Goal: Task Accomplishment & Management: Use online tool/utility

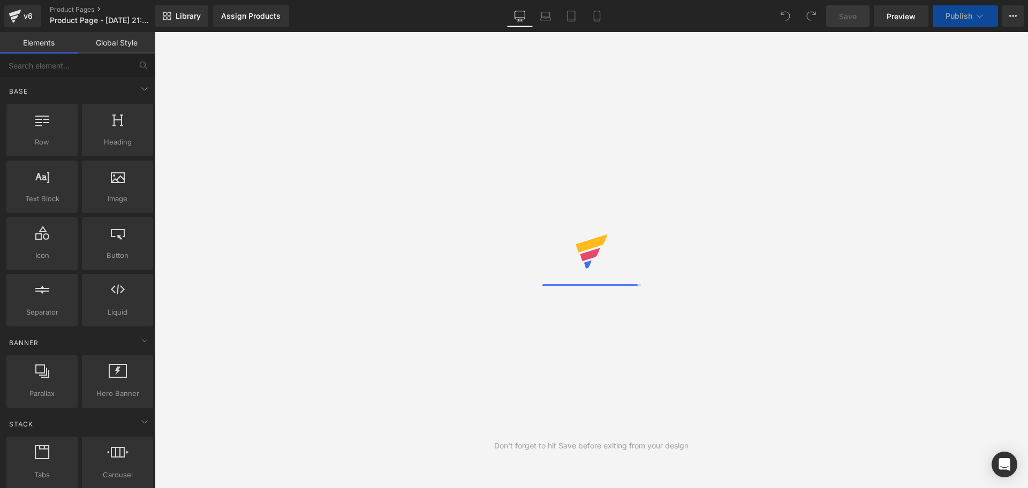
click at [616, 19] on div "Library Assign Products Product Preview No product match your search. Please tr…" at bounding box center [591, 15] width 873 height 21
click at [611, 19] on div "Library Assign Products Product Preview No product match your search. Please tr…" at bounding box center [591, 15] width 873 height 21
click at [607, 19] on link "Mobile" at bounding box center [597, 15] width 26 height 21
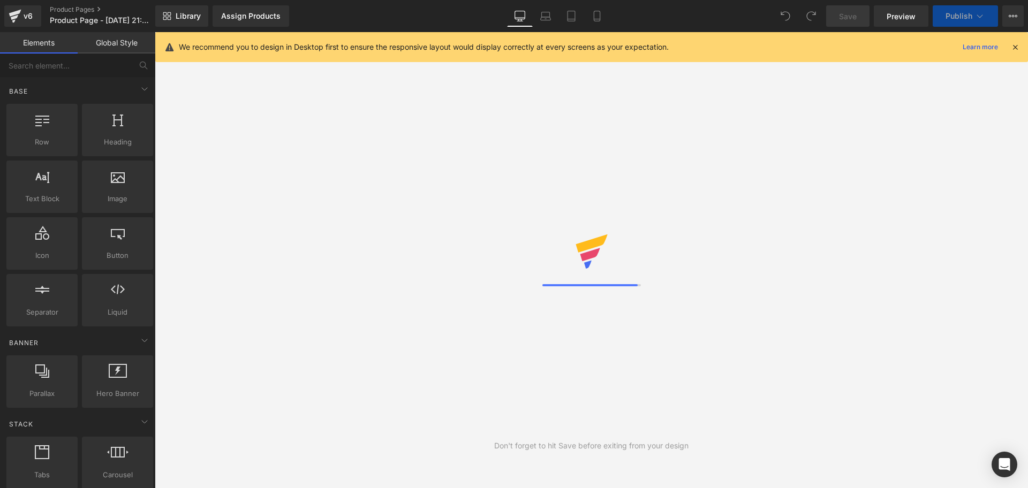
click at [1014, 50] on icon at bounding box center [1016, 47] width 10 height 10
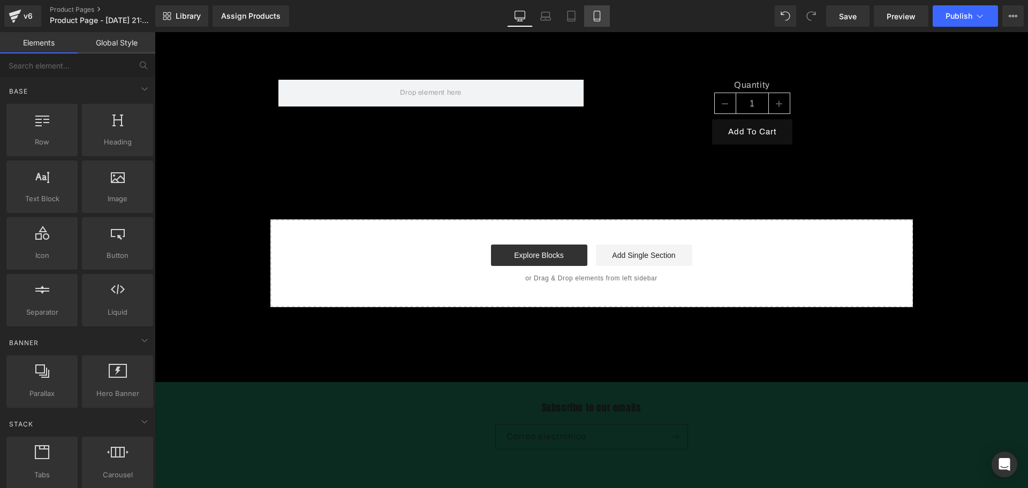
click at [607, 21] on link "Mobile" at bounding box center [597, 15] width 26 height 21
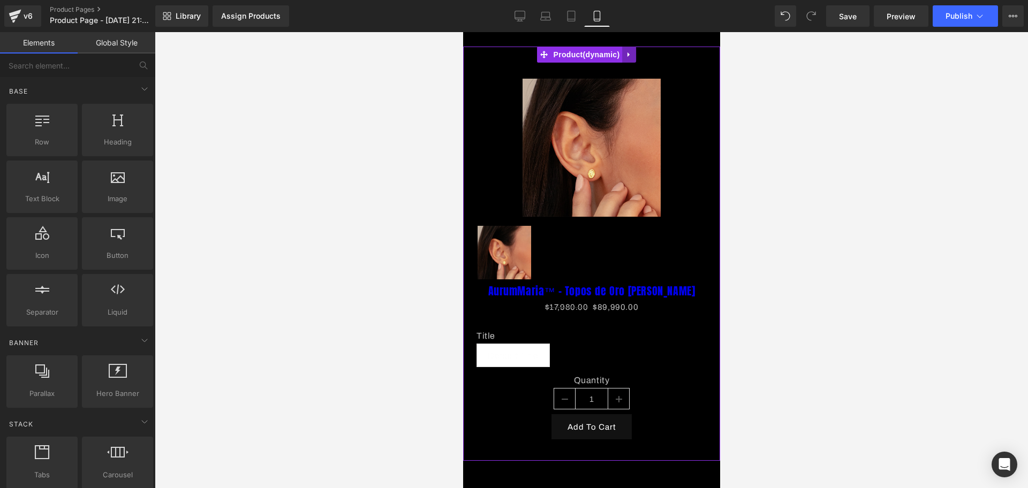
click at [630, 49] on link at bounding box center [629, 55] width 14 height 16
click at [633, 52] on icon at bounding box center [635, 54] width 7 height 7
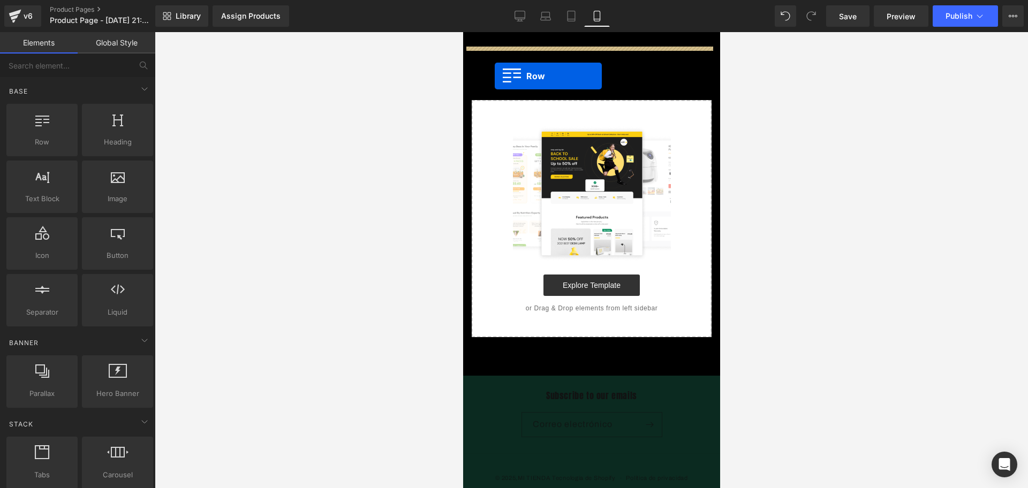
drag, startPoint x: 525, startPoint y: 154, endPoint x: 514, endPoint y: 70, distance: 84.8
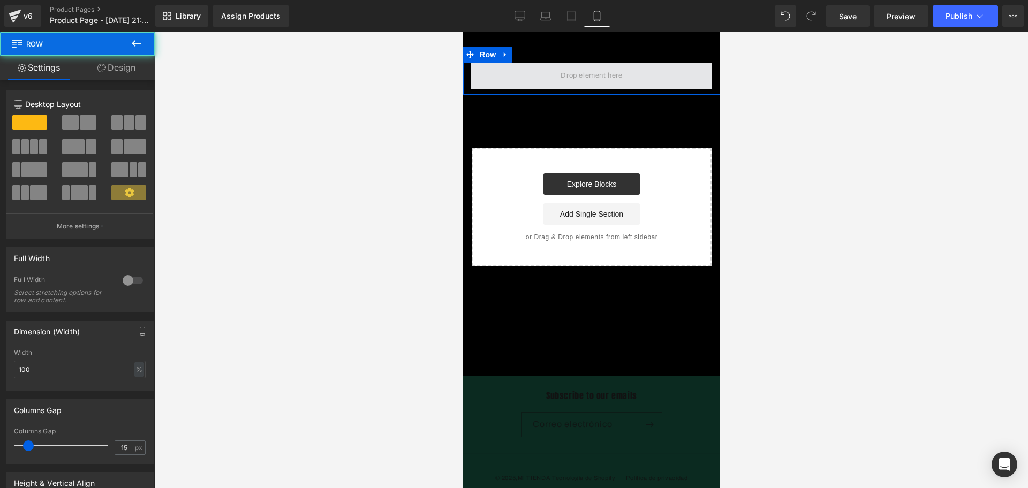
click at [491, 78] on span at bounding box center [591, 76] width 241 height 27
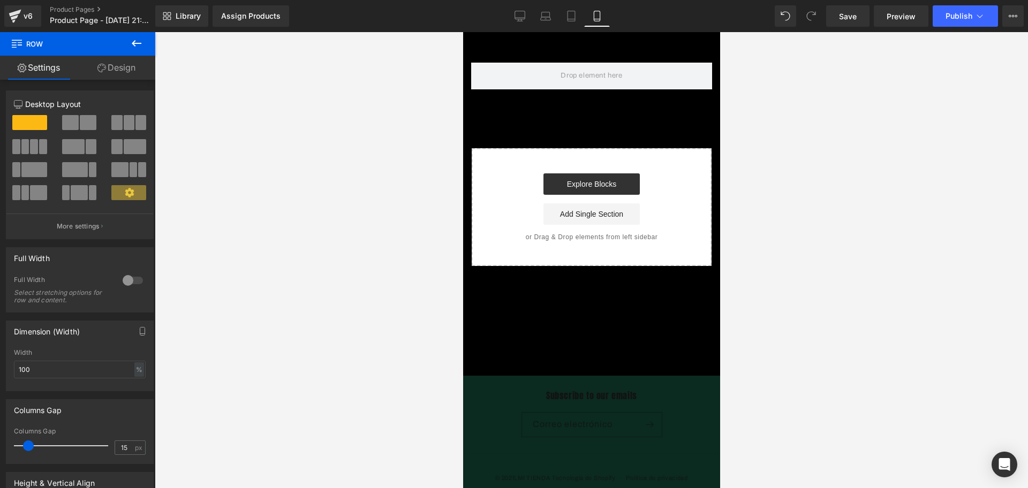
click at [140, 35] on button at bounding box center [136, 44] width 37 height 24
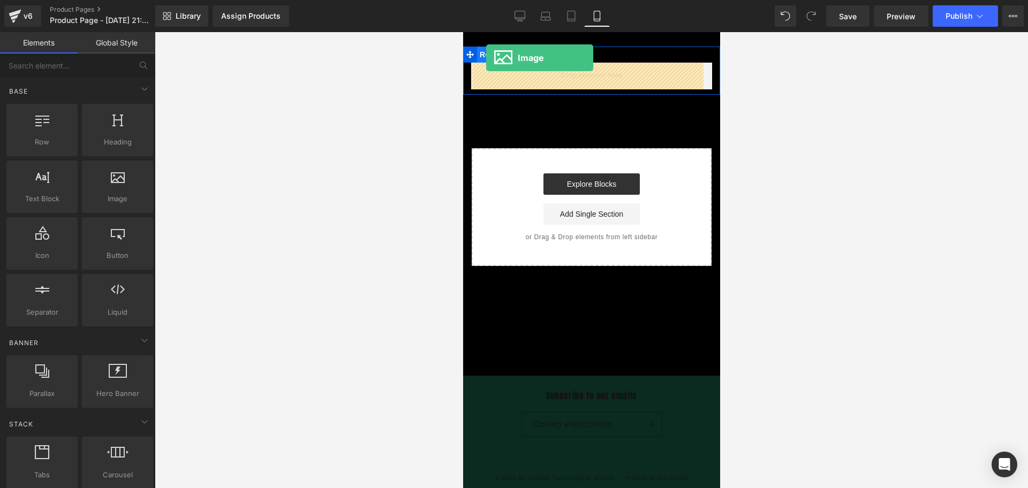
drag, startPoint x: 588, startPoint y: 221, endPoint x: 924, endPoint y: 123, distance: 350.4
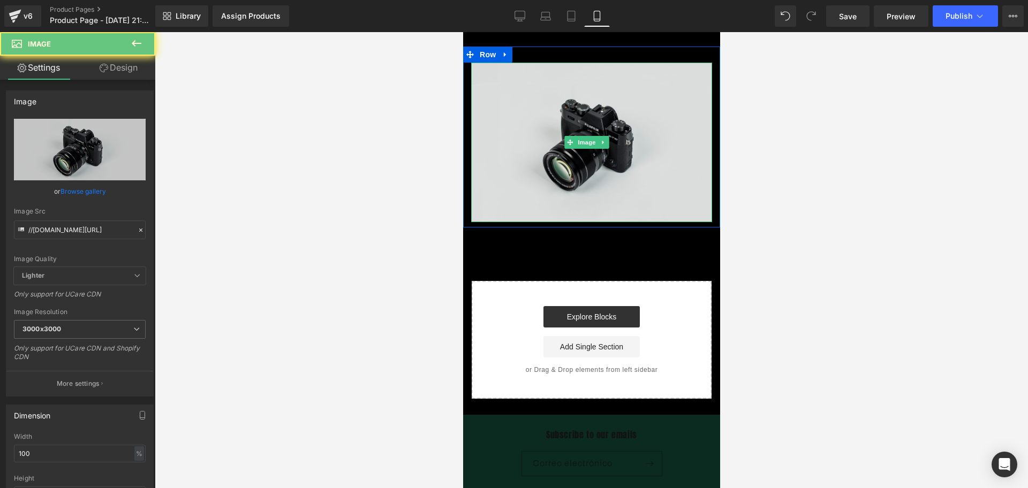
click at [523, 111] on img at bounding box center [591, 143] width 241 height 160
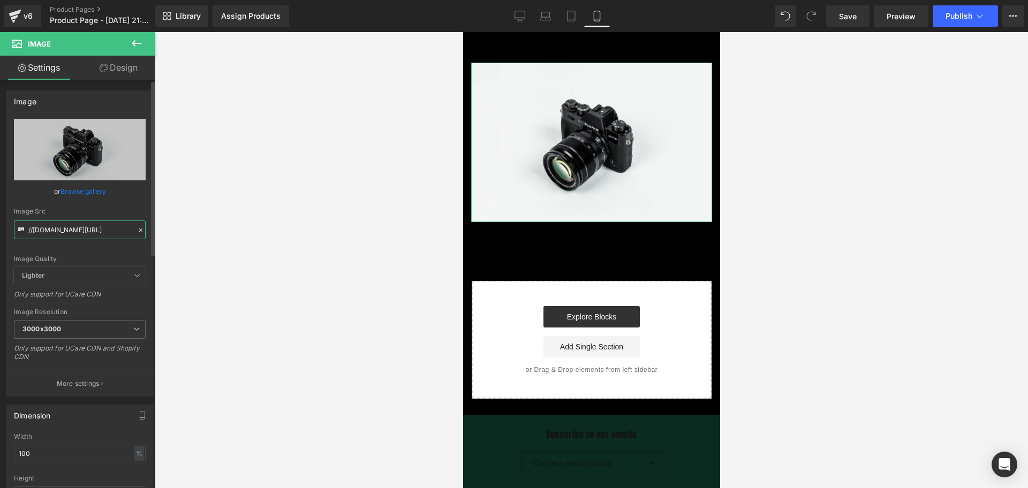
click at [70, 227] on input "//[DOMAIN_NAME][URL]" at bounding box center [80, 230] width 132 height 19
paste input "[URL][DOMAIN_NAME][DOMAIN_NAME][DATE]"
type input "[URL][DOMAIN_NAME][DATE]"
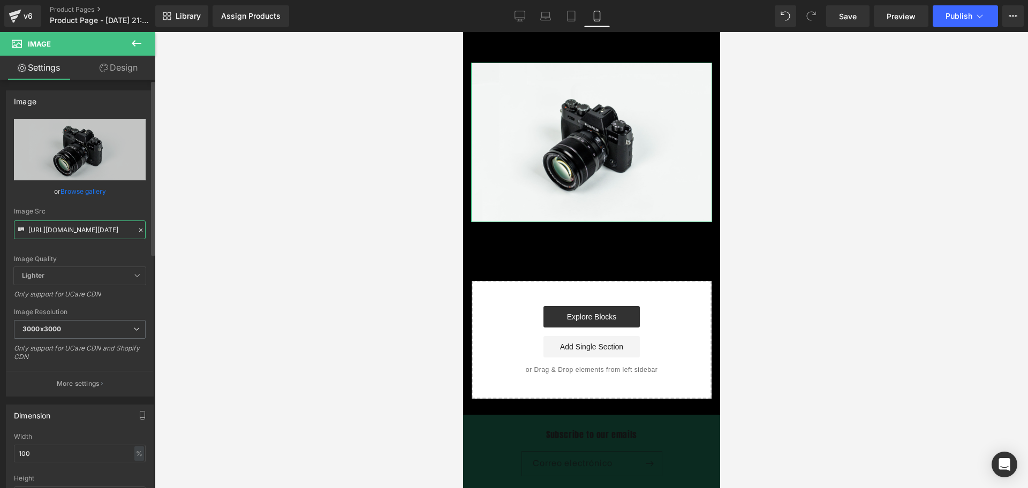
scroll to position [0, 140]
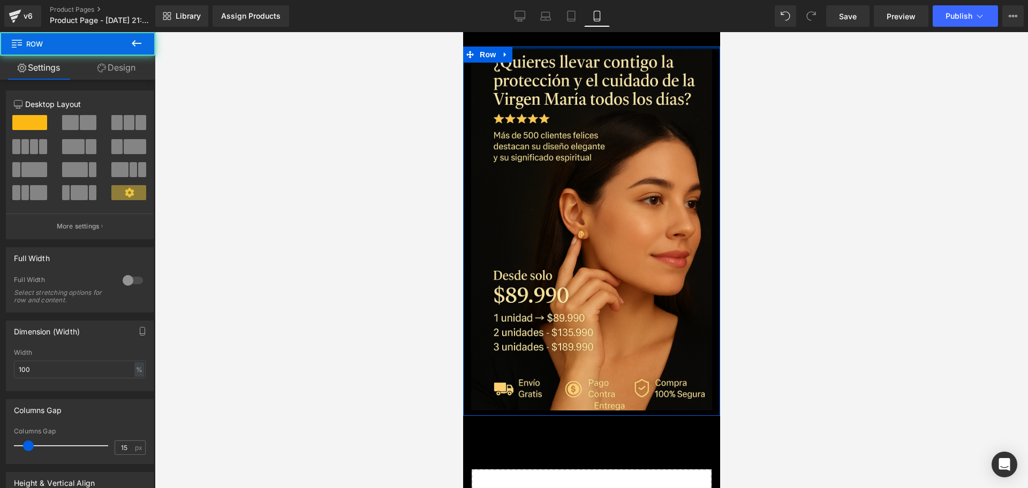
drag, startPoint x: 567, startPoint y: 46, endPoint x: 570, endPoint y: 26, distance: 20.6
click at [570, 32] on html "​ MI TIENDA Ir directamente al contenido Image Row Select your layout" at bounding box center [591, 260] width 257 height 456
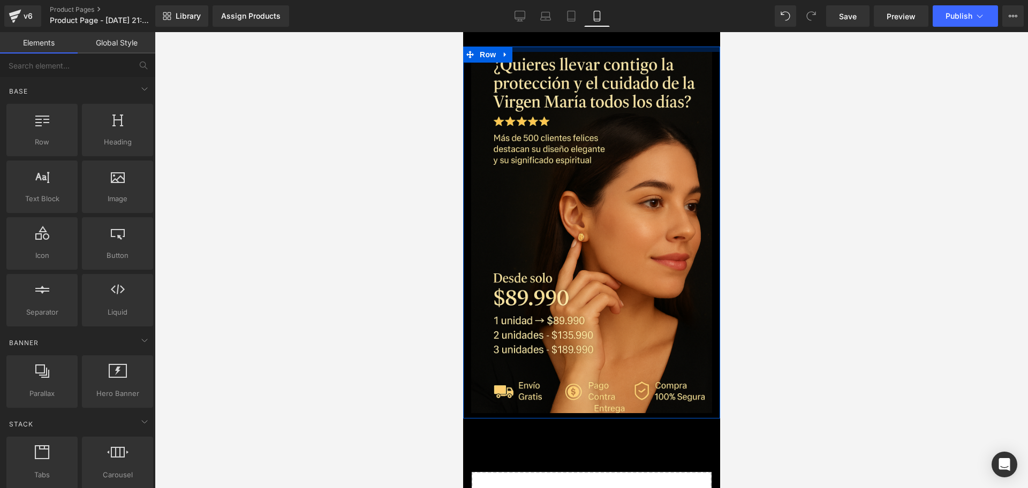
click at [570, 35] on body "​ MI TIENDA Ir directamente al contenido Image Row Select your layout" at bounding box center [591, 398] width 257 height 732
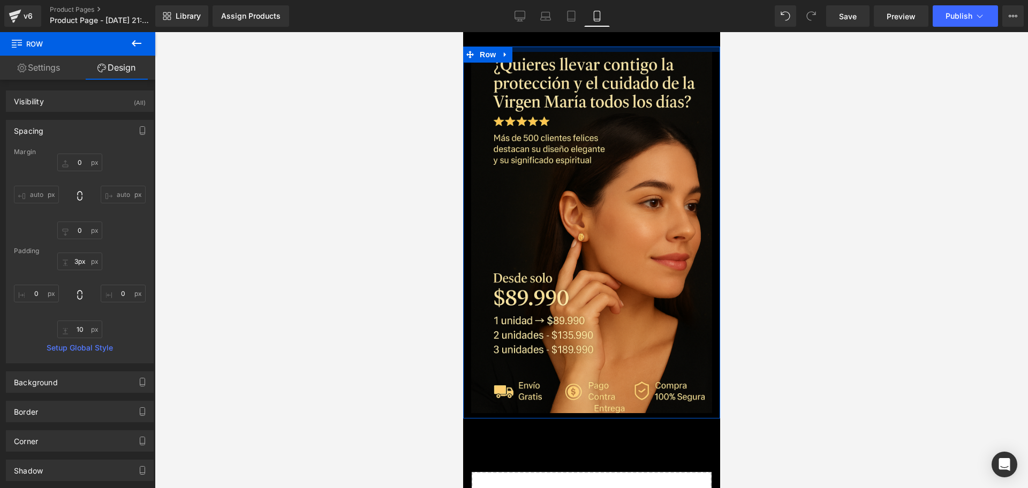
type input "0px"
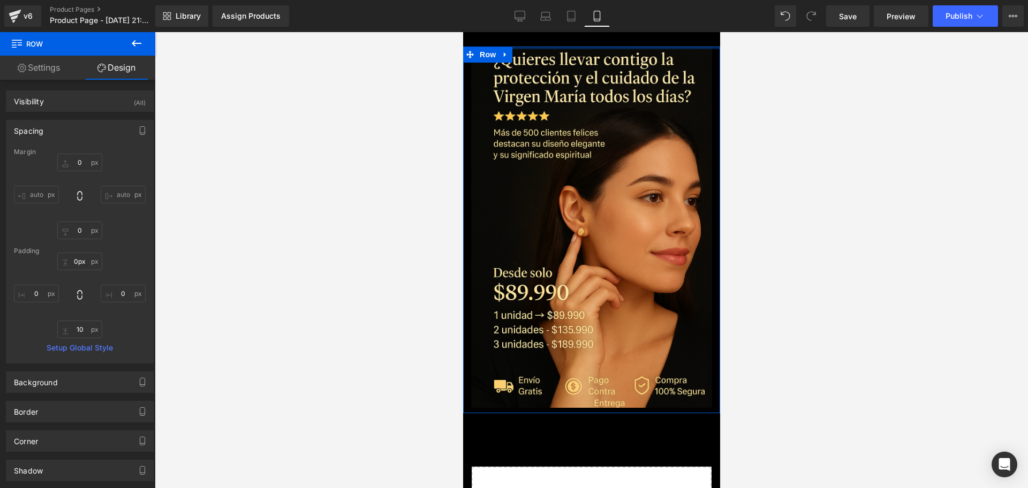
drag, startPoint x: 575, startPoint y: 46, endPoint x: 578, endPoint y: 36, distance: 10.2
click at [578, 36] on body "​ MI TIENDA Ir directamente al contenido Image Row Select your layout" at bounding box center [591, 395] width 257 height 727
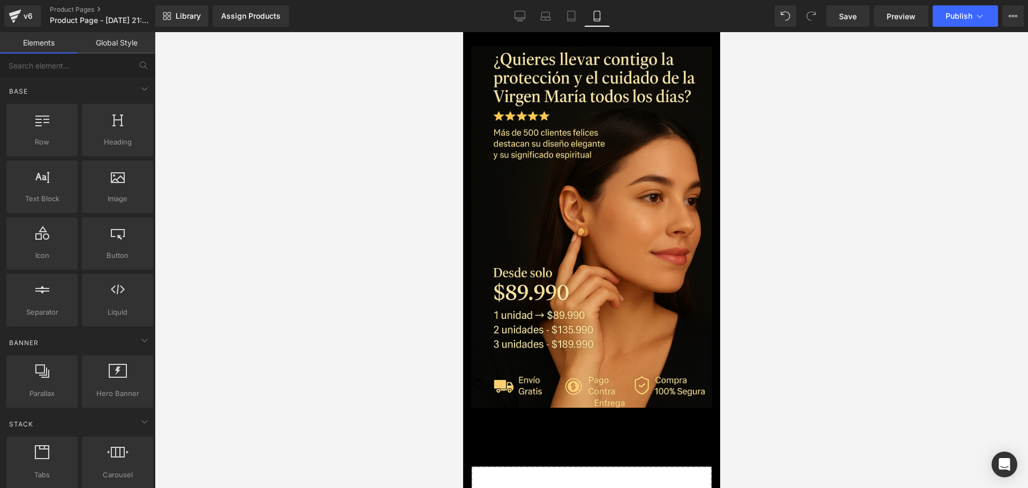
click at [784, 299] on div at bounding box center [592, 260] width 874 height 456
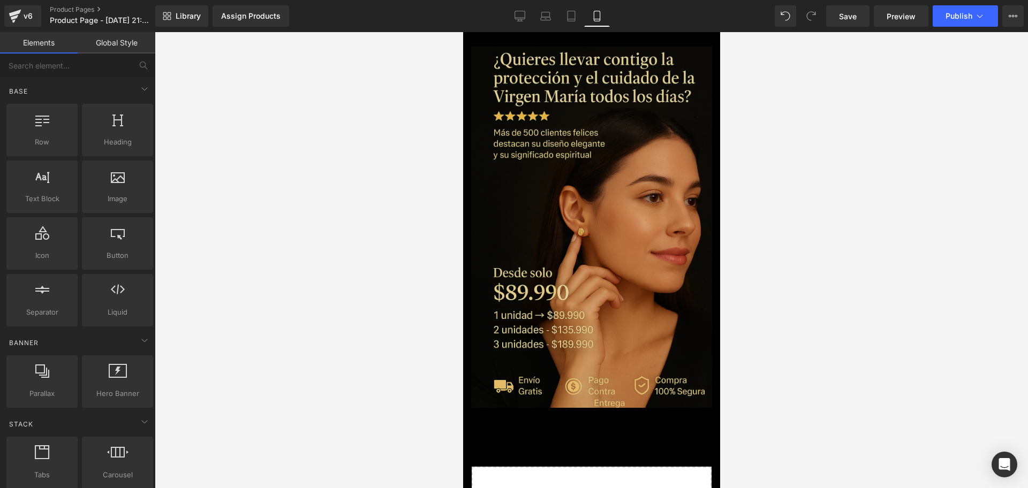
click at [607, 243] on img at bounding box center [591, 228] width 241 height 362
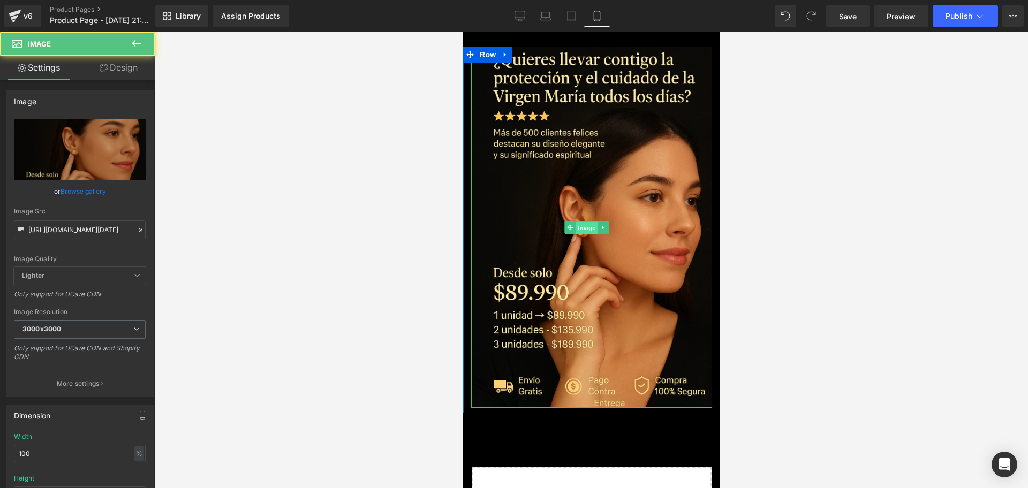
click at [591, 225] on span "Image" at bounding box center [586, 227] width 22 height 13
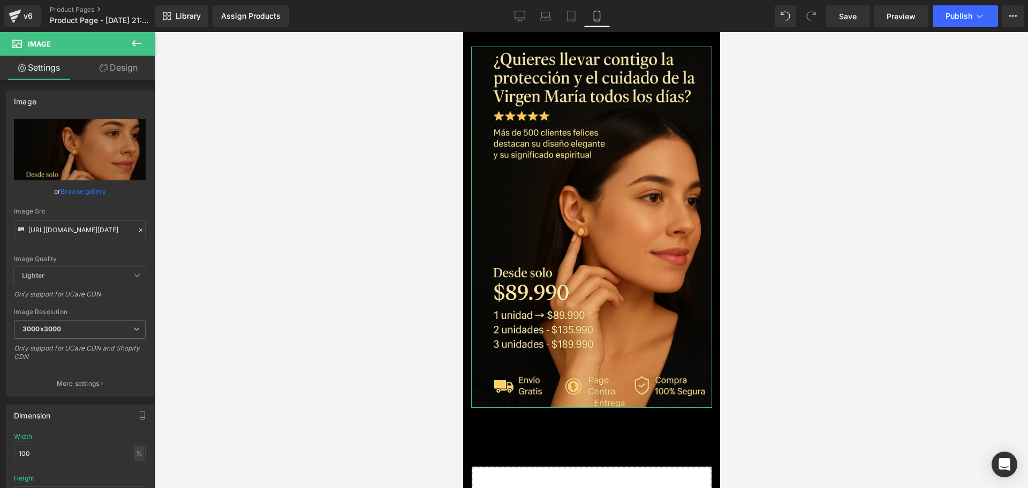
click at [116, 69] on link "Design" at bounding box center [119, 68] width 78 height 24
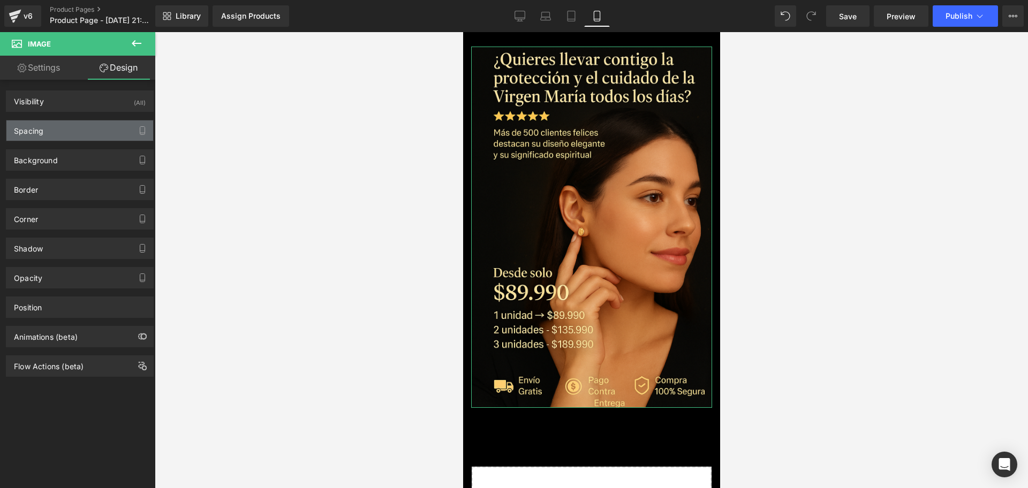
click at [36, 134] on div "Spacing" at bounding box center [28, 128] width 29 height 15
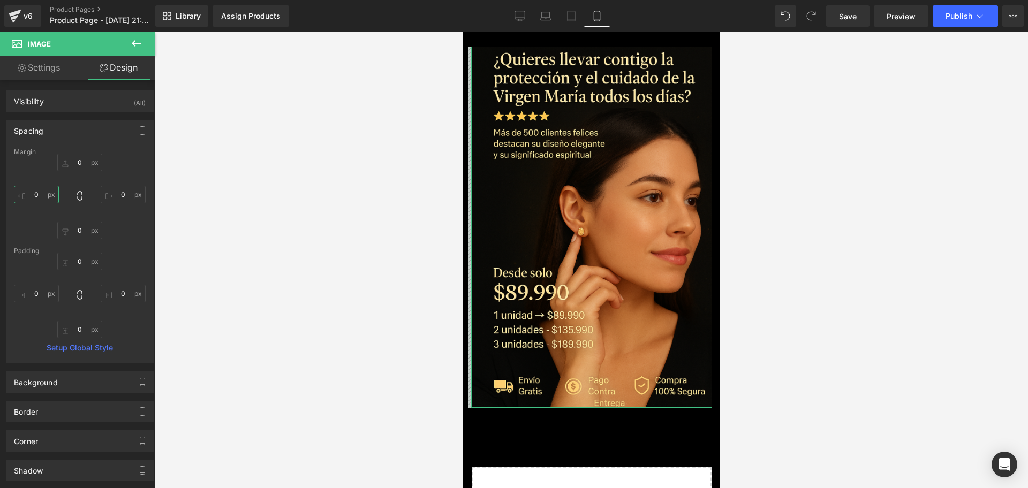
click at [33, 197] on input "0" at bounding box center [36, 195] width 45 height 18
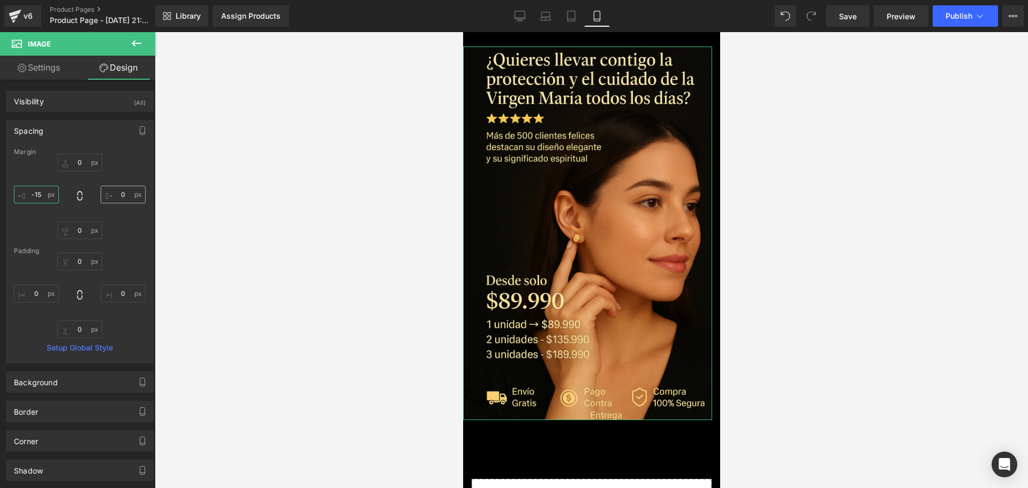
type input "-15"
click at [115, 196] on input "0" at bounding box center [123, 195] width 45 height 18
type input "-15"
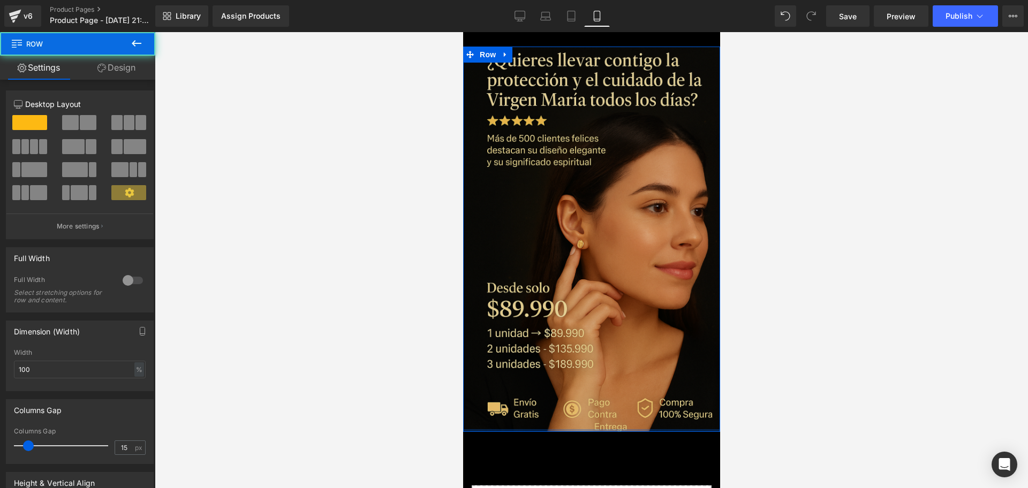
drag, startPoint x: 565, startPoint y: 417, endPoint x: 566, endPoint y: 409, distance: 8.2
click at [566, 409] on div "Image Row" at bounding box center [591, 240] width 257 height 386
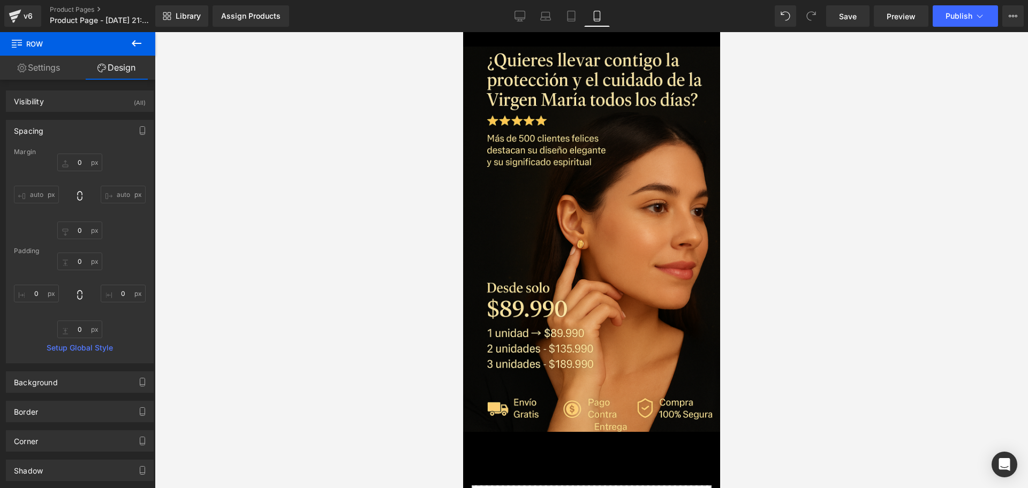
click at [138, 41] on icon at bounding box center [136, 43] width 13 height 13
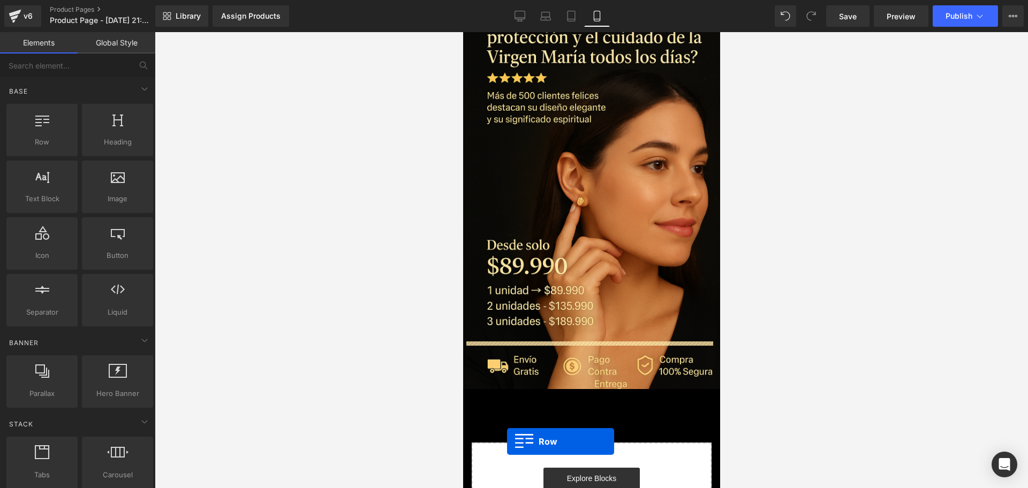
scroll to position [75, 0]
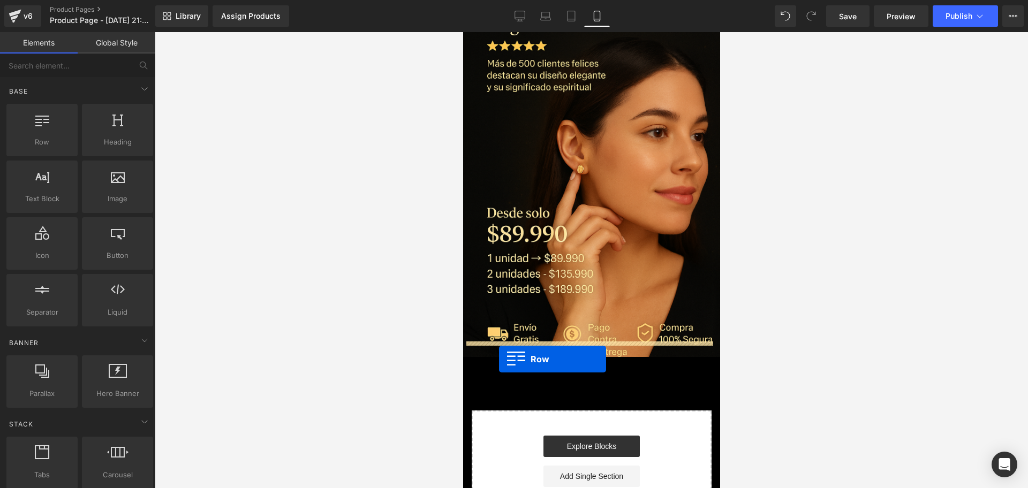
drag, startPoint x: 612, startPoint y: 236, endPoint x: 499, endPoint y: 359, distance: 167.5
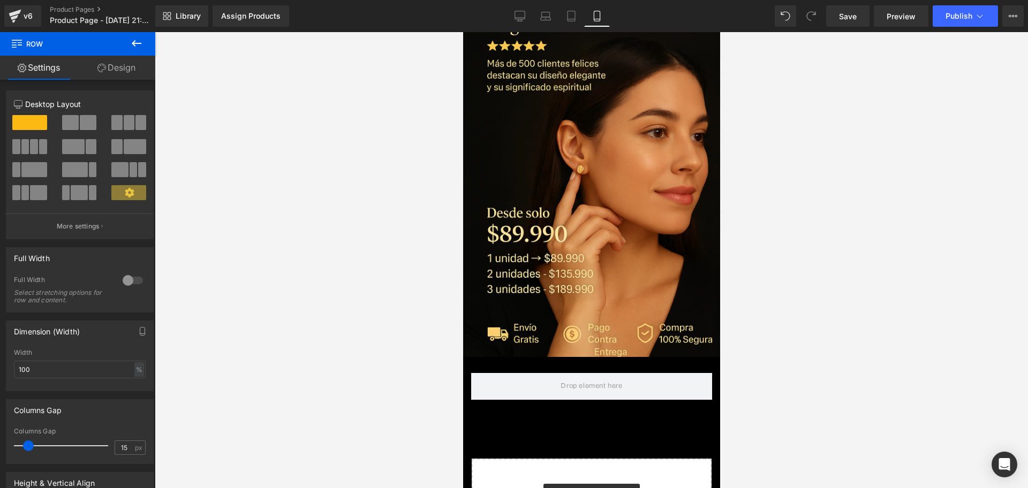
click at [152, 44] on button at bounding box center [136, 44] width 37 height 24
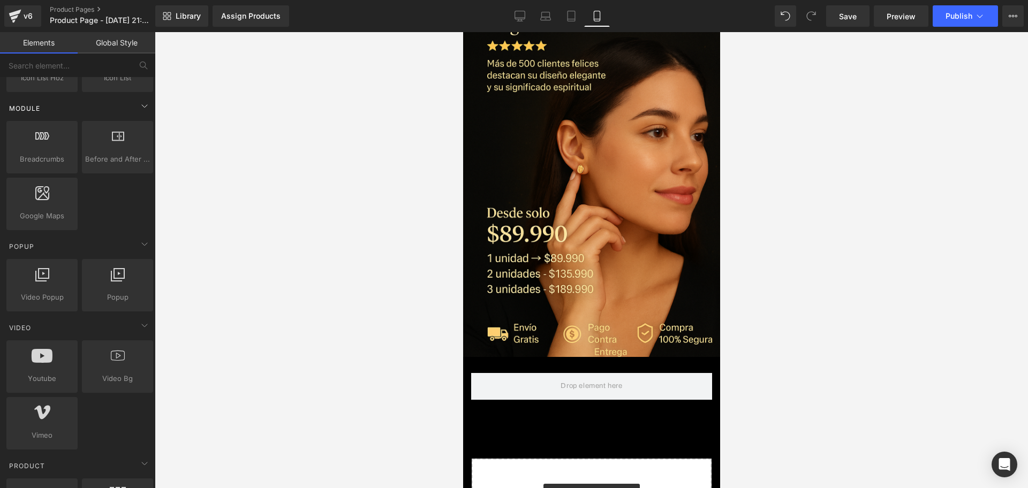
scroll to position [670, 0]
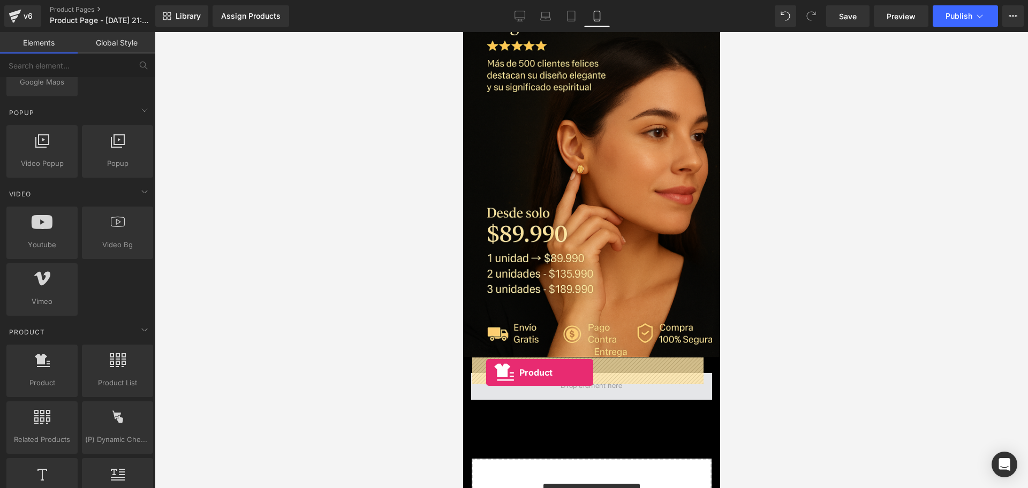
drag, startPoint x: 513, startPoint y: 402, endPoint x: 486, endPoint y: 373, distance: 40.2
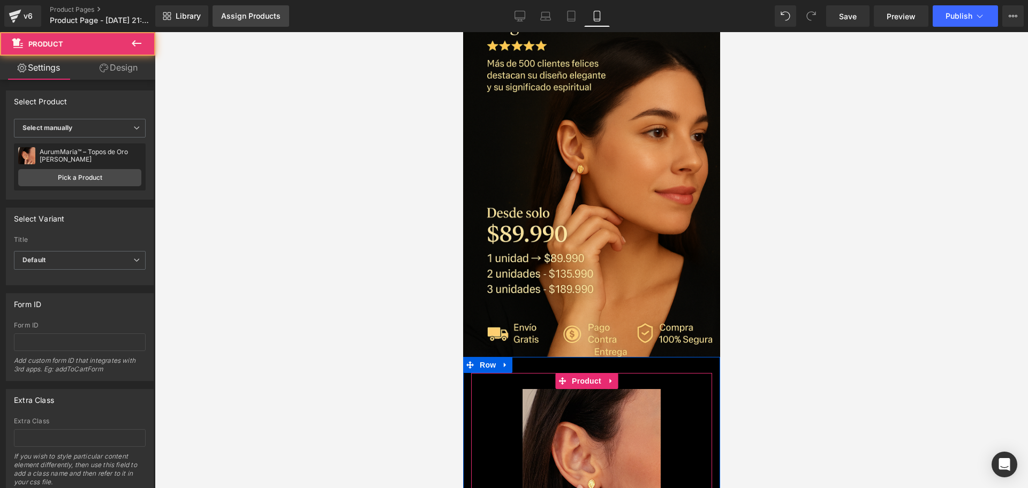
click at [243, 6] on link "Assign Products" at bounding box center [251, 15] width 77 height 21
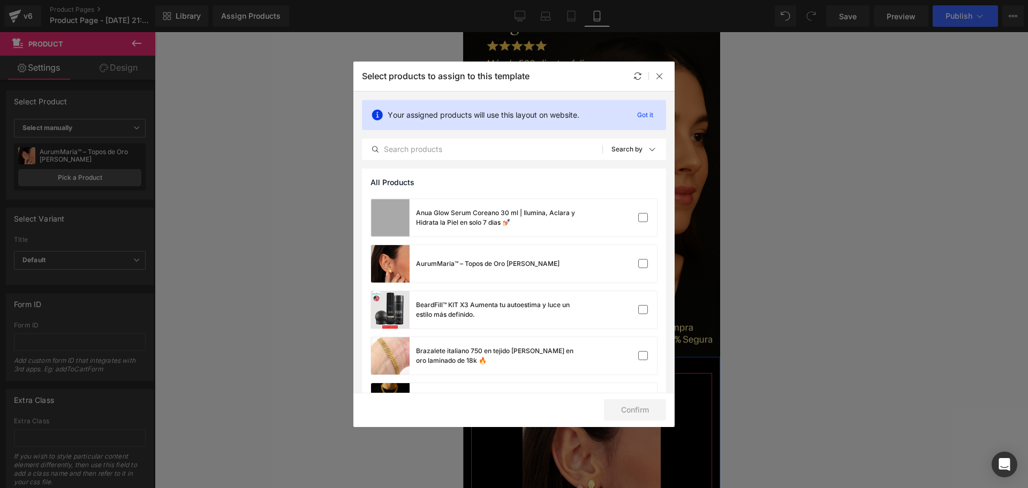
scroll to position [222, 0]
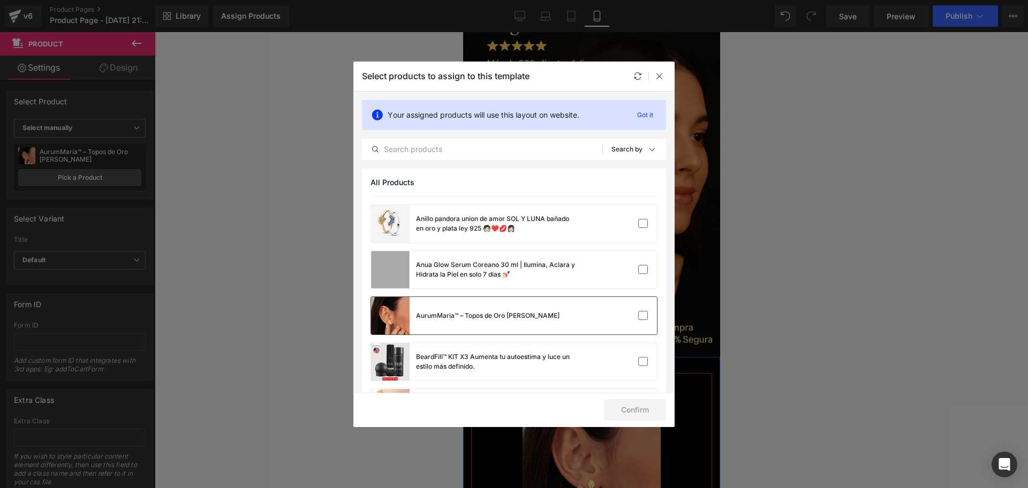
click at [544, 314] on div "AurumMaria™ – Topos de Oro [PERSON_NAME]" at bounding box center [488, 316] width 144 height 10
click at [626, 408] on button "Confirm" at bounding box center [635, 410] width 62 height 21
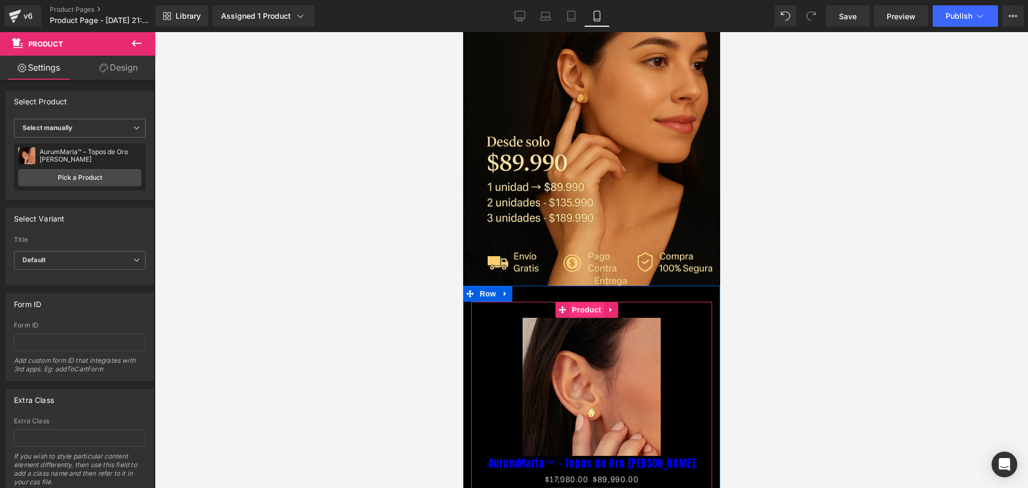
scroll to position [209, 0]
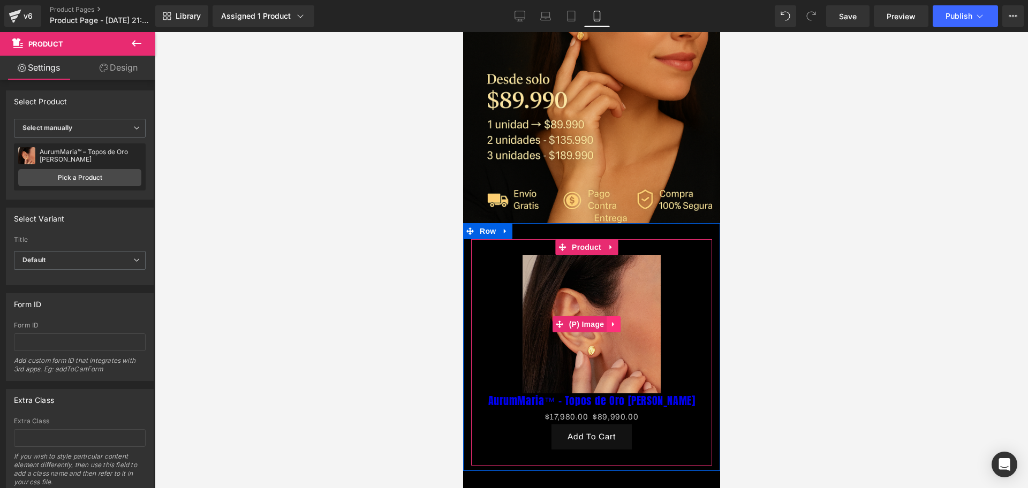
click at [611, 317] on link at bounding box center [613, 325] width 14 height 16
click at [618, 321] on icon at bounding box center [619, 324] width 7 height 7
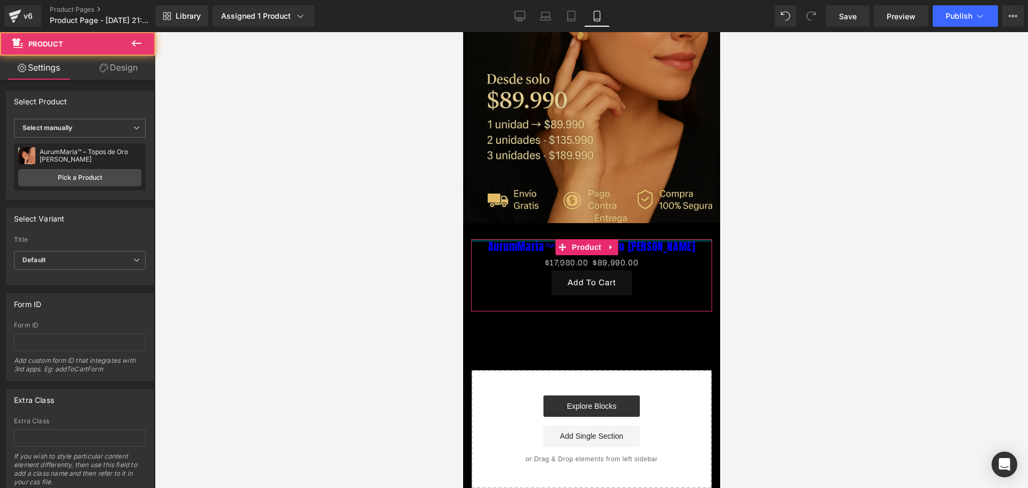
drag, startPoint x: 631, startPoint y: 224, endPoint x: 630, endPoint y: 205, distance: 19.8
click at [630, 205] on div "Image Row AurumMaria™ – Topos de Oro [PERSON_NAME] (P) Title $17,980.00 $89,990…" at bounding box center [591, 163] width 257 height 651
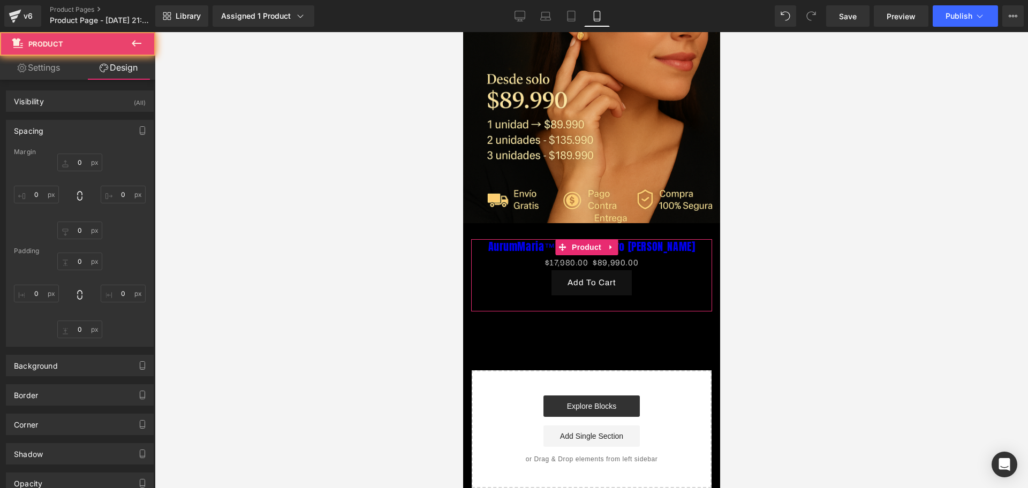
type input "0"
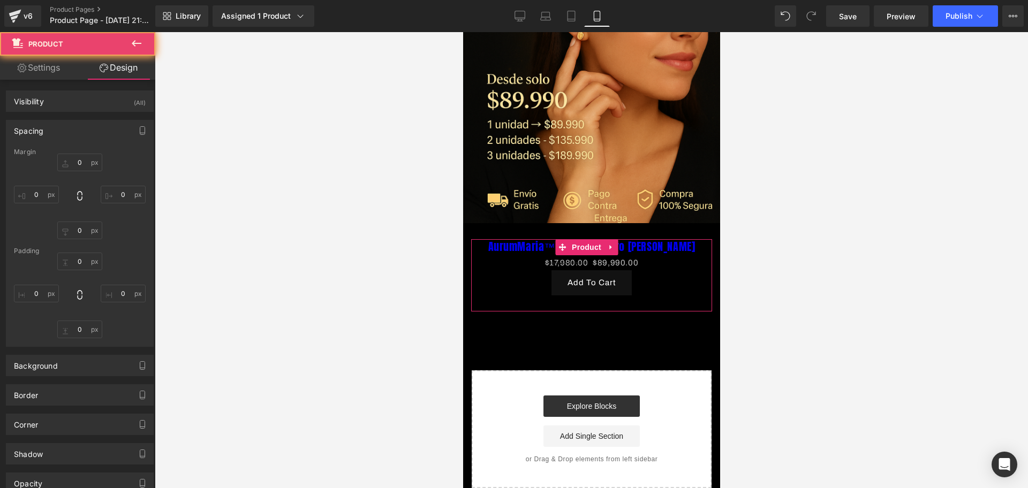
type input "10"
type input "30"
type input "10"
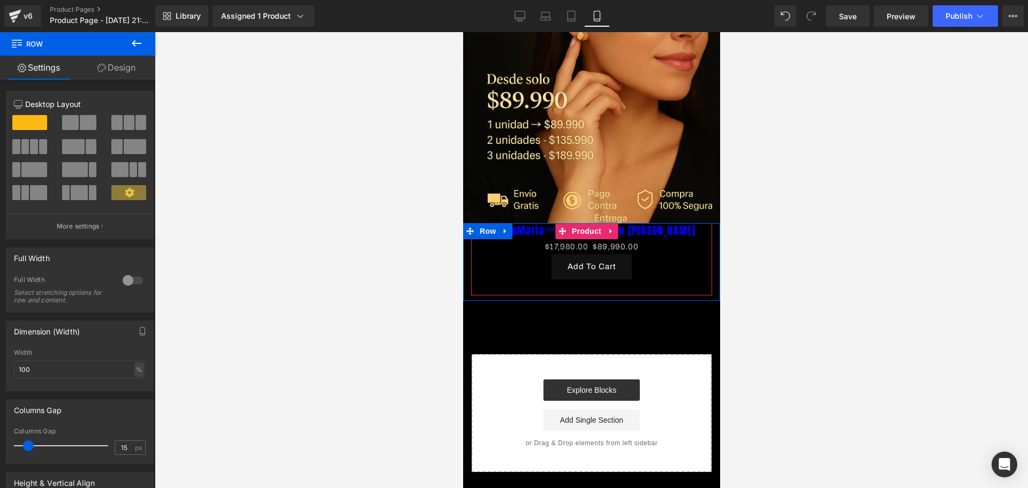
drag, startPoint x: 637, startPoint y: 216, endPoint x: 645, endPoint y: 212, distance: 9.4
click at [645, 223] on div "AurumMaria™ – Topos de Oro [PERSON_NAME] (P) Title $17,980.00 $89,990.00 (P) Pr…" at bounding box center [591, 262] width 257 height 78
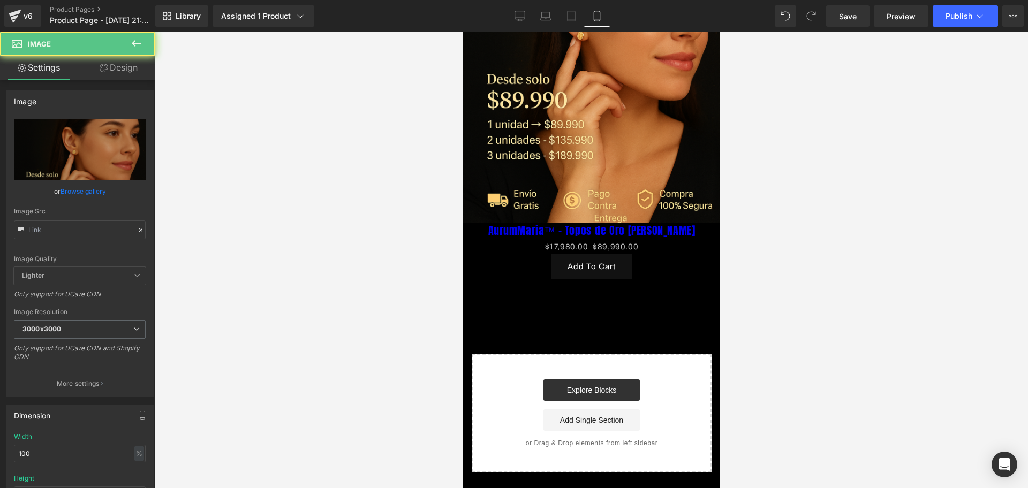
type input "[URL][DOMAIN_NAME][DATE]"
drag, startPoint x: 643, startPoint y: 207, endPoint x: 644, endPoint y: 214, distance: 6.5
click at [644, 214] on div "Image Row AurumMaria™ – Topos de Oro [PERSON_NAME] (P) Title $17,980.00 $89,990…" at bounding box center [591, 155] width 257 height 635
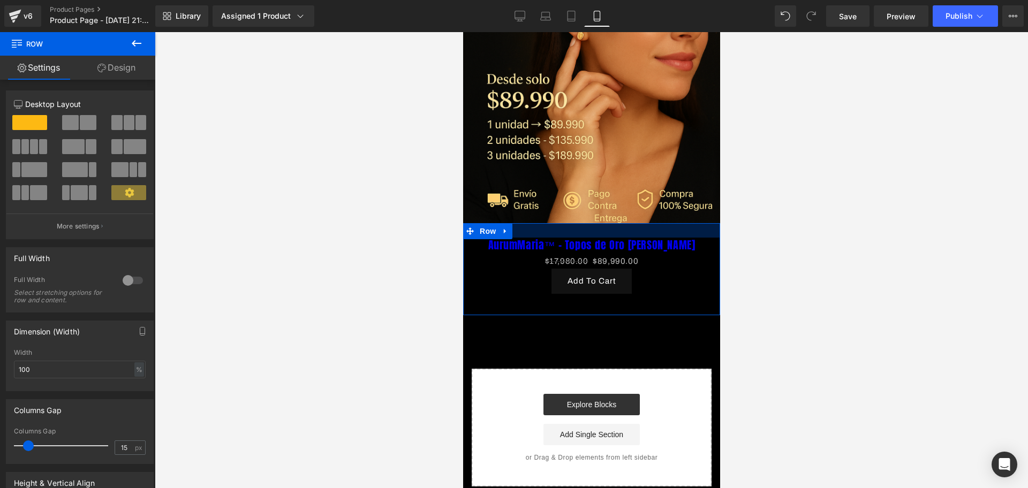
drag, startPoint x: 640, startPoint y: 209, endPoint x: 644, endPoint y: 224, distance: 15.2
click at [644, 224] on div "AurumMaria™ – Topos de Oro [PERSON_NAME] (P) Title $17,980.00 $89,990.00 (P) Pr…" at bounding box center [591, 269] width 257 height 92
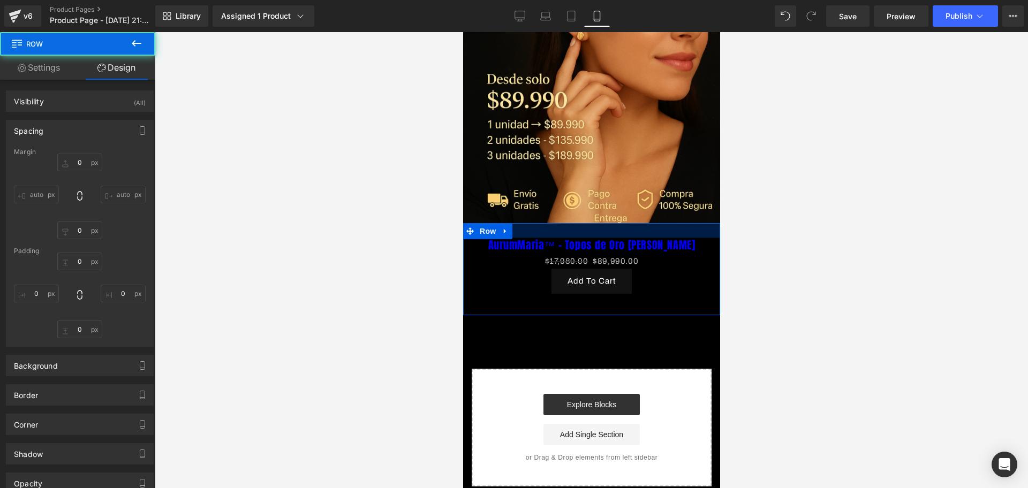
type input "0"
type input "27"
type input "0"
type input "10"
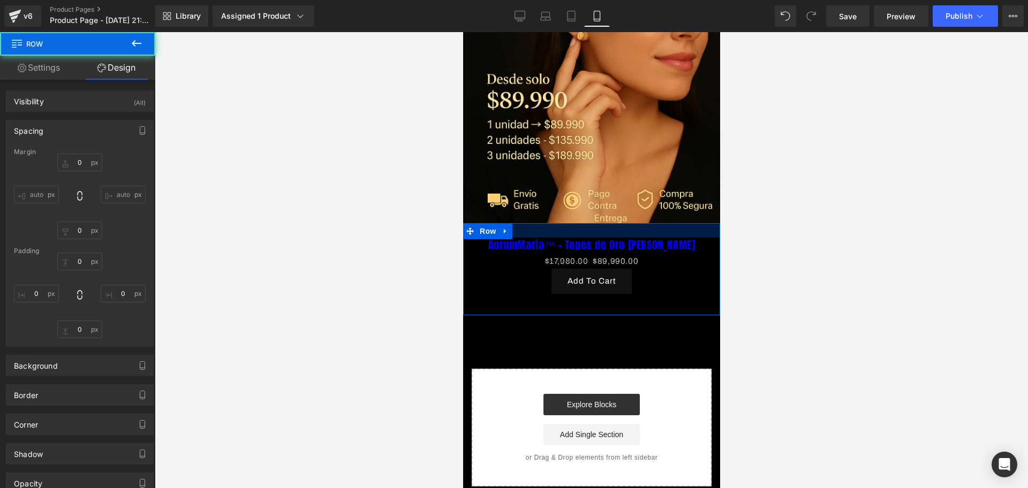
type input "0"
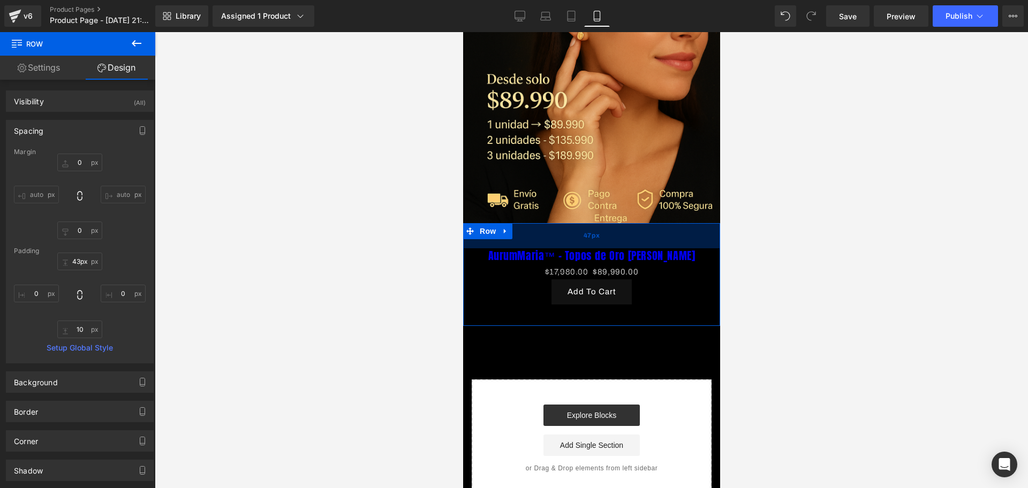
type input "41px"
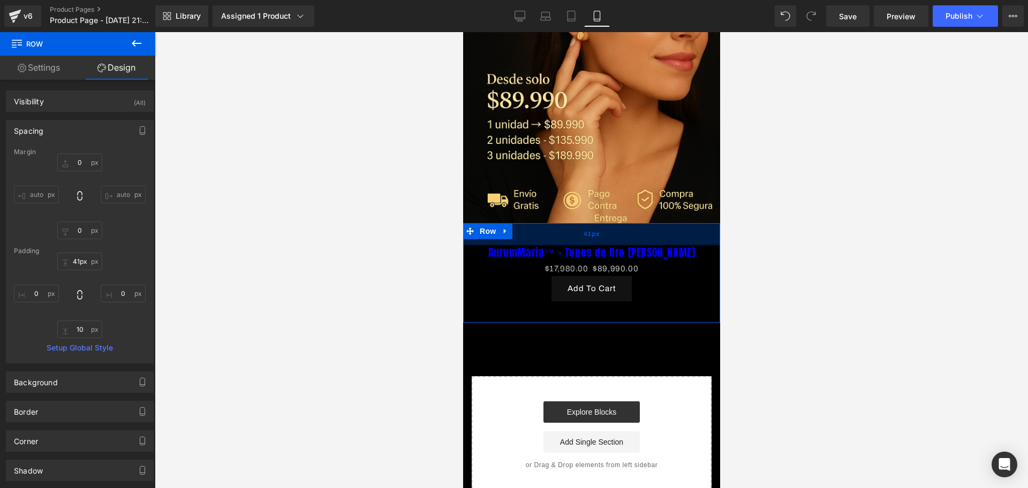
drag, startPoint x: 636, startPoint y: 210, endPoint x: 637, endPoint y: 217, distance: 7.7
click at [637, 223] on div "41px" at bounding box center [591, 234] width 257 height 22
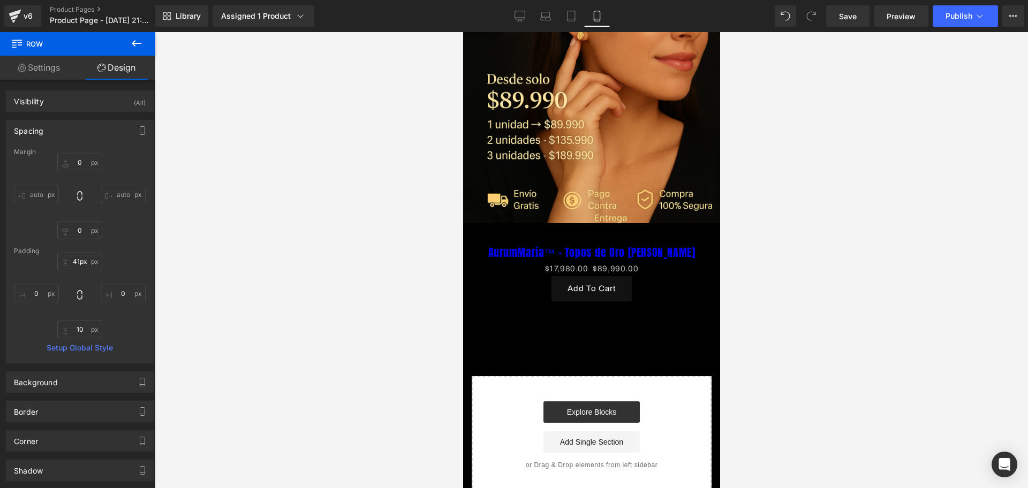
click at [732, 228] on div at bounding box center [592, 260] width 874 height 456
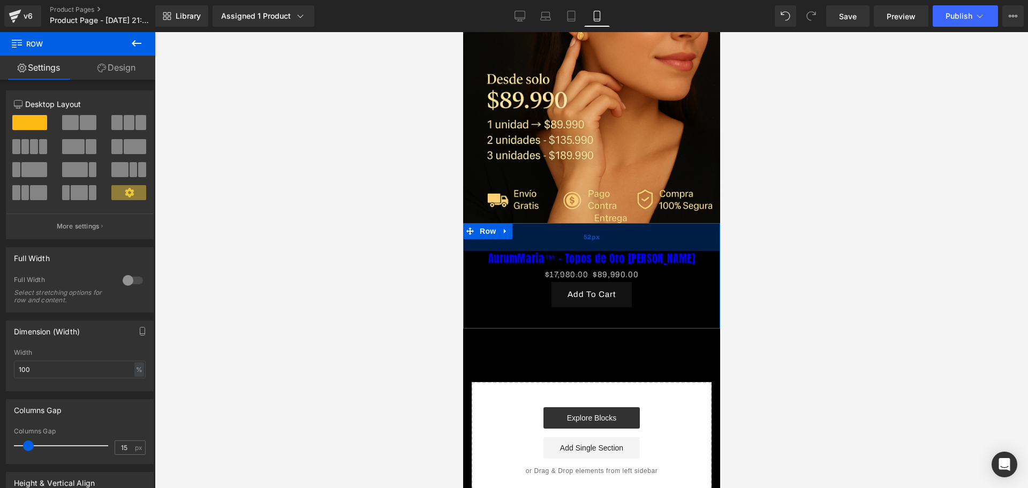
click at [651, 223] on div "52px" at bounding box center [591, 237] width 257 height 28
click at [735, 221] on div at bounding box center [592, 260] width 874 height 456
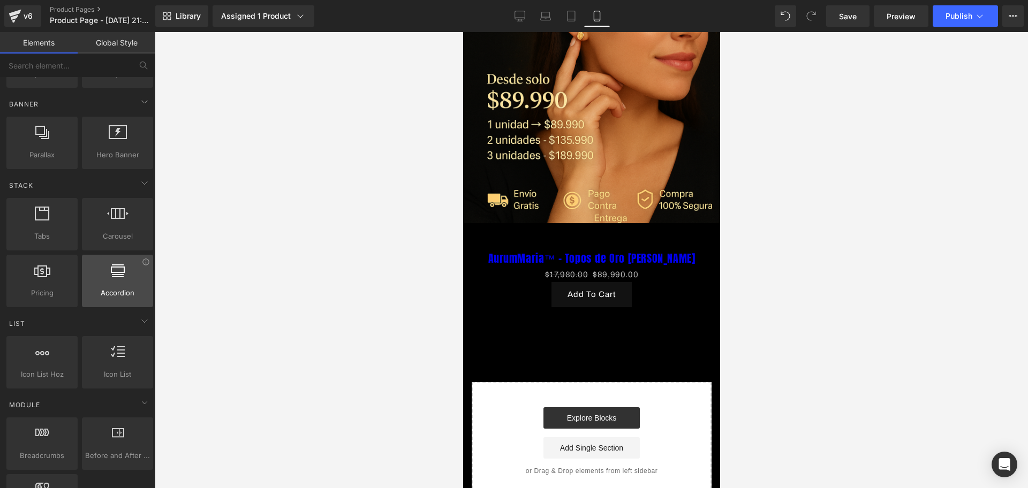
scroll to position [0, 0]
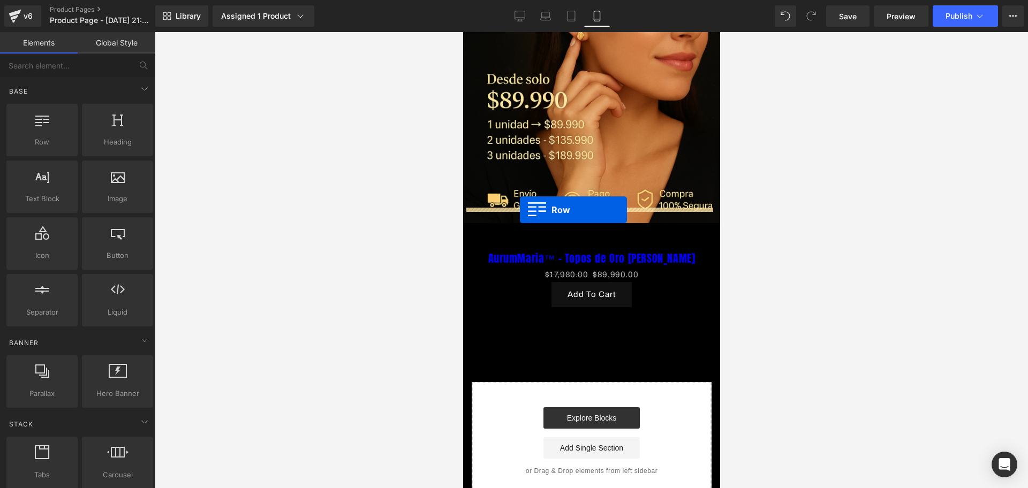
drag, startPoint x: 513, startPoint y: 170, endPoint x: 520, endPoint y: 210, distance: 40.7
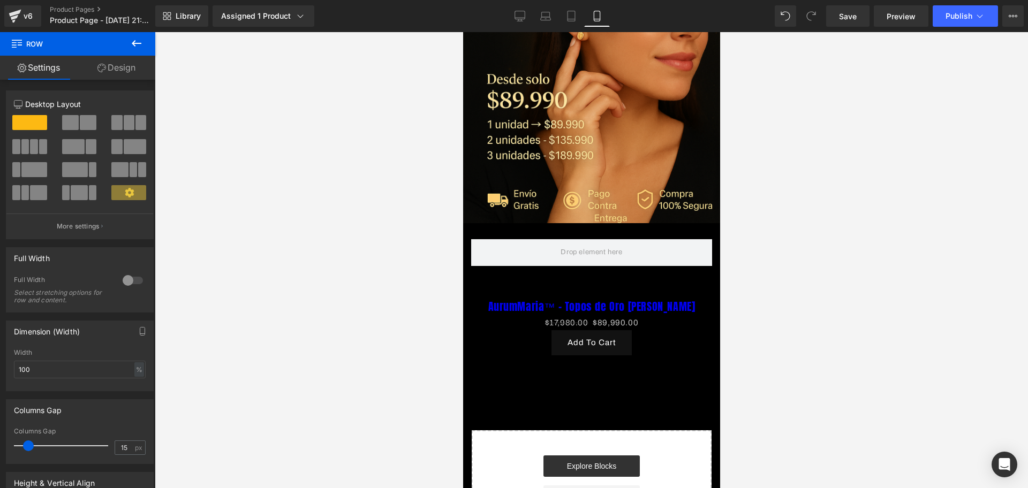
click at [141, 39] on icon at bounding box center [136, 43] width 13 height 13
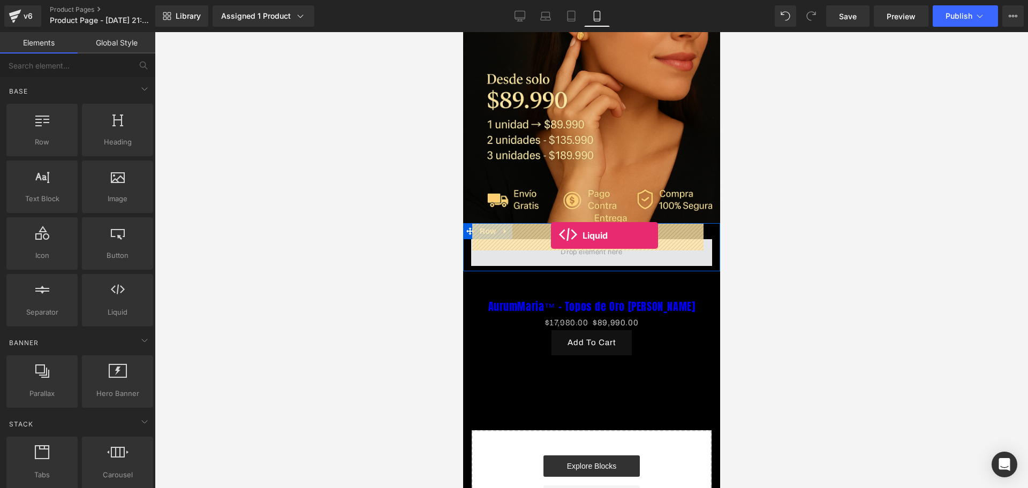
drag, startPoint x: 578, startPoint y: 331, endPoint x: 551, endPoint y: 236, distance: 99.2
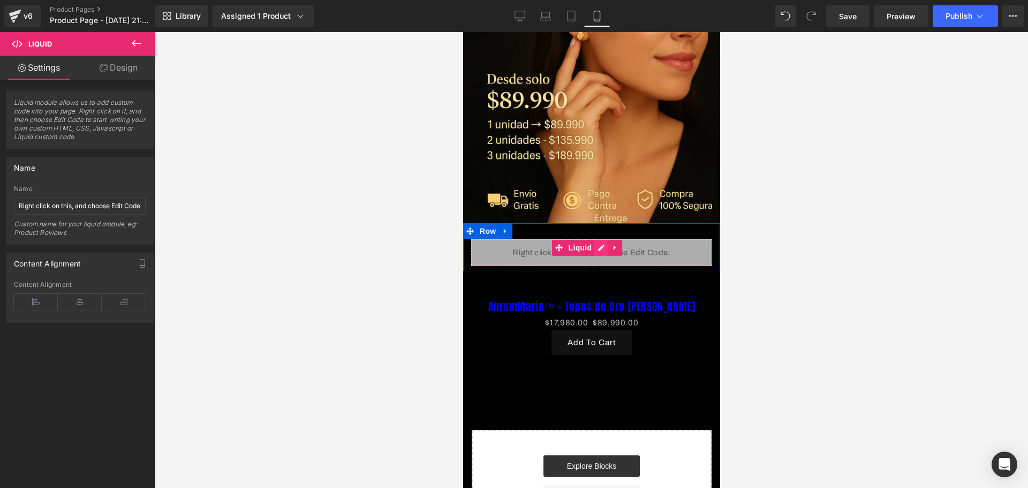
click at [596, 239] on div "Liquid" at bounding box center [591, 252] width 241 height 27
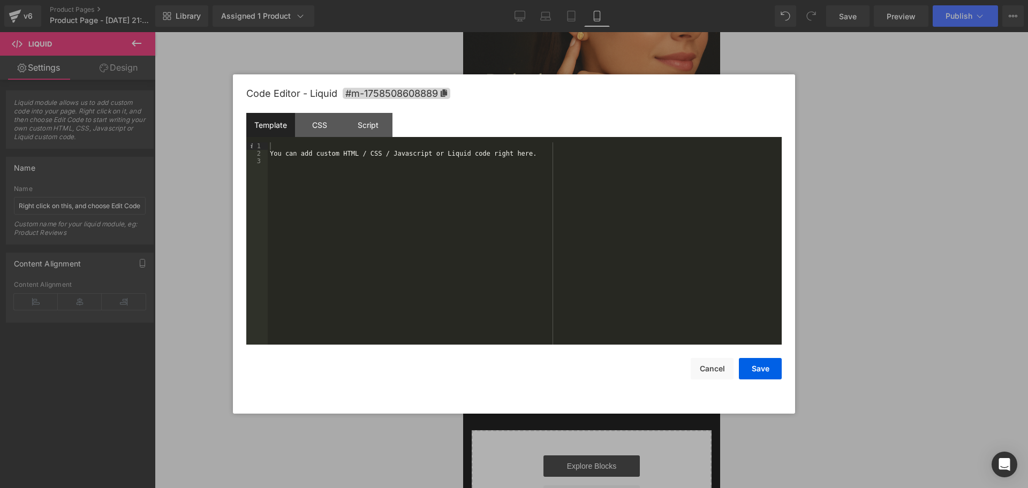
click at [310, 154] on div "You can add custom HTML / CSS / Javascript or Liquid code right here." at bounding box center [525, 250] width 514 height 217
click at [308, 147] on div "You can add custom HTML / CSS / Javascript or Liquid code right here." at bounding box center [525, 250] width 514 height 217
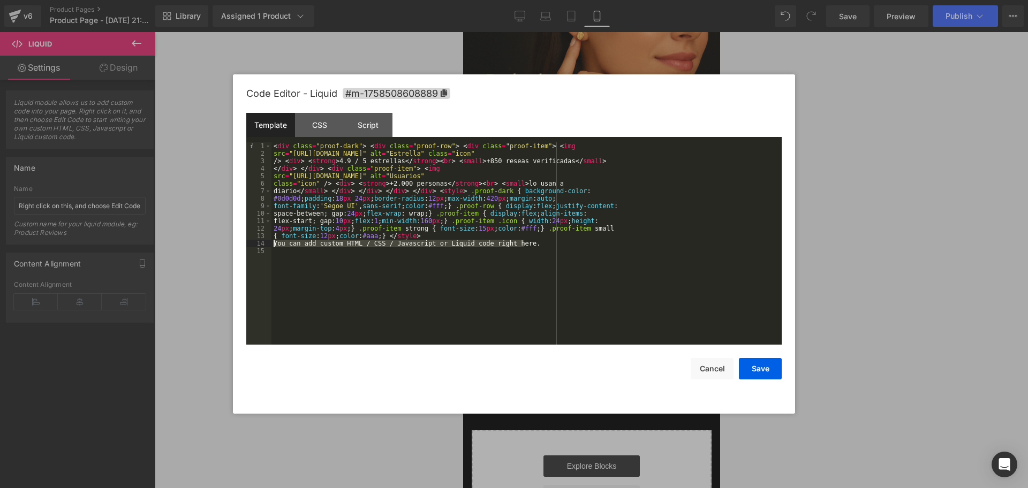
drag, startPoint x: 533, startPoint y: 246, endPoint x: 274, endPoint y: 241, distance: 258.7
click at [274, 241] on div "< div class = "proof-dark" > < div class = "proof-row" > < div class = "proof-i…" at bounding box center [527, 250] width 510 height 217
click at [768, 364] on button "Save" at bounding box center [760, 368] width 43 height 21
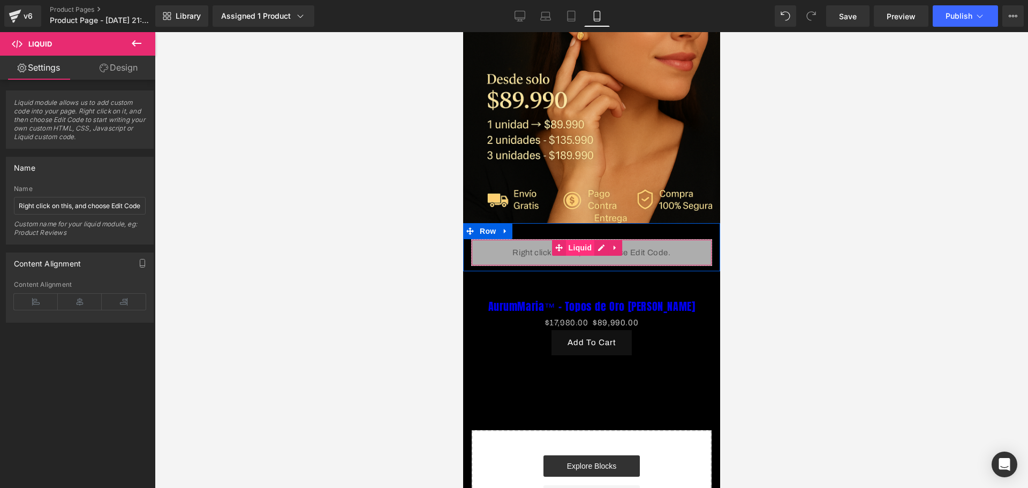
click at [576, 240] on span "Liquid" at bounding box center [580, 248] width 29 height 16
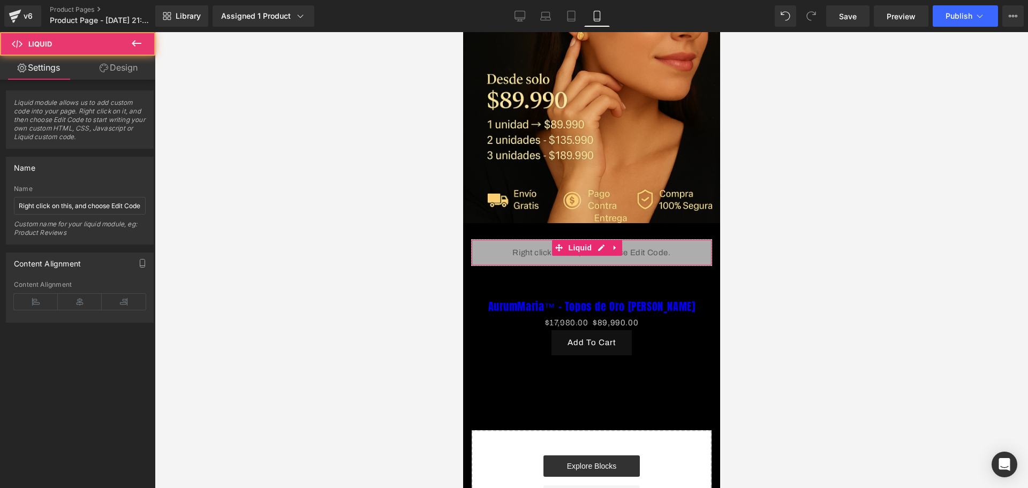
click at [116, 66] on link "Design" at bounding box center [119, 68] width 78 height 24
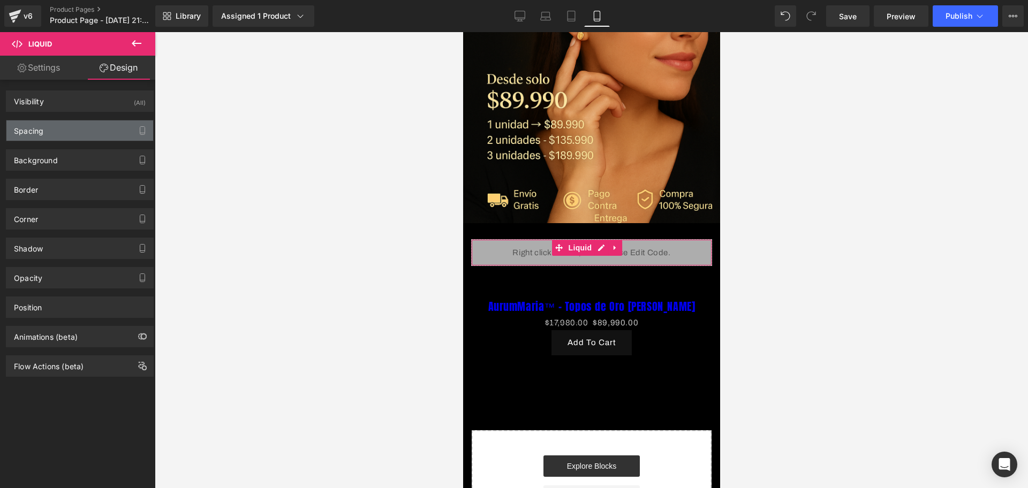
type input "0"
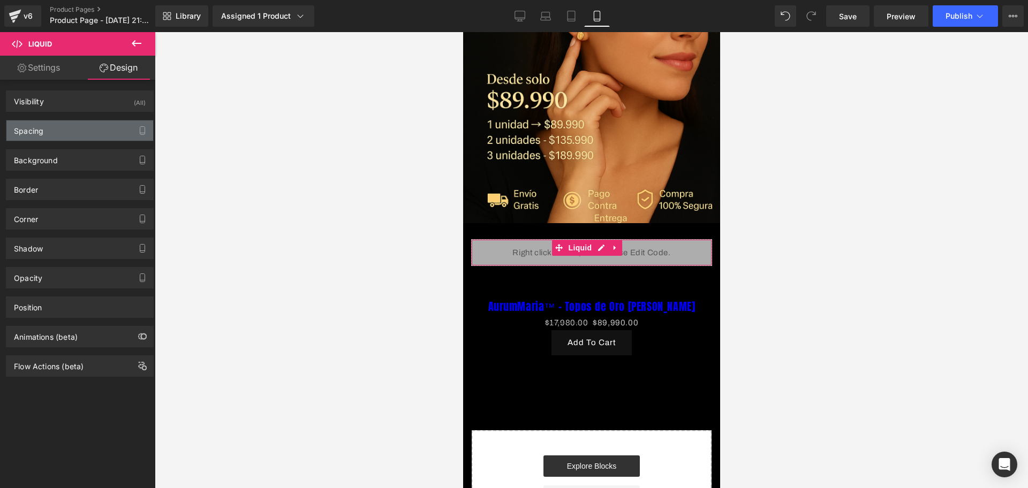
type input "0"
click at [97, 133] on div "Spacing" at bounding box center [79, 131] width 147 height 20
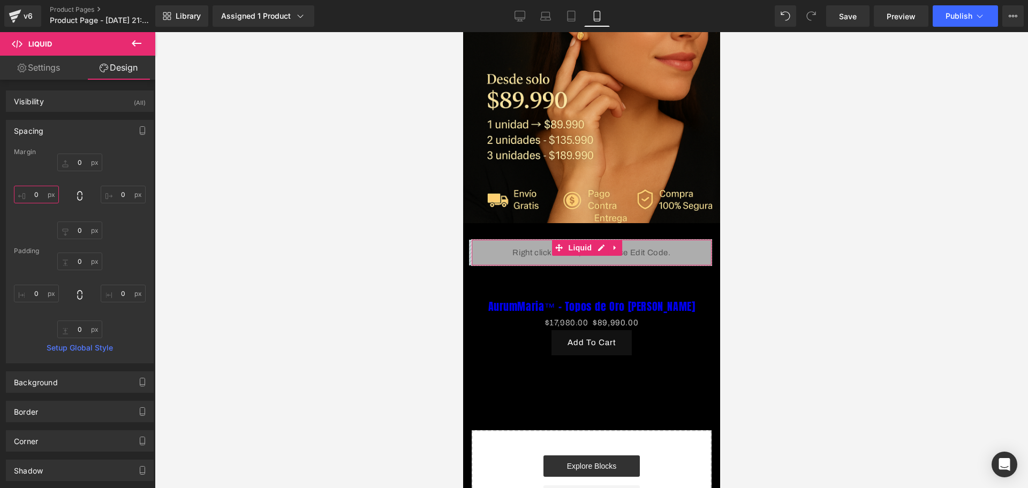
click at [39, 193] on input "0" at bounding box center [36, 195] width 45 height 18
type input "-30"
click at [531, 223] on div "Liquid Row" at bounding box center [591, 247] width 257 height 48
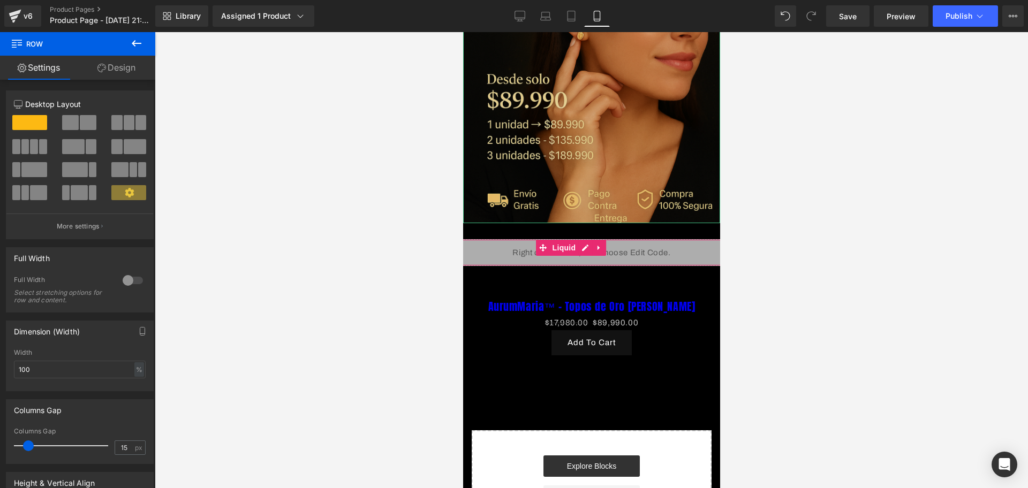
click at [546, 207] on div "Image" at bounding box center [591, 31] width 257 height 386
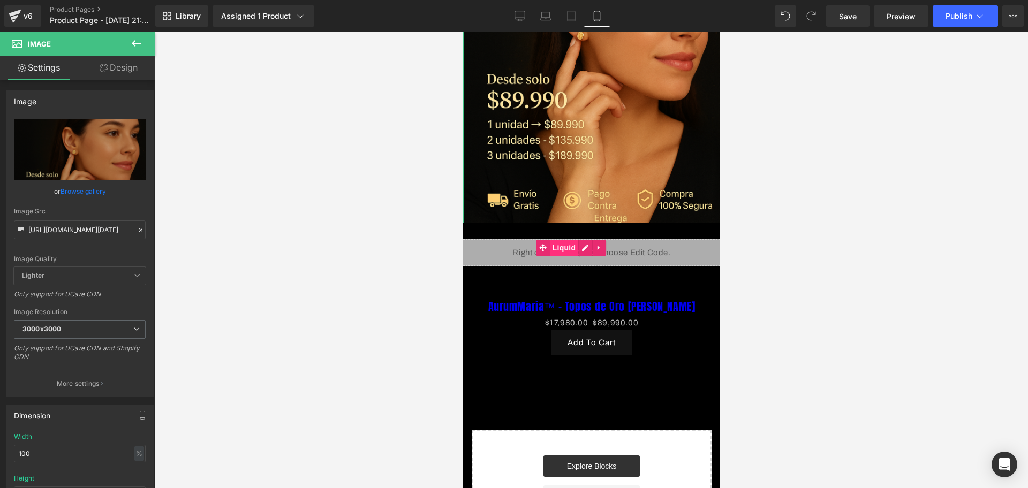
click at [571, 240] on span "Liquid" at bounding box center [564, 248] width 29 height 16
click at [127, 73] on link "Design" at bounding box center [119, 68] width 78 height 24
click at [0, 0] on div "Background" at bounding box center [0, 0] width 0 height 0
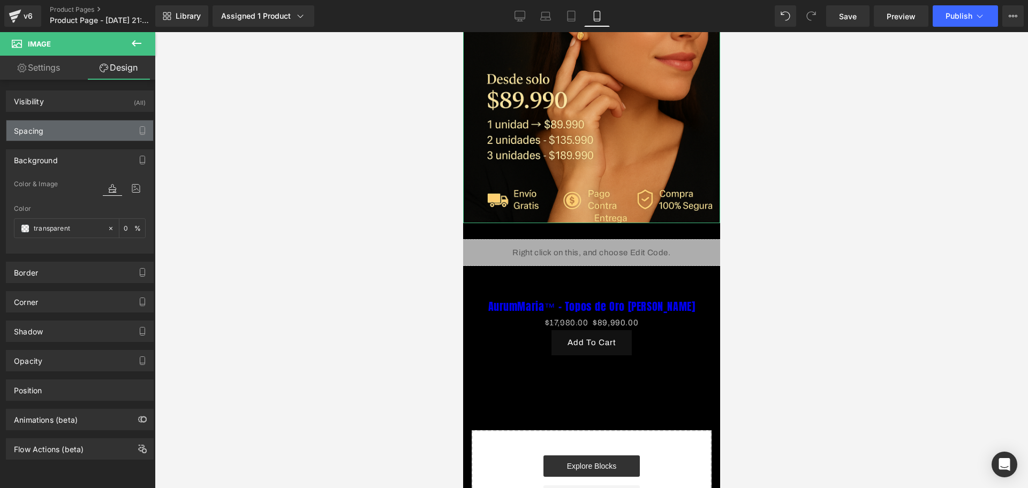
click at [68, 139] on div "Spacing" at bounding box center [79, 131] width 147 height 20
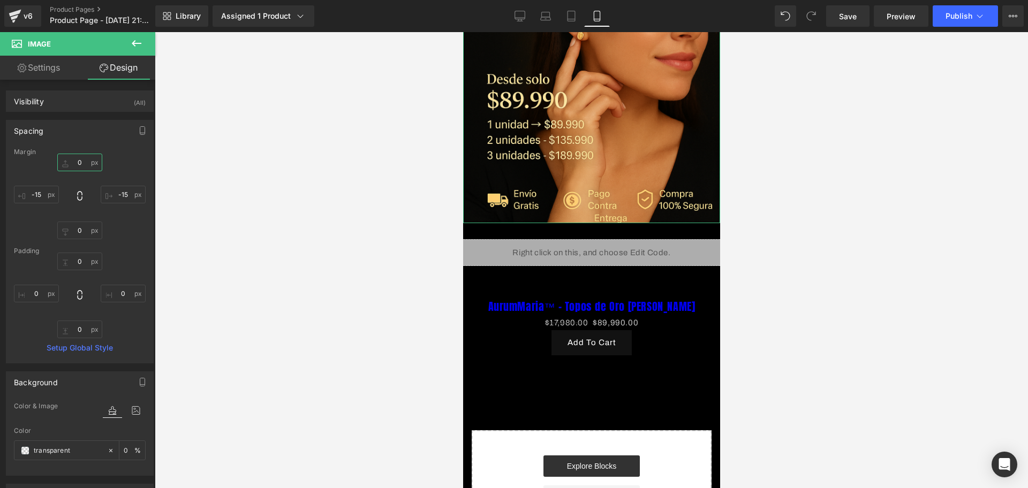
click at [81, 161] on input "0" at bounding box center [79, 163] width 45 height 18
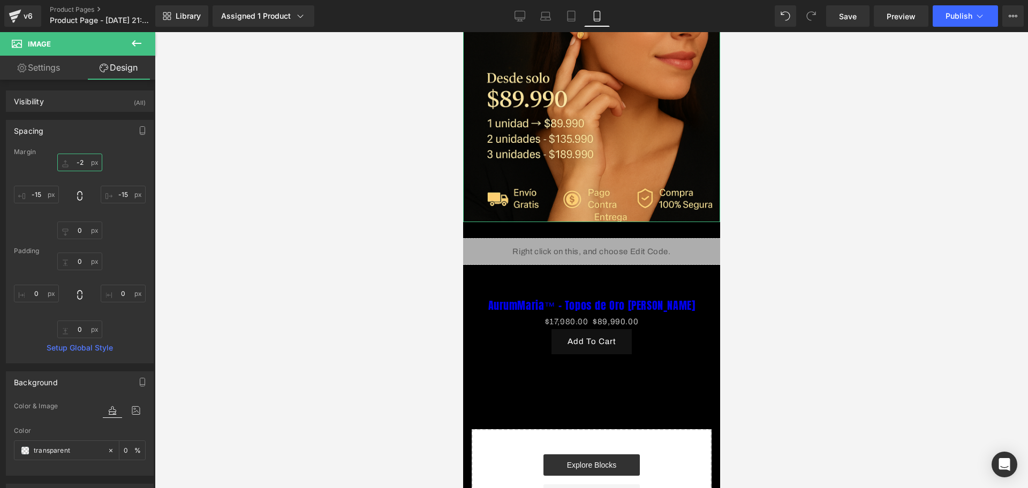
type input "-20"
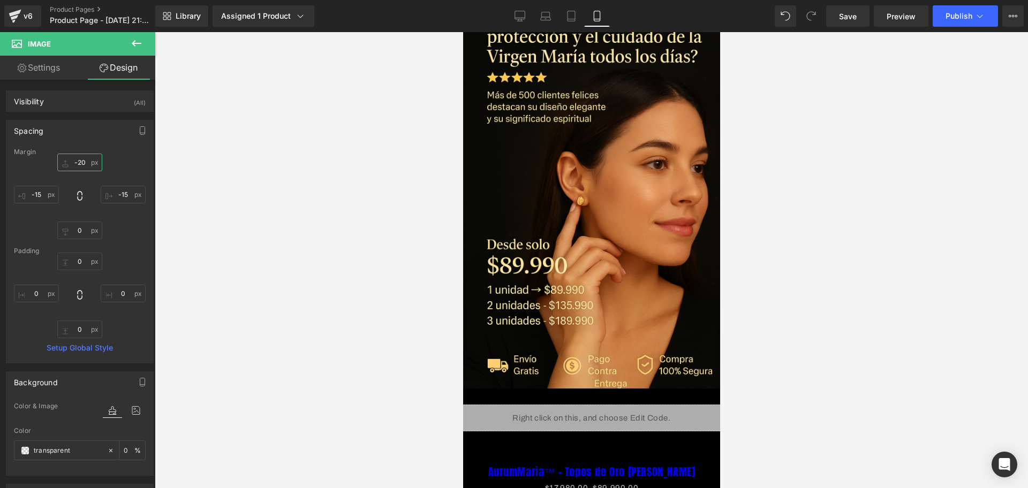
scroll to position [72, 0]
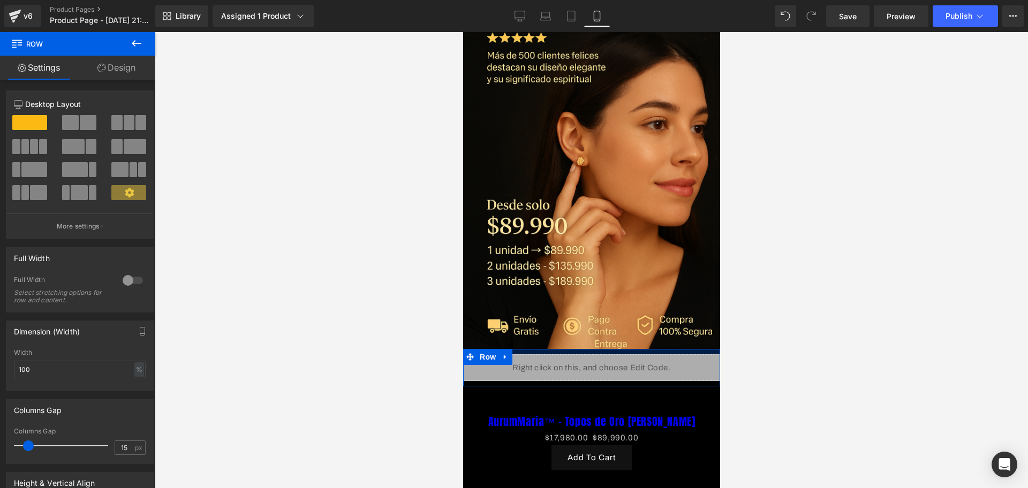
drag, startPoint x: 577, startPoint y: 345, endPoint x: 575, endPoint y: 334, distance: 10.9
click at [575, 349] on div at bounding box center [591, 351] width 257 height 5
click at [703, 349] on div at bounding box center [591, 351] width 257 height 5
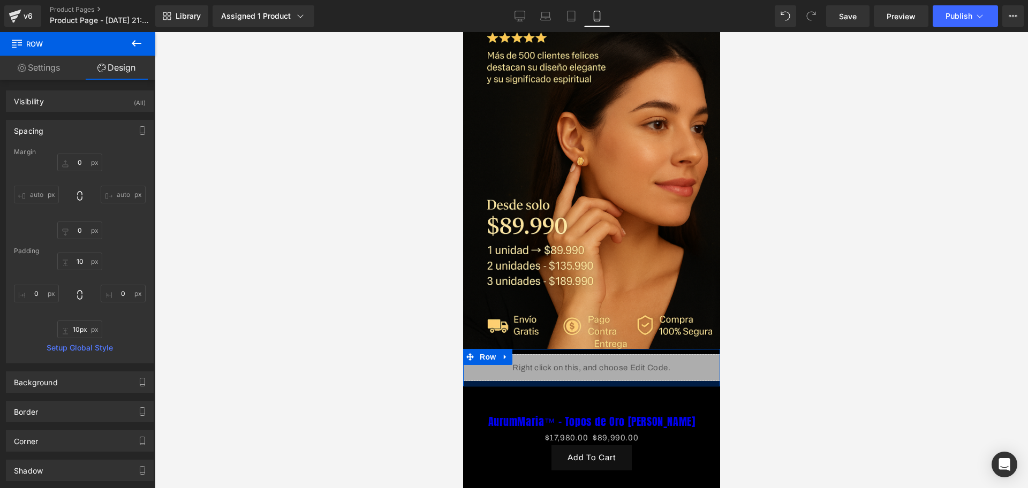
click at [671, 381] on div at bounding box center [591, 383] width 257 height 5
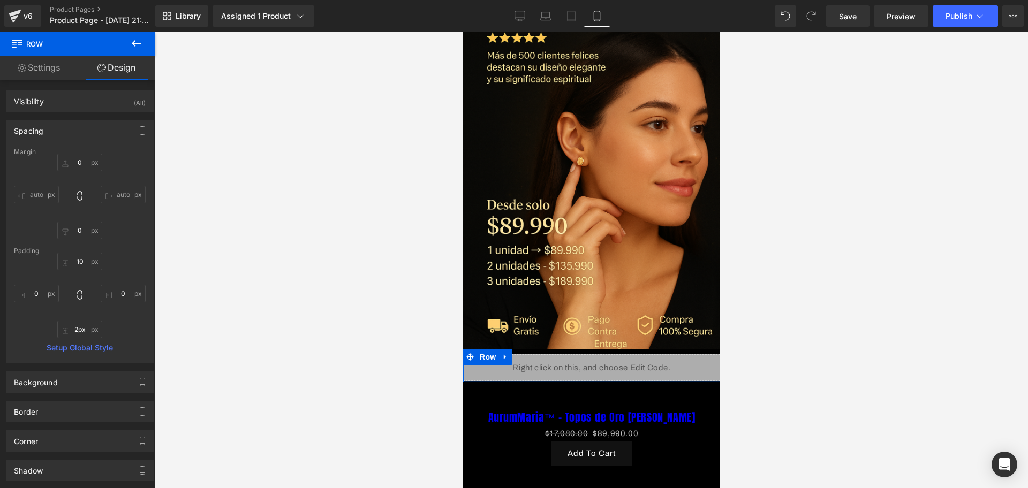
type input "0px"
drag, startPoint x: 671, startPoint y: 371, endPoint x: 672, endPoint y: 365, distance: 5.9
click at [672, 381] on div at bounding box center [591, 381] width 257 height 1
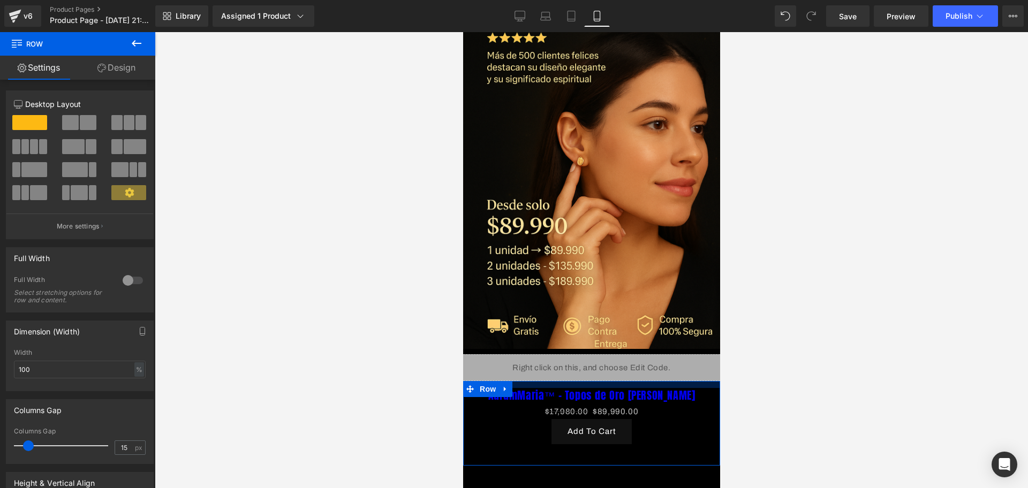
drag, startPoint x: 623, startPoint y: 388, endPoint x: 629, endPoint y: 367, distance: 21.9
click at [629, 381] on div at bounding box center [591, 384] width 257 height 7
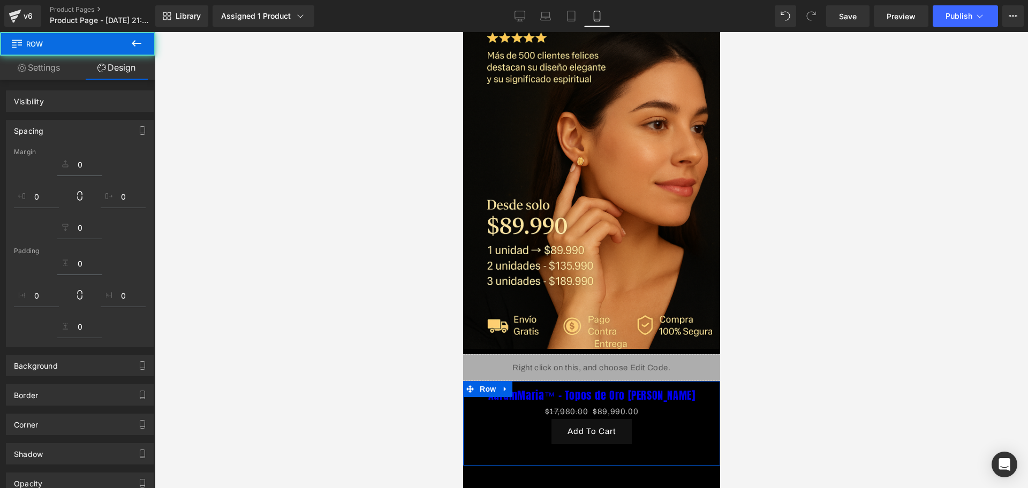
click at [653, 419] on div "Add To Cart" at bounding box center [591, 431] width 230 height 25
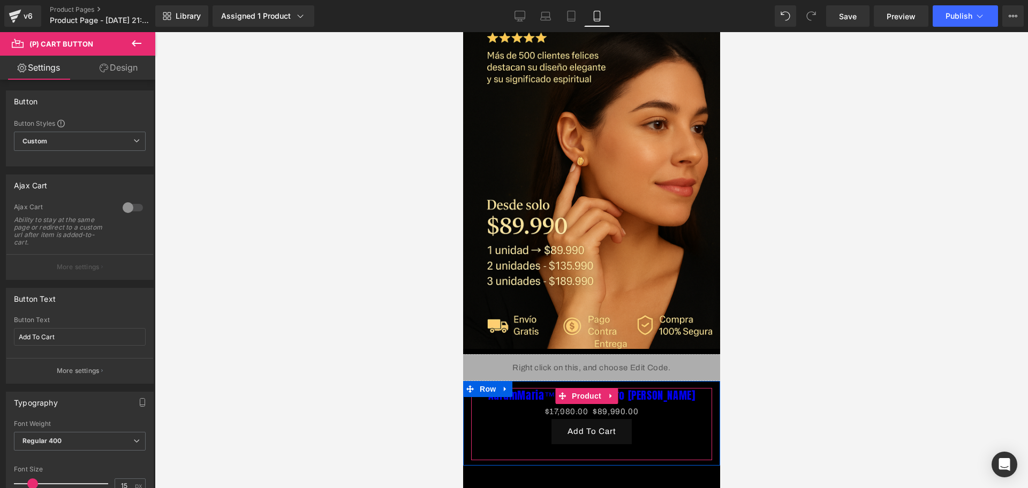
click at [621, 389] on link "AurumMaria™ – Topos de Oro [PERSON_NAME]" at bounding box center [591, 395] width 207 height 13
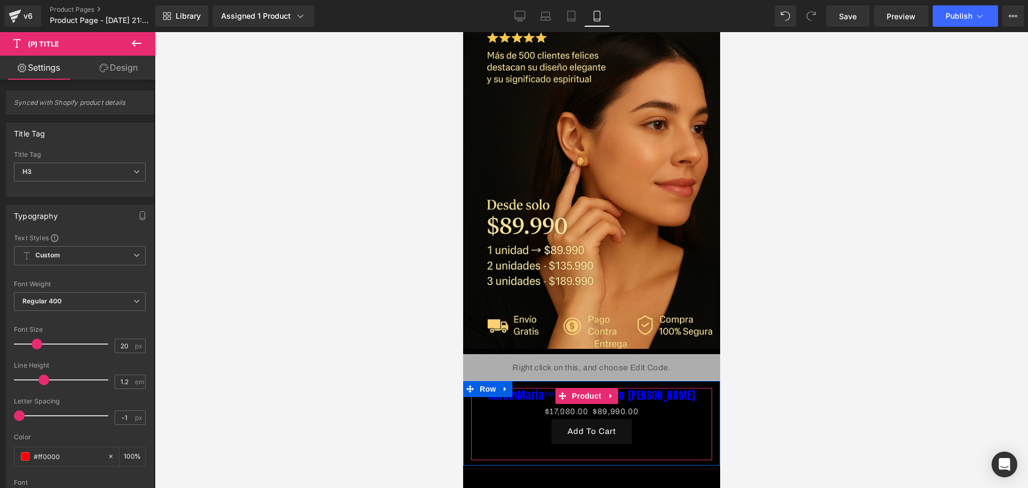
click at [590, 393] on span "(P) Title" at bounding box center [586, 396] width 34 height 16
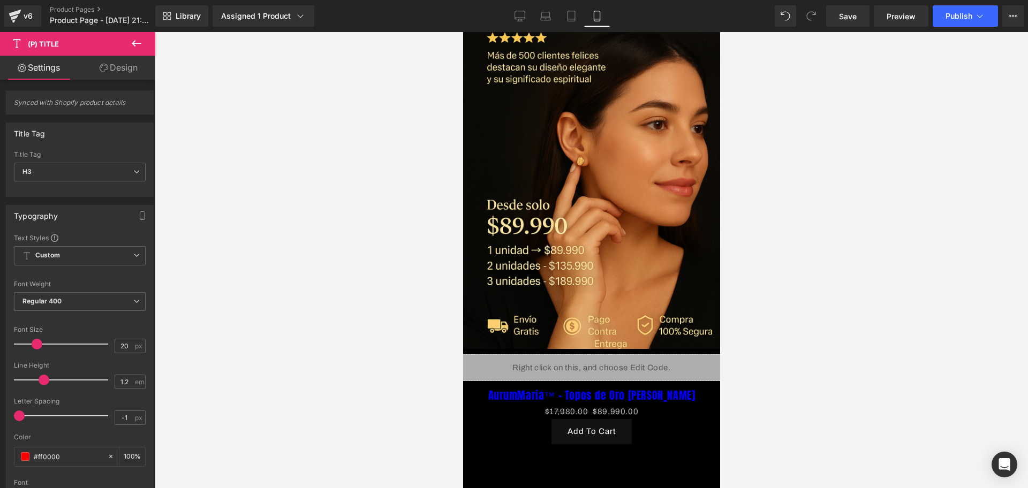
click at [92, 62] on link "Design" at bounding box center [119, 68] width 78 height 24
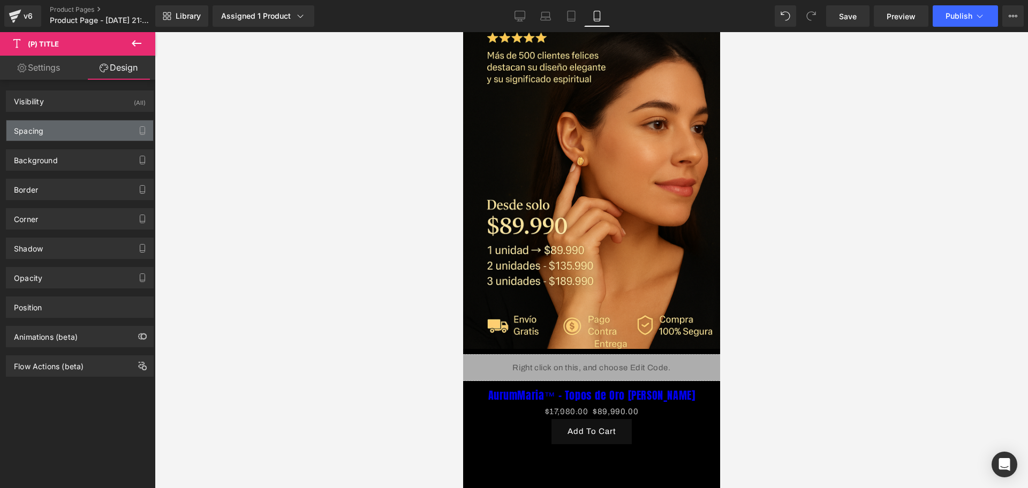
click at [96, 126] on div "Spacing" at bounding box center [79, 131] width 147 height 20
type input "0"
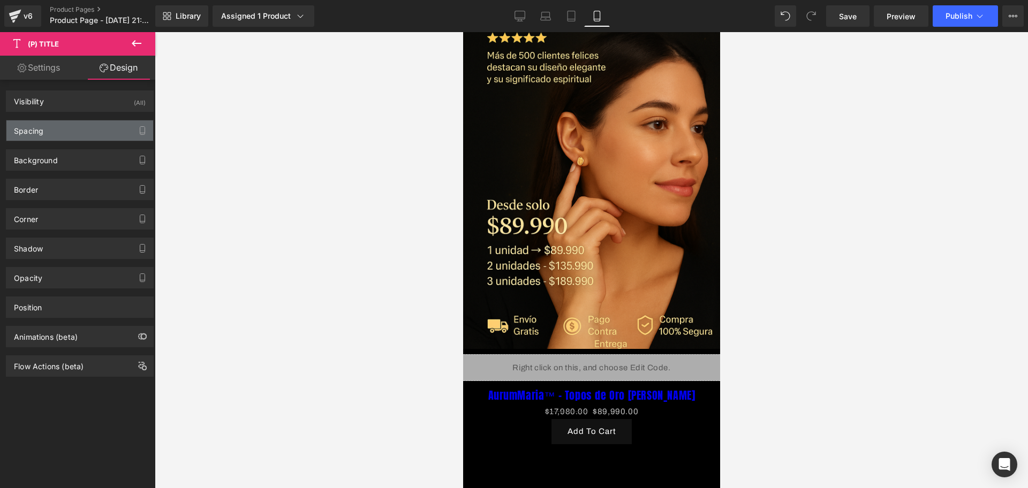
type input "0"
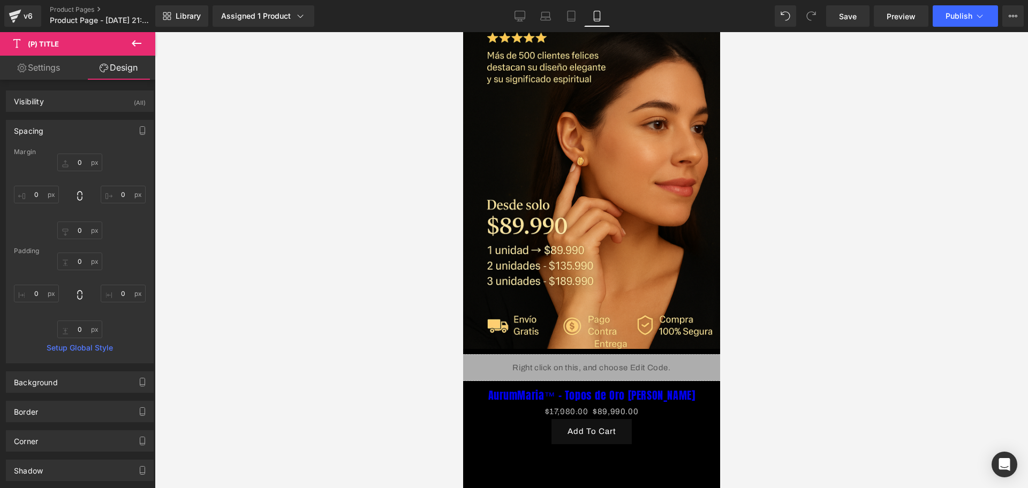
click at [197, 168] on div at bounding box center [592, 260] width 874 height 456
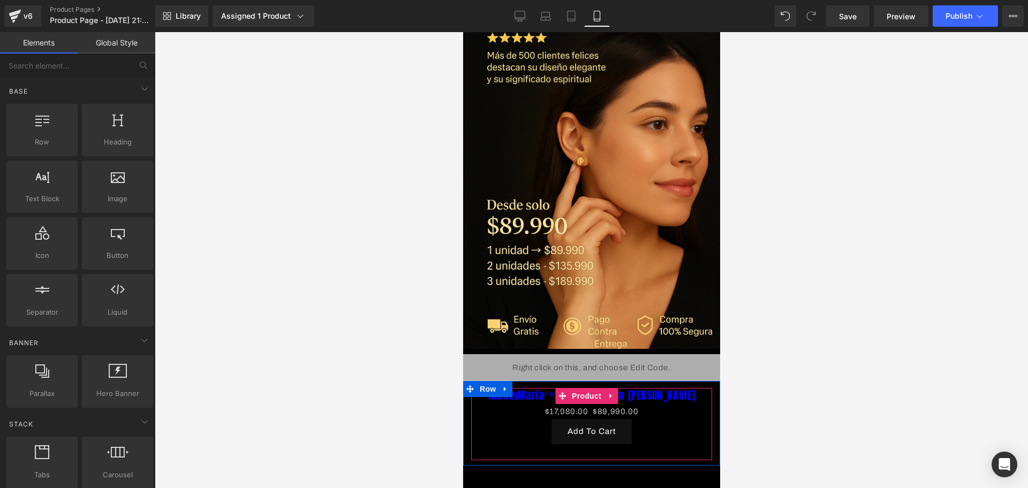
click at [594, 393] on span "(P) Title" at bounding box center [586, 396] width 34 height 16
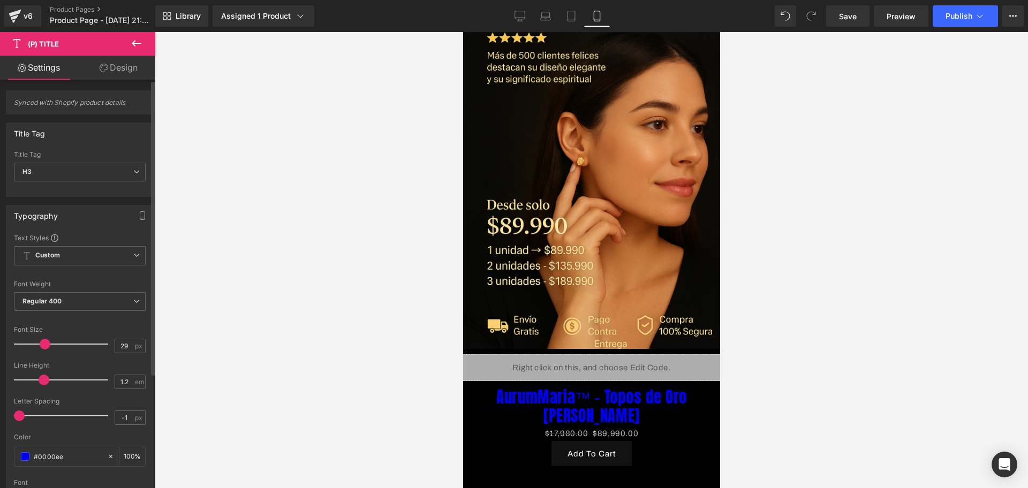
type input "28"
click at [43, 347] on div at bounding box center [63, 344] width 89 height 21
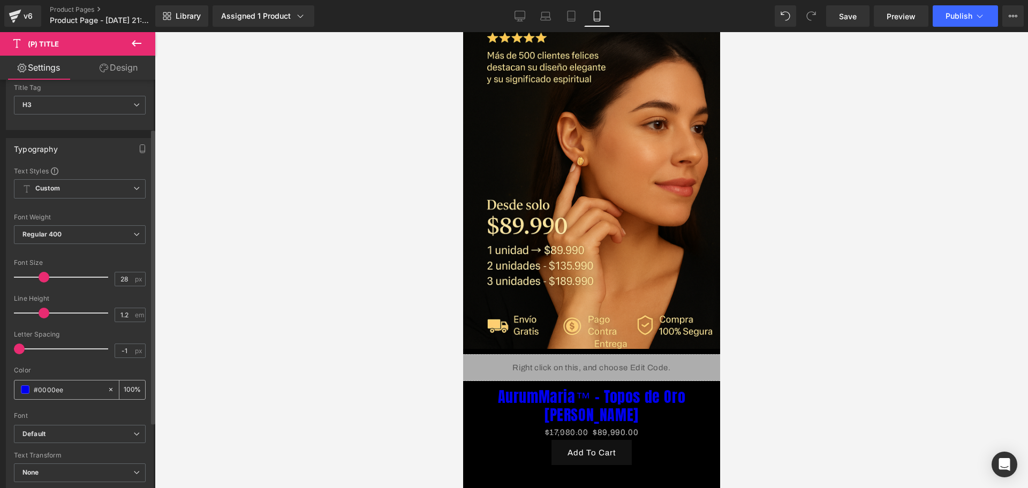
click at [25, 386] on span at bounding box center [25, 390] width 9 height 9
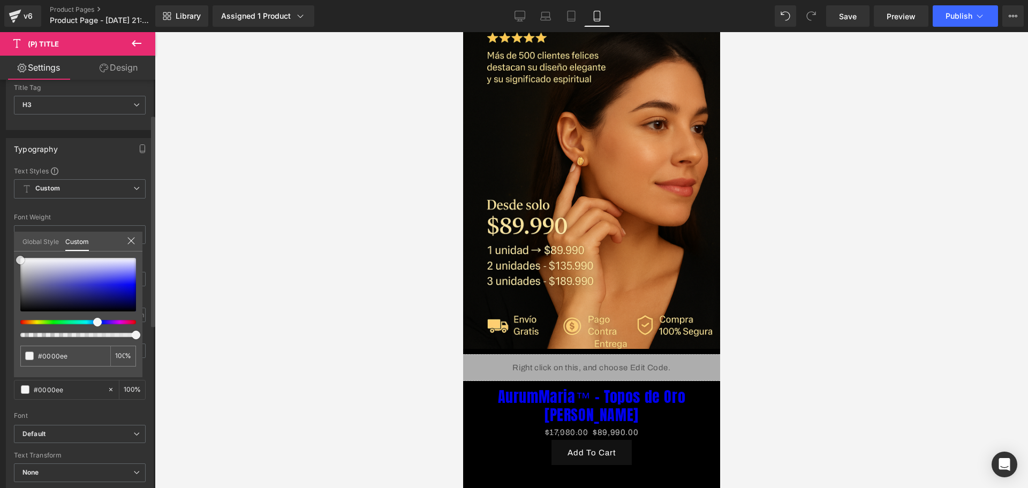
type input "#ededf1"
click at [20, 260] on div at bounding box center [78, 285] width 116 height 54
type input "#f7f7f7"
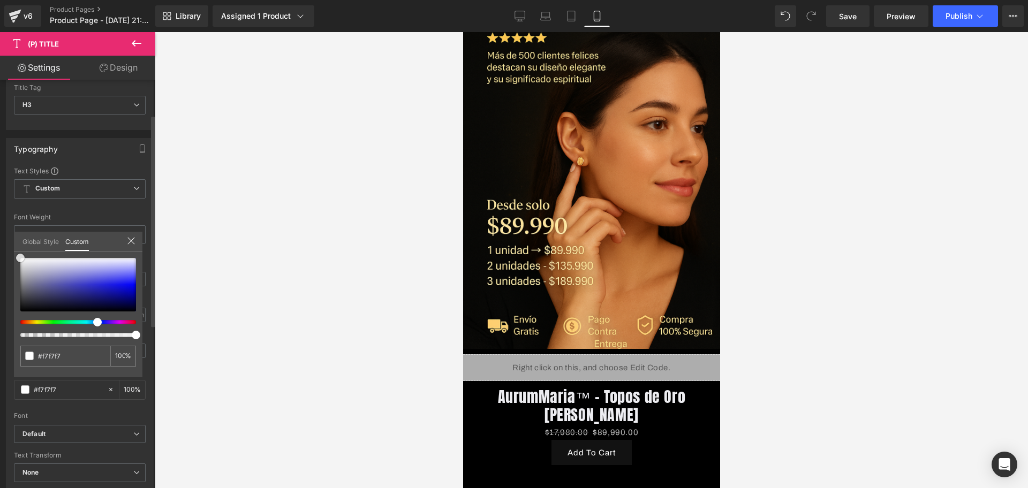
type input "#ffffff"
click at [17, 256] on span at bounding box center [20, 258] width 9 height 9
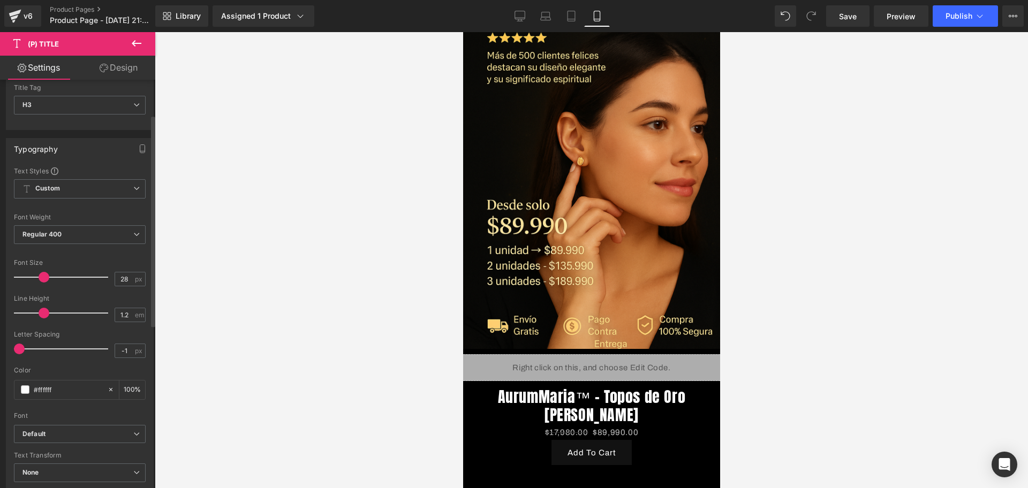
click at [214, 281] on div at bounding box center [592, 260] width 874 height 456
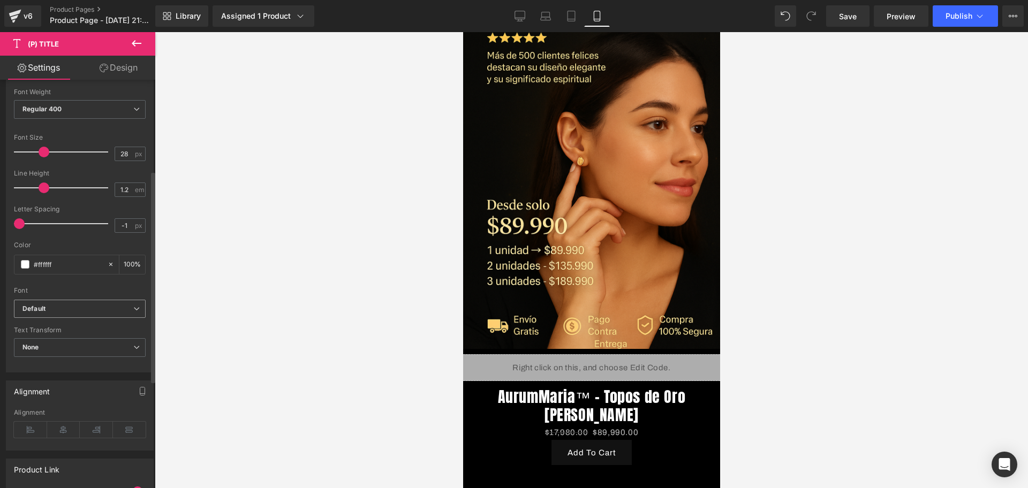
scroll to position [201, 0]
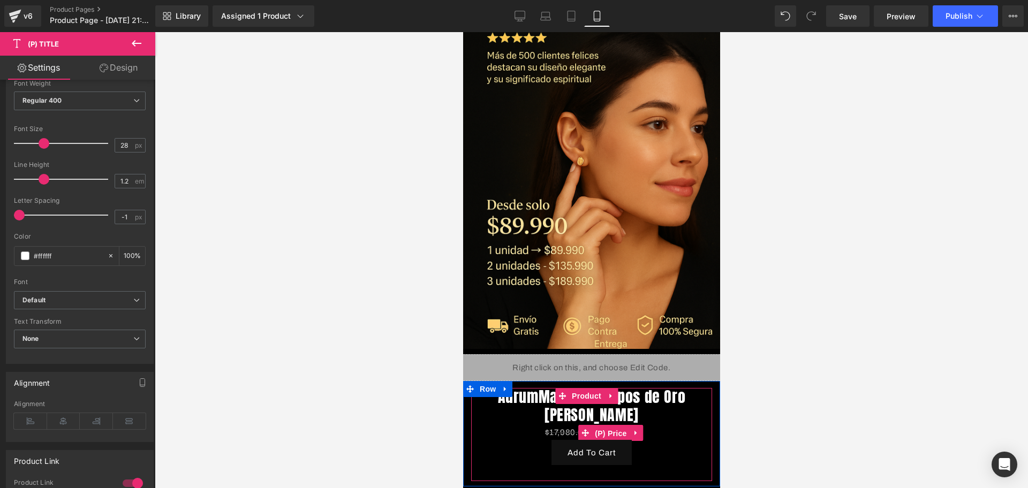
click at [608, 426] on span "(P) Price" at bounding box center [610, 434] width 37 height 16
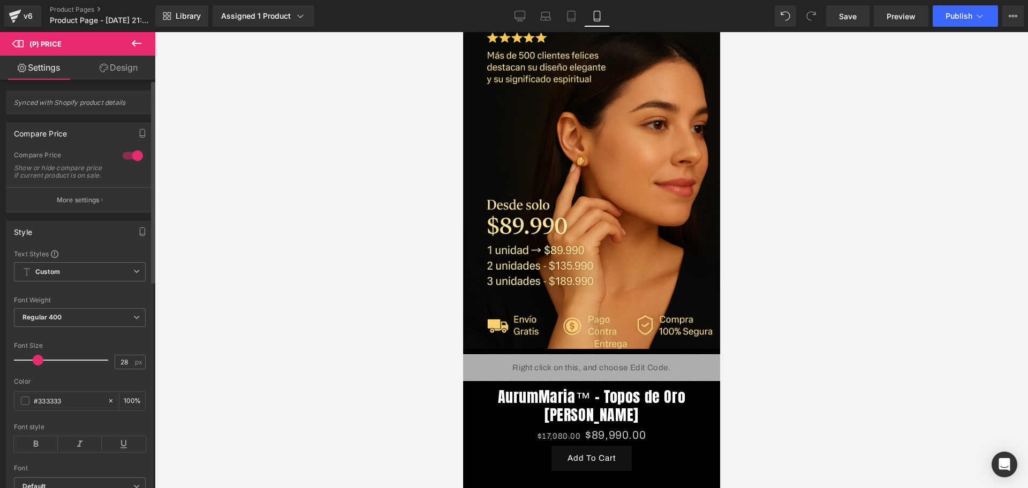
type input "29"
drag, startPoint x: 33, startPoint y: 372, endPoint x: 45, endPoint y: 370, distance: 12.0
click at [45, 366] on span at bounding box center [45, 360] width 11 height 11
click at [25, 399] on div "#333333" at bounding box center [60, 401] width 93 height 19
click at [24, 403] on div "#333333" at bounding box center [60, 401] width 93 height 19
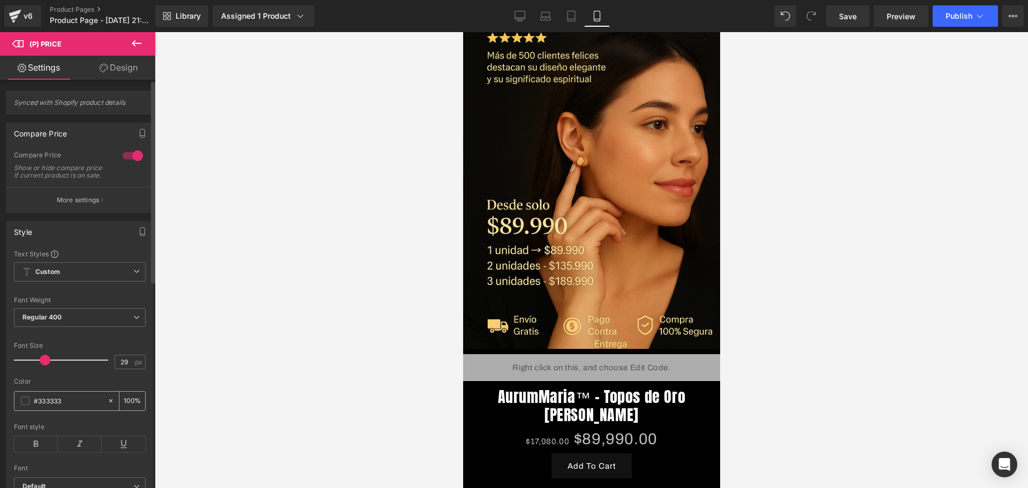
click at [24, 403] on div "#333333" at bounding box center [60, 401] width 93 height 19
click at [24, 405] on span at bounding box center [25, 401] width 9 height 9
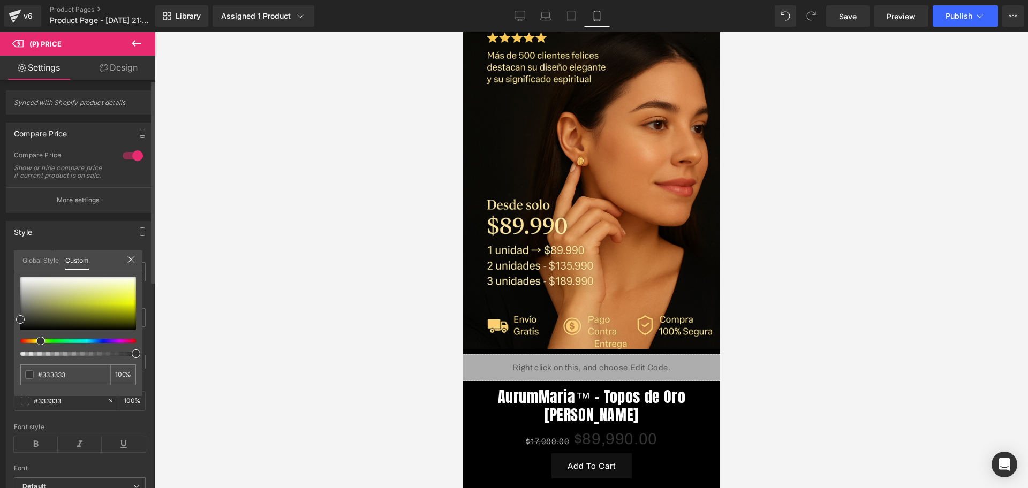
click at [36, 339] on div at bounding box center [74, 341] width 116 height 4
type input "#464642"
type input "#474742"
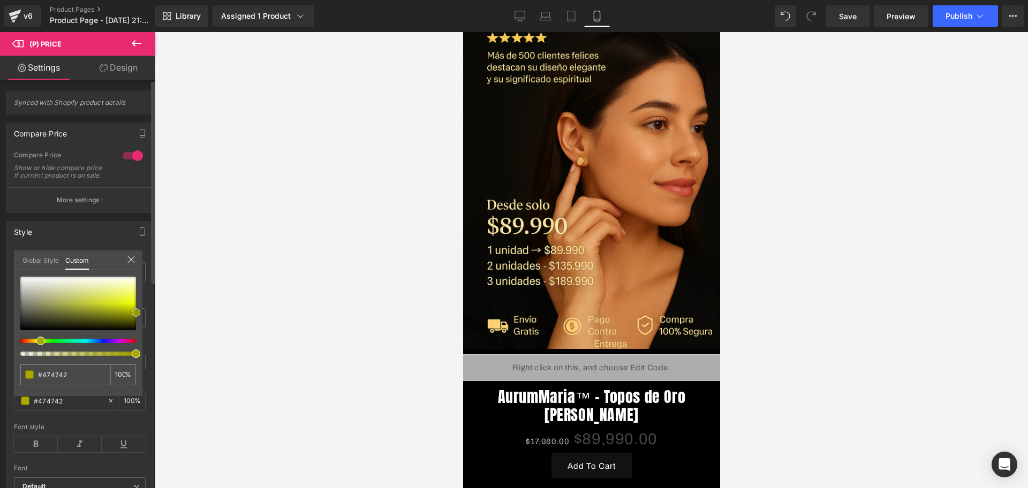
type input "#777711"
type input "#a3a300"
type input "#bcbc00"
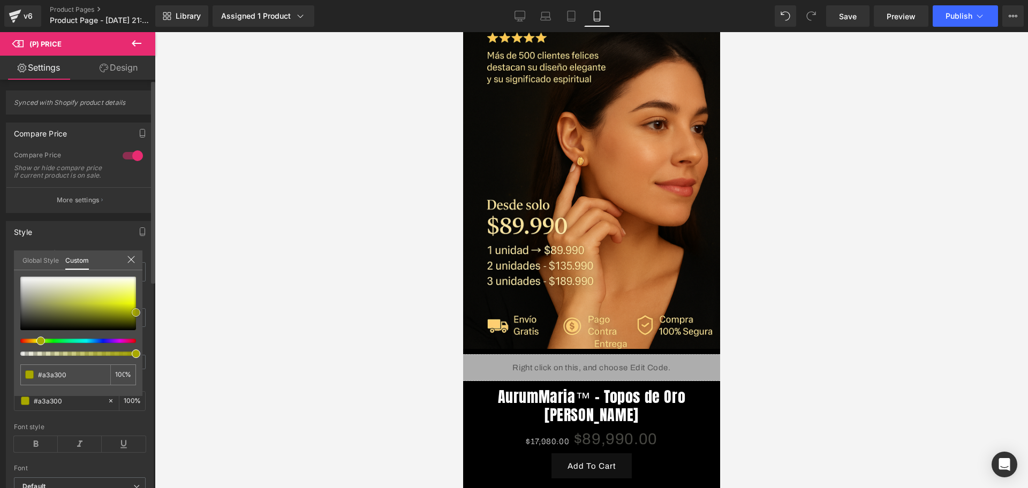
type input "#bcbc00"
type input "#c6c600"
type input "#cbcc00"
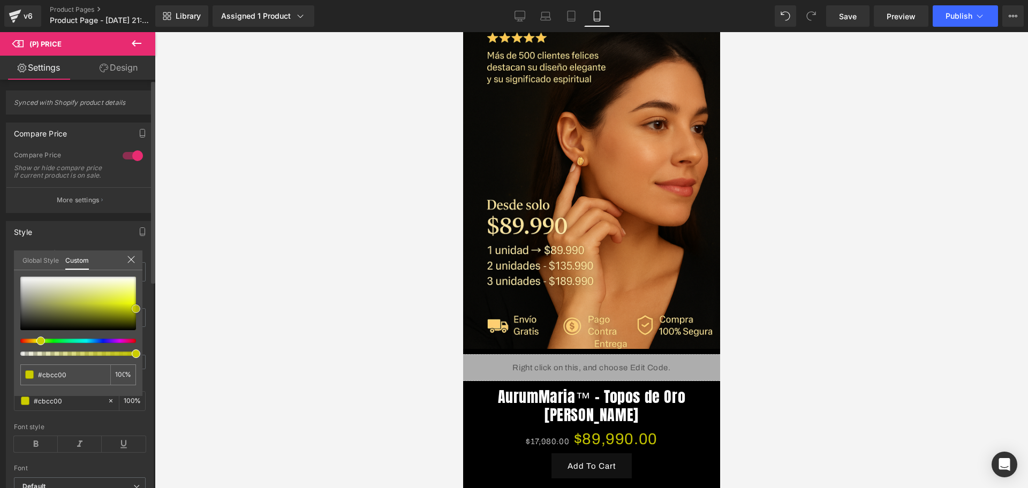
type input "#c1c100"
type input "#a8a800"
type input "#a3a300"
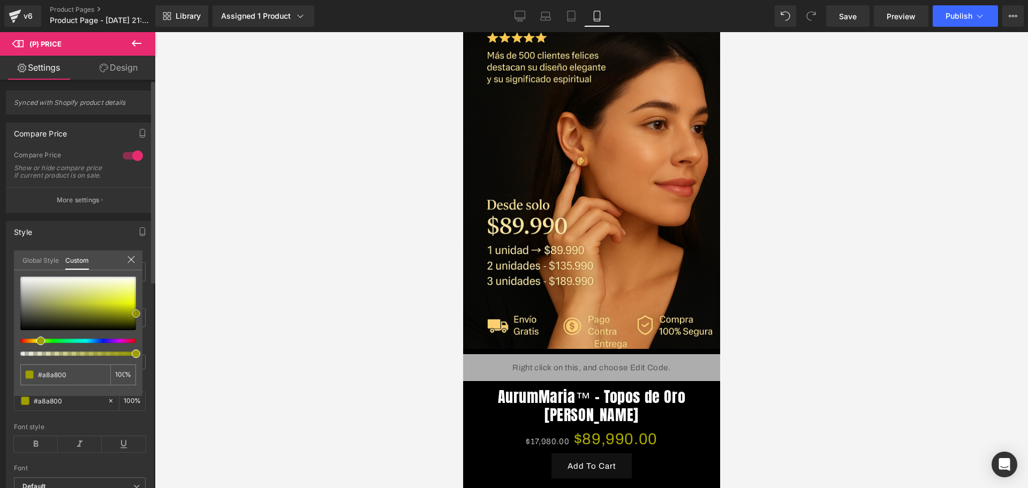
type input "#a3a300"
type input "#dbdb00"
type input "#feff00"
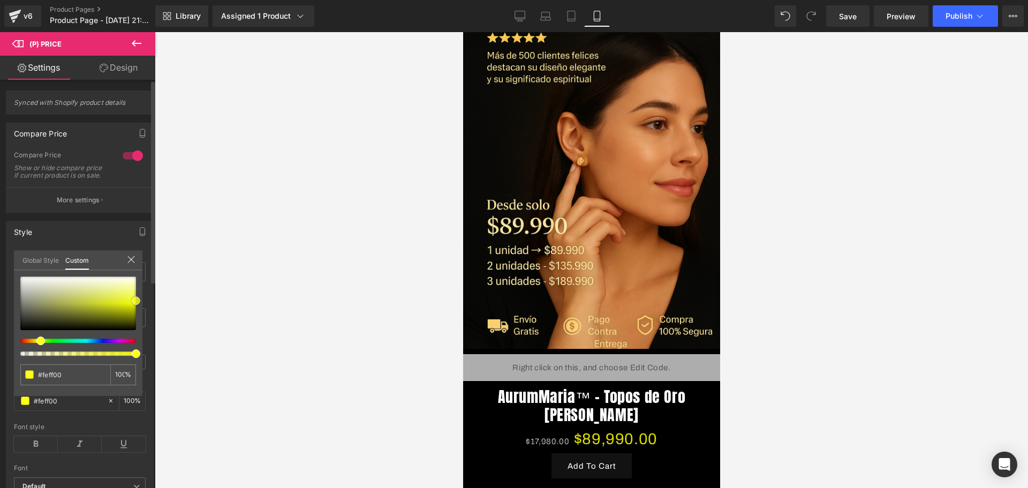
type input "#feff33"
type input "#fefe42"
type input "#fefe43"
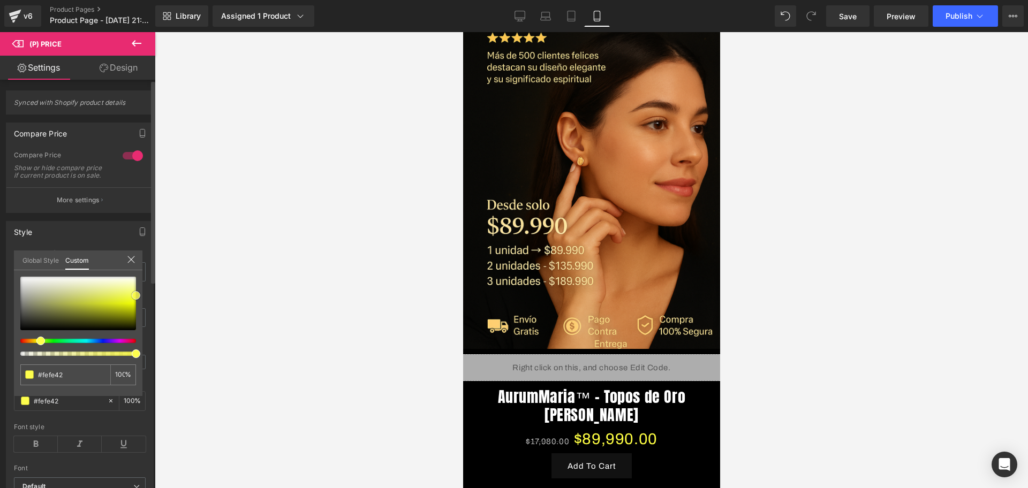
type input "#fefe43"
type input "#fefe4d"
type input "#fefe52"
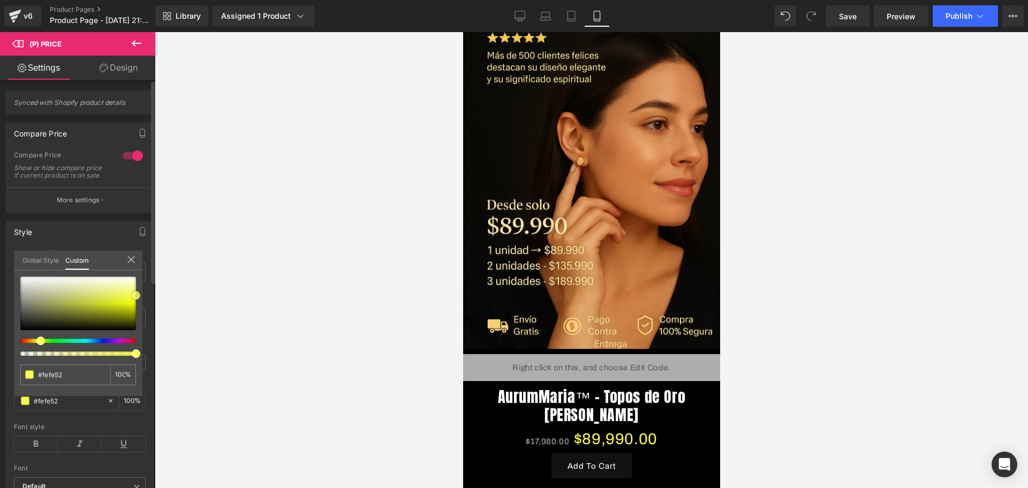
type input "#fefe66"
type input "#feff75"
type input "#ffff93"
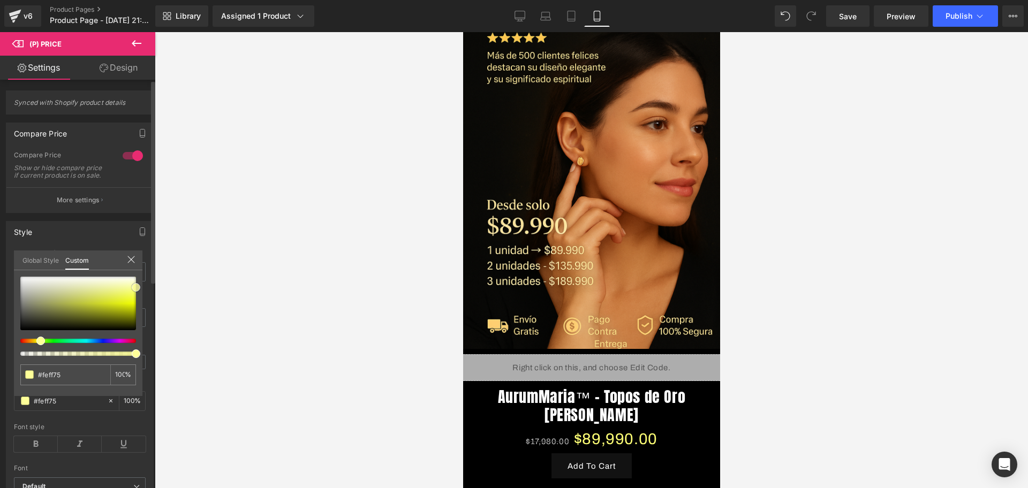
type input "#ffff93"
type input "#fdfea3"
type input "#fcfea9"
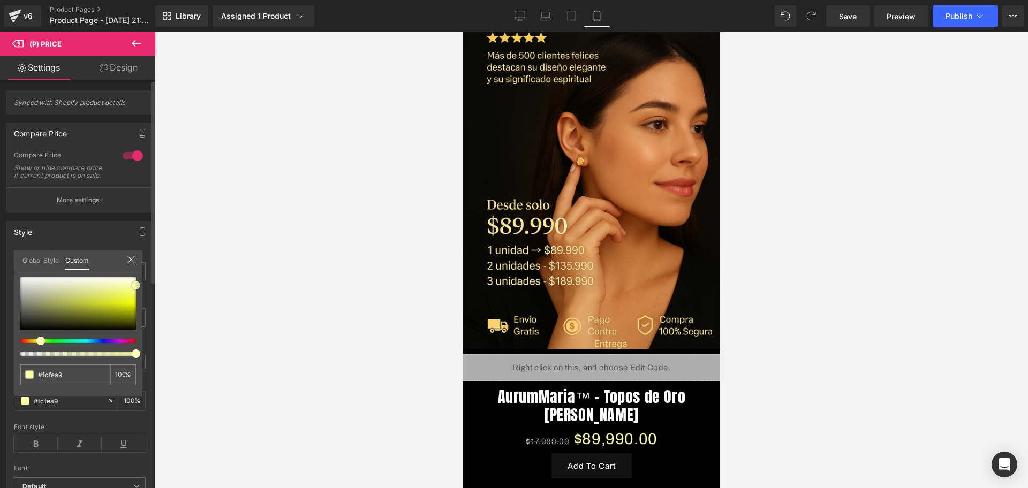
type input "#fdfead"
type input "#fdfeb8"
type input "#fcfdb3"
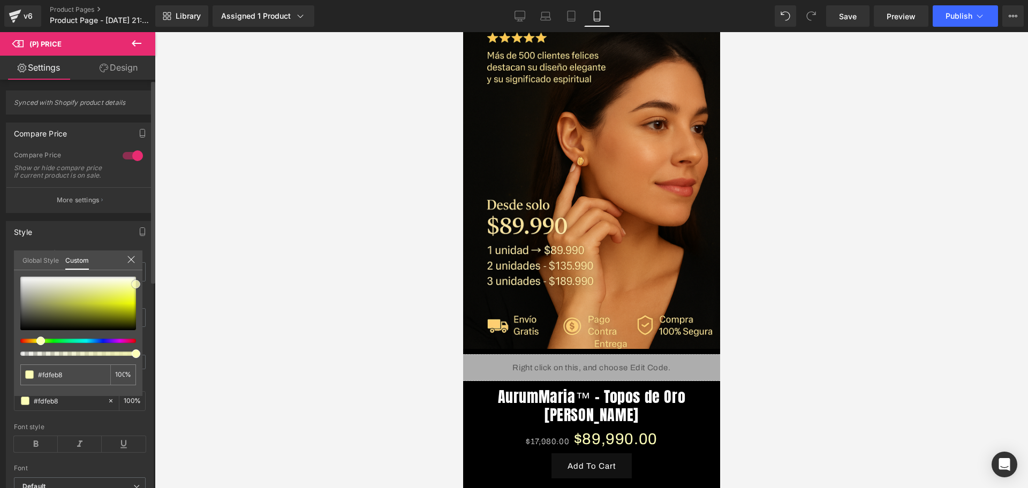
type input "#fcfdb3"
type input "#fcfead"
type input "#fcfea9"
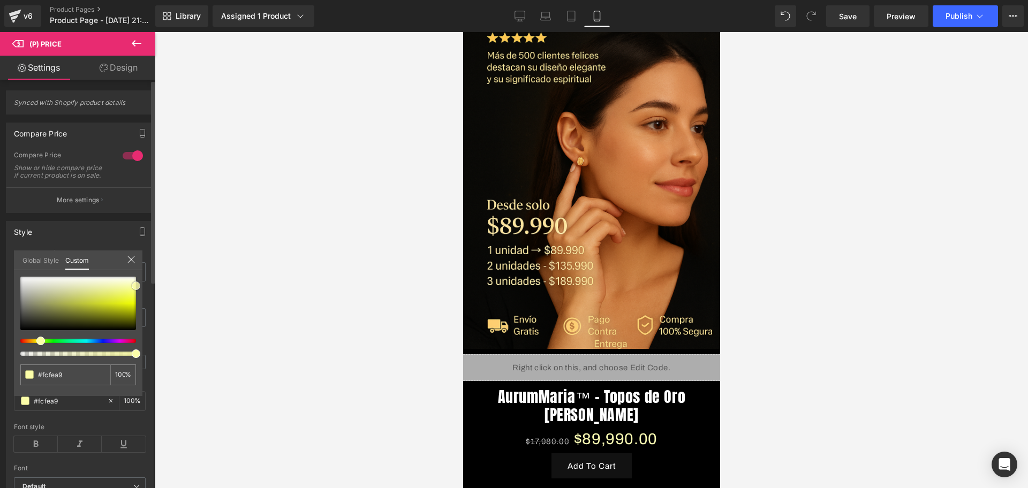
type input "#fdff99"
type input "#fcff75"
type input "#fbff19"
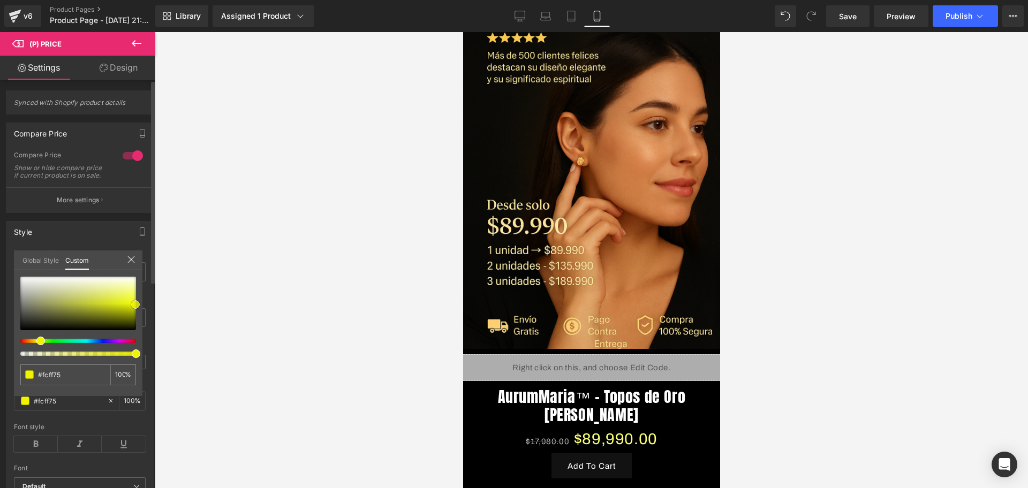
type input "#fbff19"
type input "#bdc000"
type input "#828400"
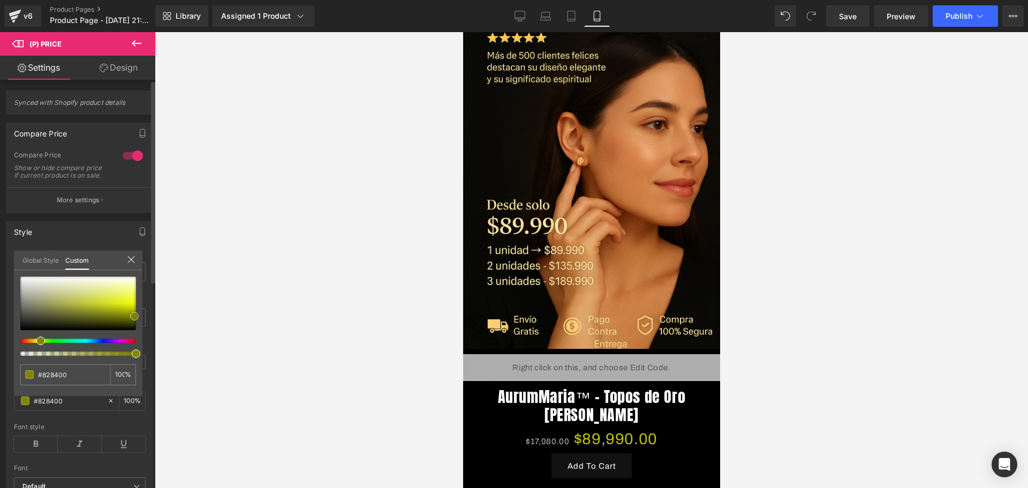
type input "#7d7f00"
type input "#8c8e00"
type input "#dce000"
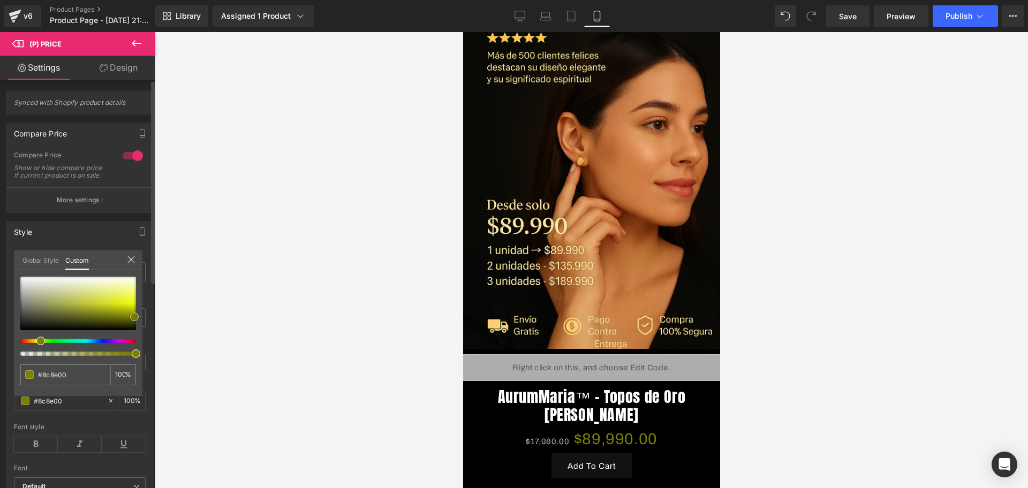
type input "#dce000"
type input "#eff301"
type input "#f9fd01"
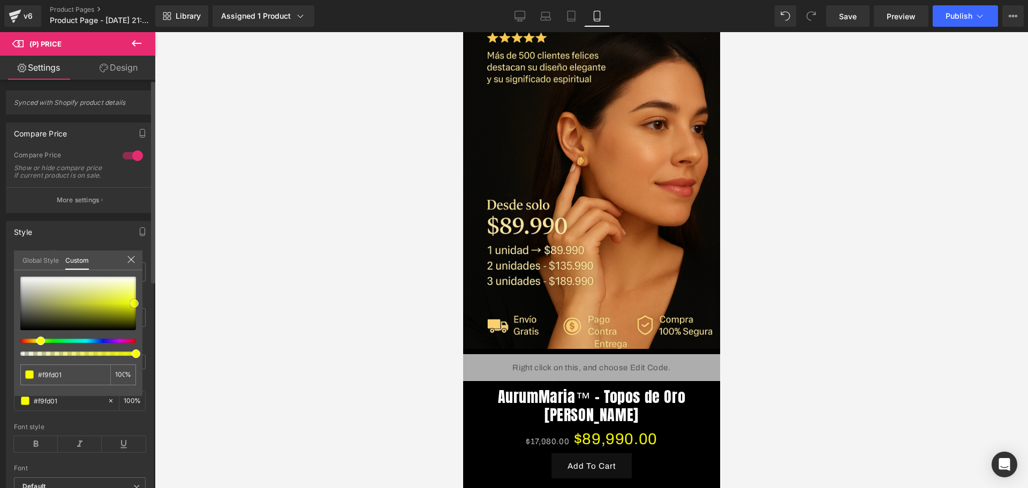
type input "#f9fd06"
type input "#f8fc0c"
type input "#f8fc16"
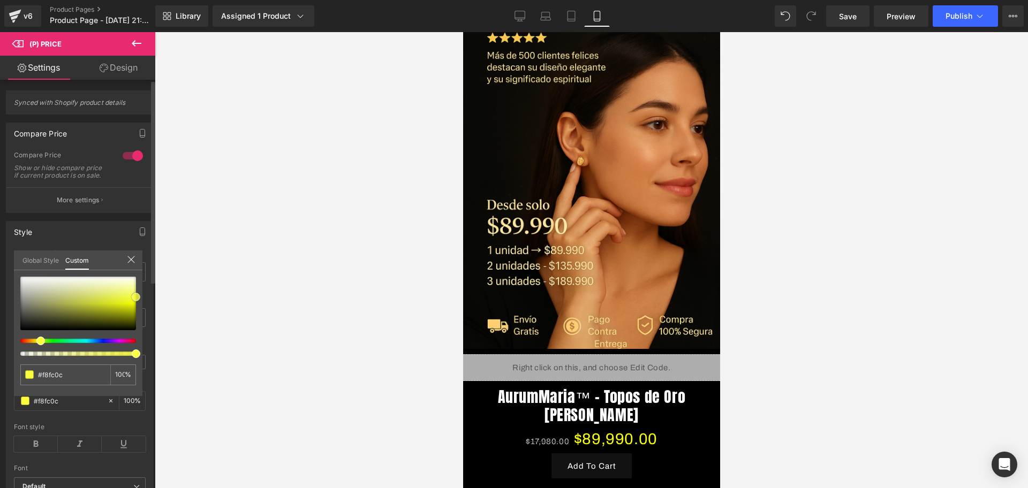
type input "#f8fc16"
type input "#fbfe38"
type input "#fcfe4c"
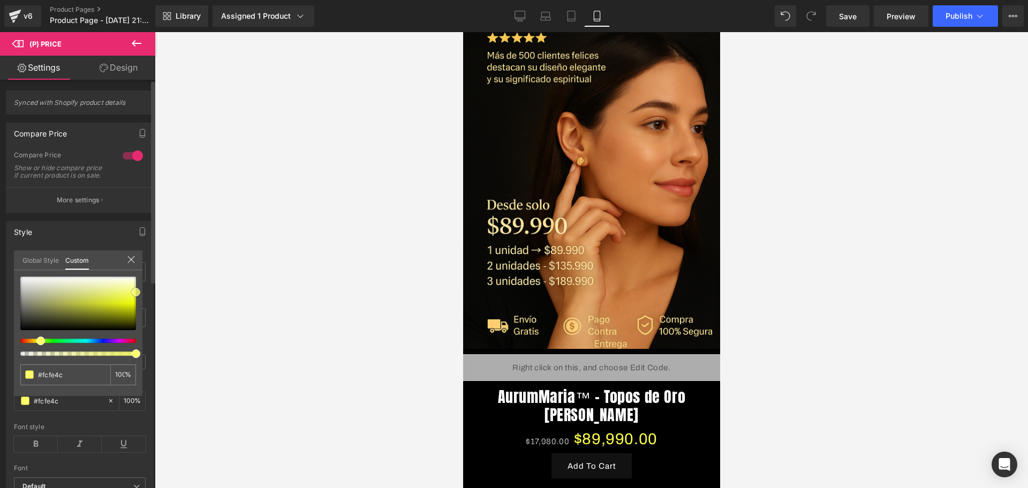
type input "#fbfe5c"
type input "#fcff60"
type input "#fcff7f"
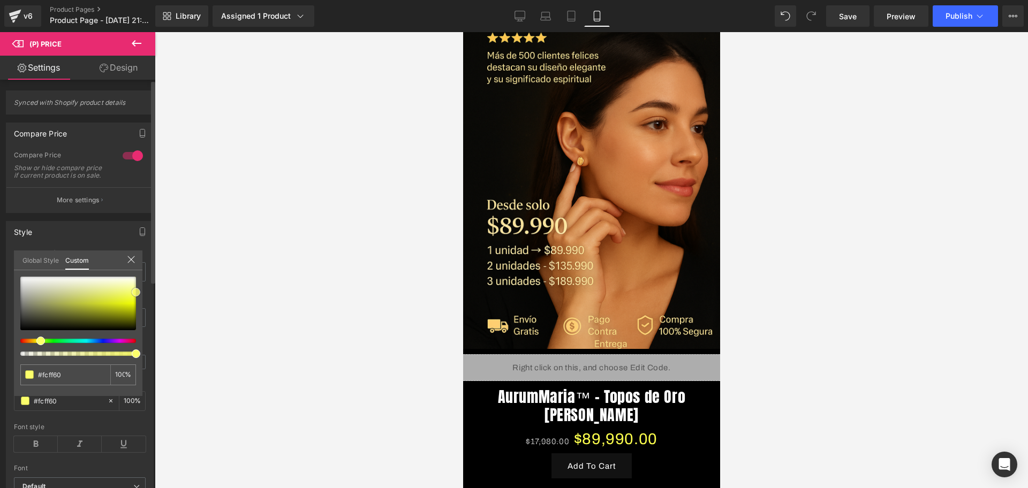
type input "#fcff7f"
type input "#fdff8e"
type input "#fdff9e"
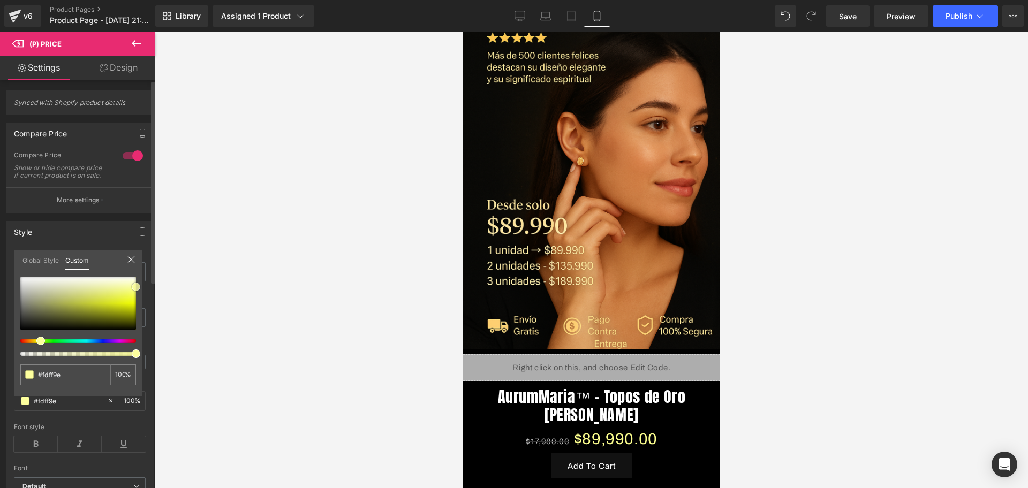
type input "#fdfea3"
type input "#fcfeae"
type input "#fdffbc"
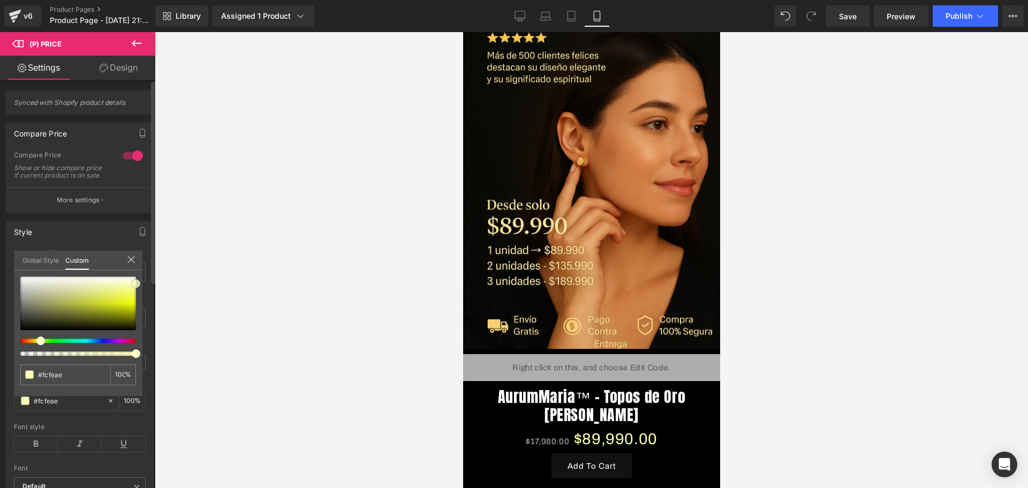
type input "#fdffbc"
drag, startPoint x: 24, startPoint y: 316, endPoint x: 137, endPoint y: 284, distance: 117.0
click at [136, 284] on div at bounding box center [78, 304] width 116 height 54
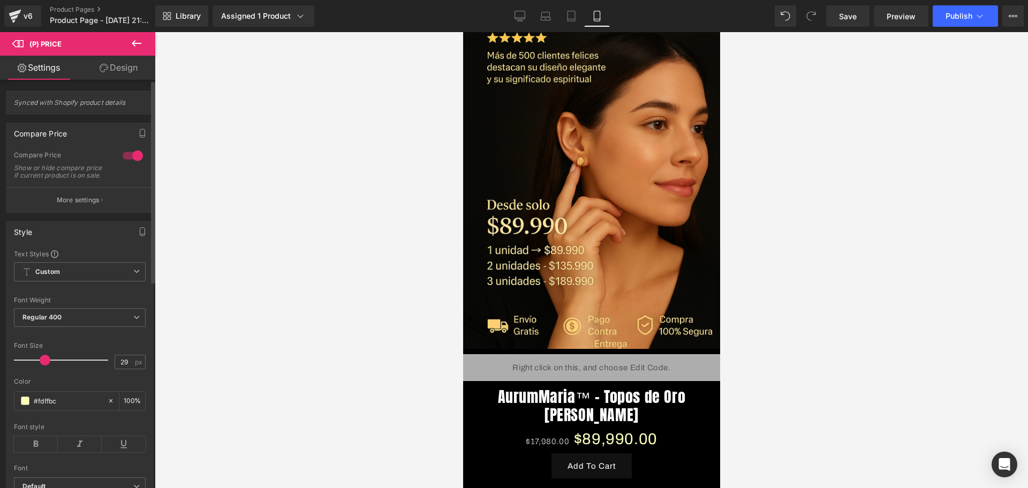
click at [164, 280] on div at bounding box center [592, 260] width 874 height 456
click at [22, 446] on icon at bounding box center [36, 445] width 44 height 16
click at [86, 453] on icon at bounding box center [80, 445] width 44 height 16
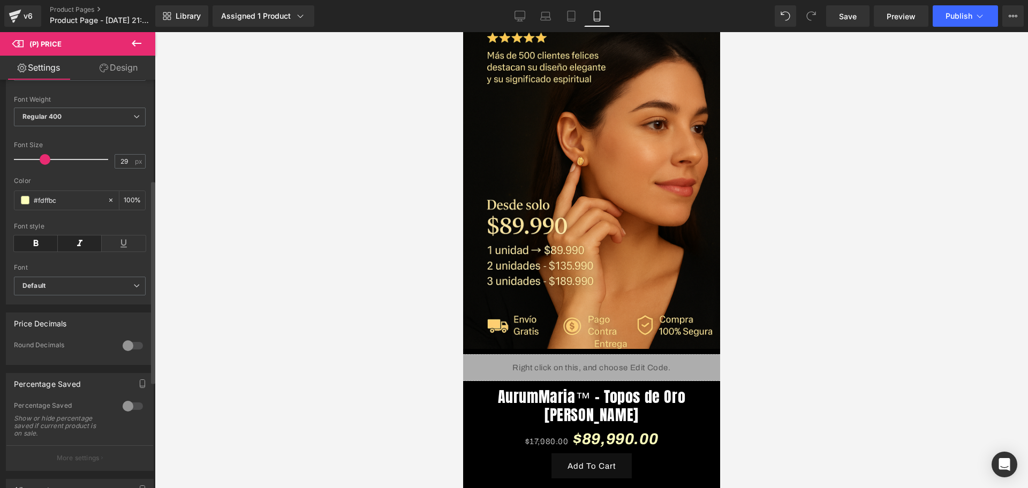
click at [124, 415] on div at bounding box center [133, 406] width 26 height 17
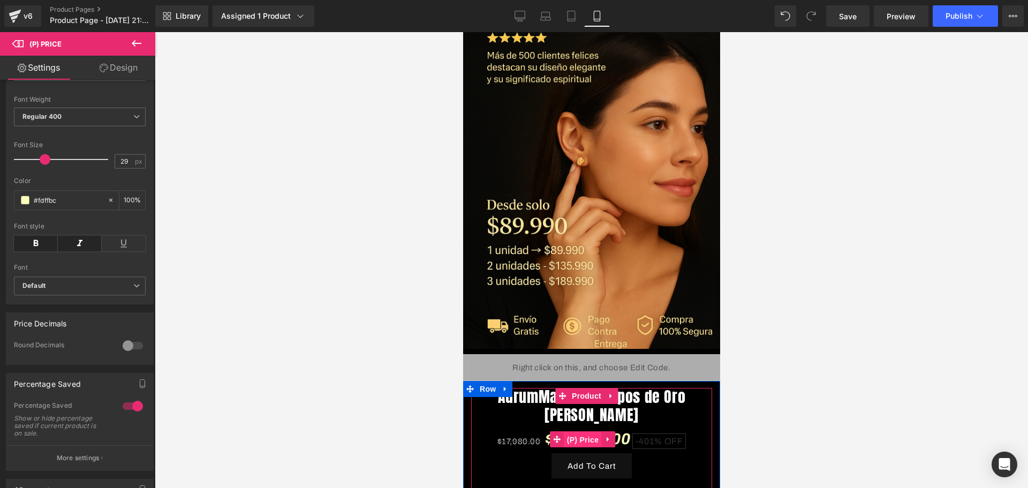
click at [585, 432] on span "(P) Price" at bounding box center [582, 440] width 37 height 16
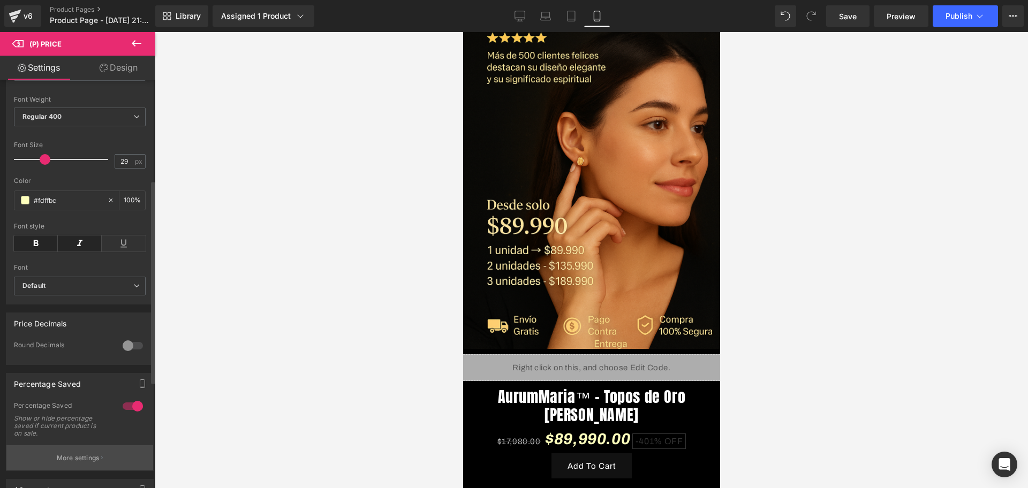
click at [87, 463] on p "More settings" at bounding box center [78, 459] width 43 height 10
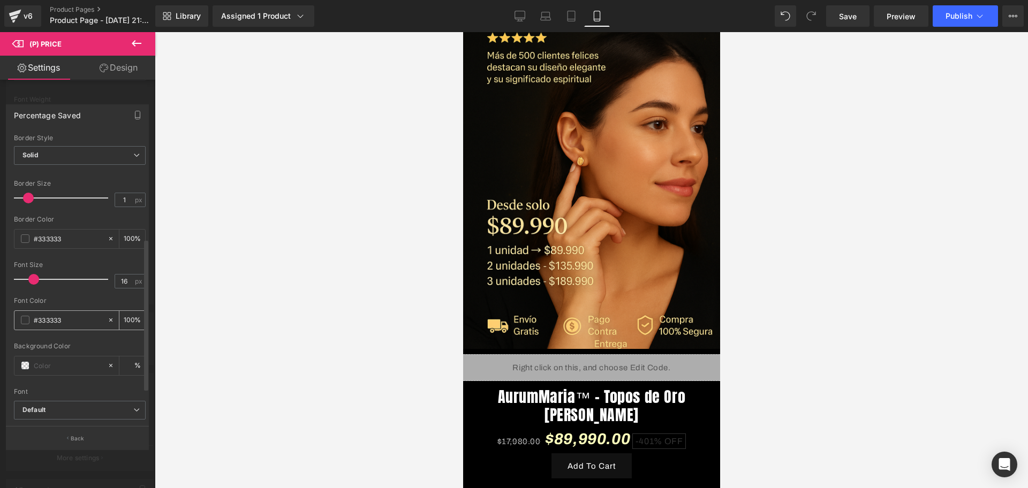
click at [26, 325] on div "#333333" at bounding box center [60, 320] width 93 height 19
click at [25, 319] on span at bounding box center [25, 320] width 9 height 9
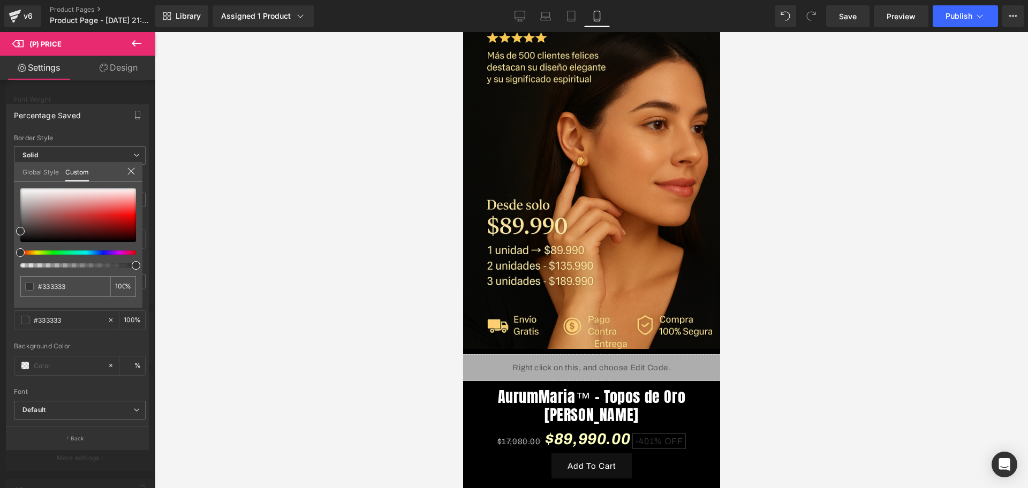
click at [17, 232] on div "#333333 100 %" at bounding box center [78, 248] width 129 height 119
type input "#333232"
type input "#3c2e2e"
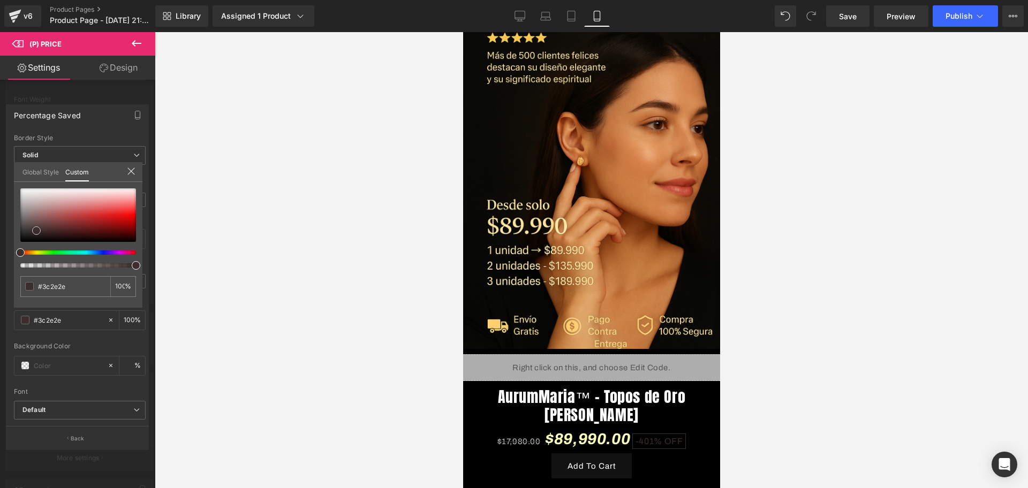
type input "#3b2f2f"
type input "#332d2d"
click at [25, 232] on span at bounding box center [27, 232] width 9 height 9
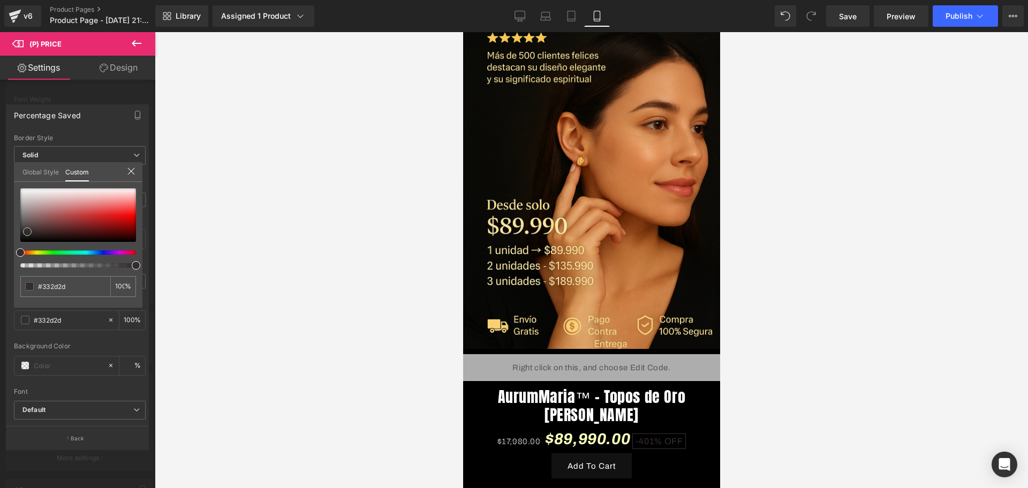
type input "#353030"
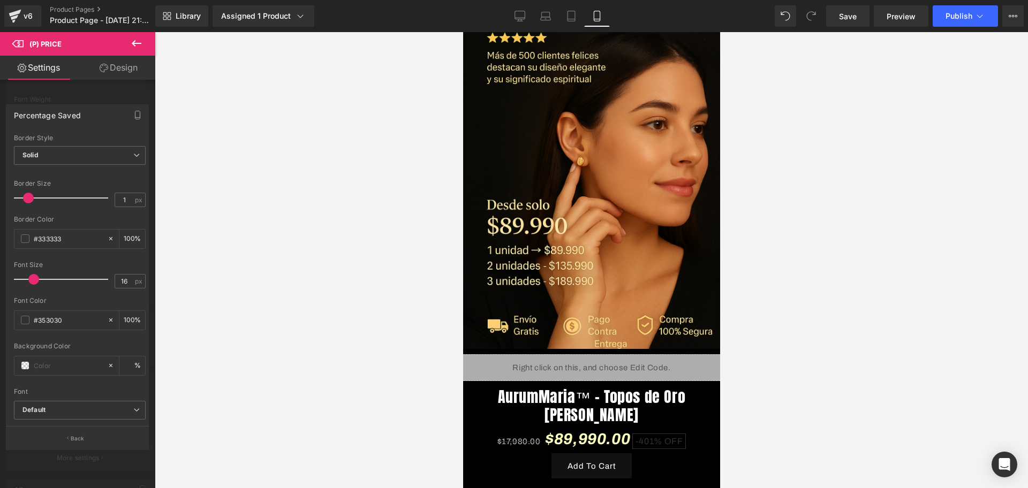
click at [257, 239] on div at bounding box center [592, 260] width 874 height 456
click at [25, 364] on span at bounding box center [25, 366] width 9 height 9
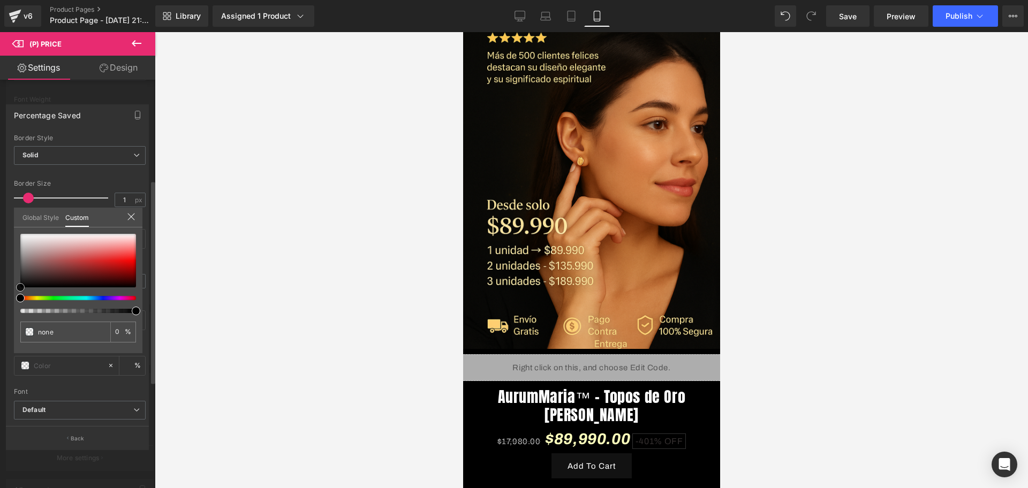
type input "#020202"
type input "100"
type input "#020202"
type input "100"
type input "#878787"
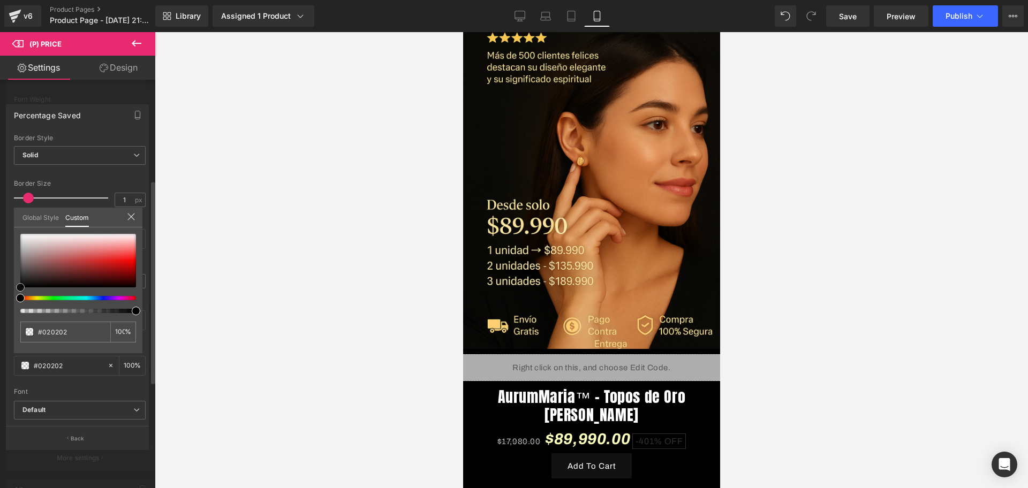
type input "#878787"
type input "#cecece"
type input "#f4f4f4"
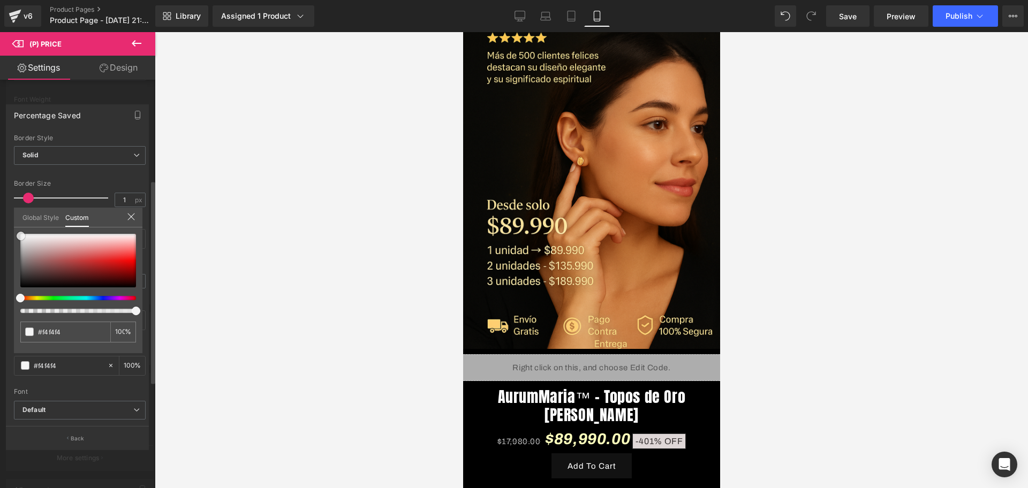
type input "#dfd7d7"
type input "#e1d9d9"
type input "#e4e0e0"
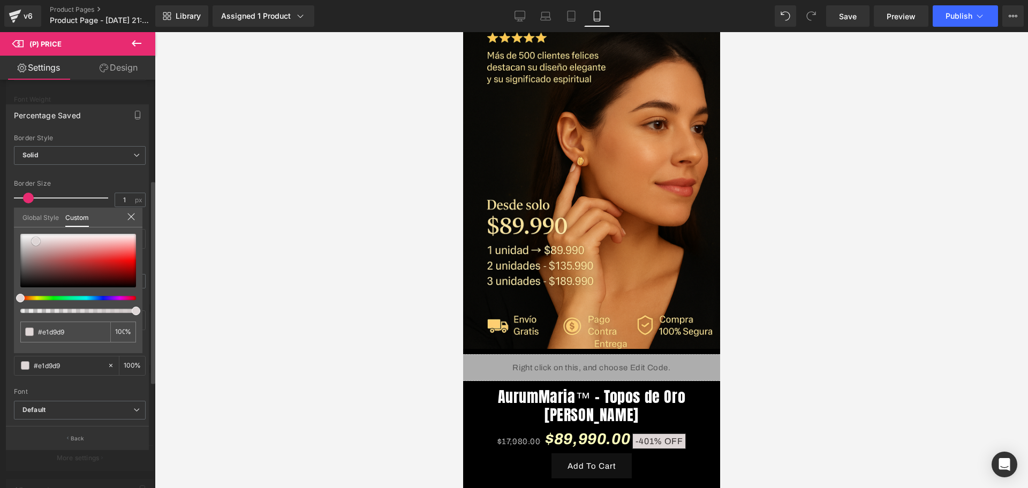
type input "#e4e0e0"
type input "#e9e6e6"
type input "#ebeaea"
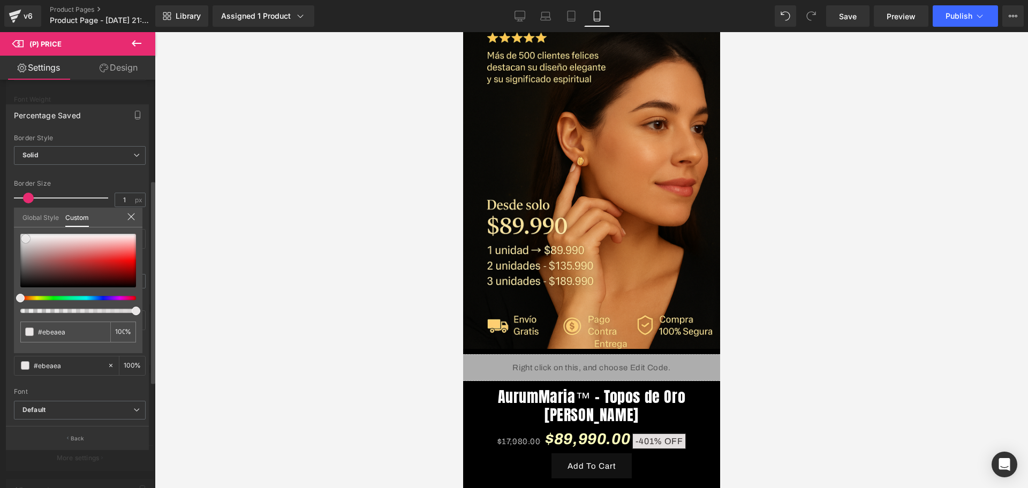
type input "#f9f9f9"
type input "#ffffff"
drag, startPoint x: 20, startPoint y: 285, endPoint x: 19, endPoint y: 231, distance: 53.6
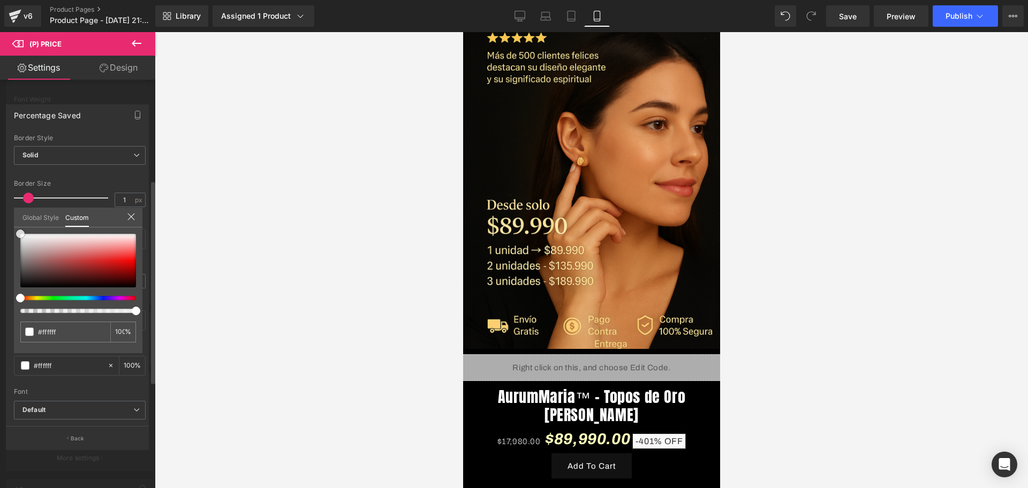
click at [19, 231] on span at bounding box center [20, 234] width 9 height 9
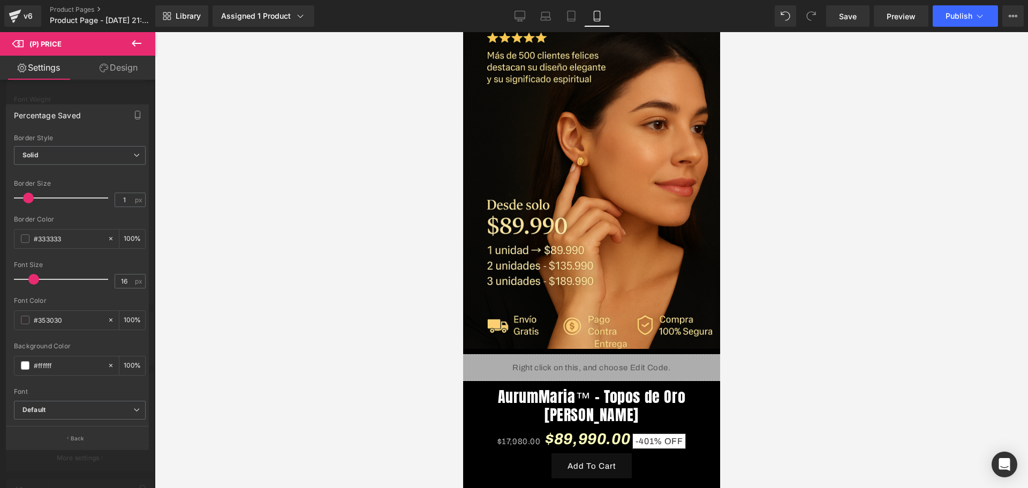
click at [199, 253] on div at bounding box center [592, 260] width 874 height 456
click at [15, 312] on div "#353030" at bounding box center [60, 320] width 93 height 19
click at [21, 319] on span at bounding box center [25, 320] width 9 height 9
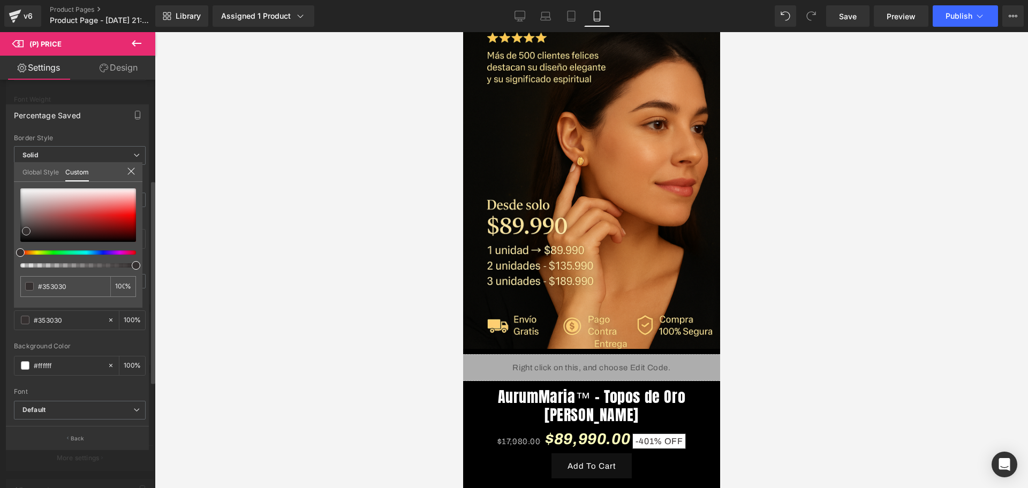
type input "#3a3535"
type input "#afafaf"
type input "#eaeaea"
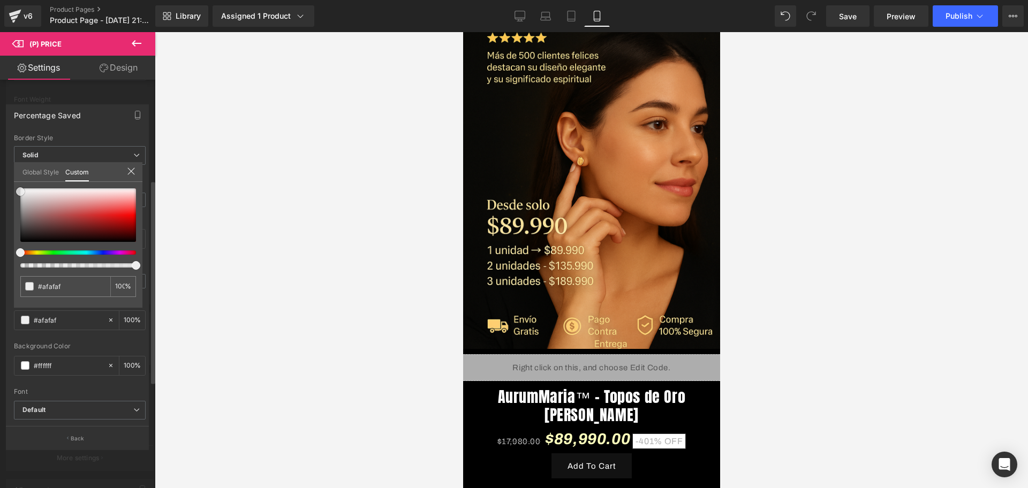
type input "#eaeaea"
type input "#ffffff"
type input "#707070"
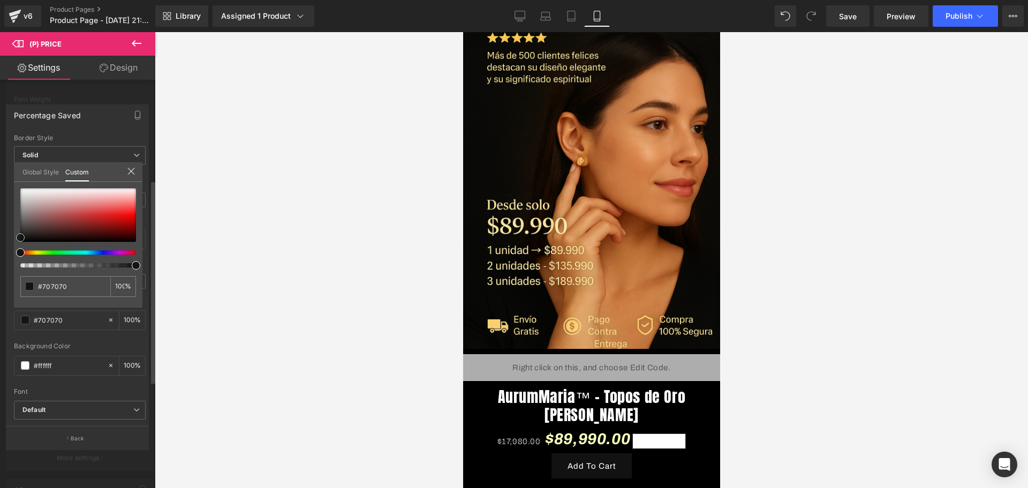
type input "#1c1c1c"
type input "#000000"
type input "#170606"
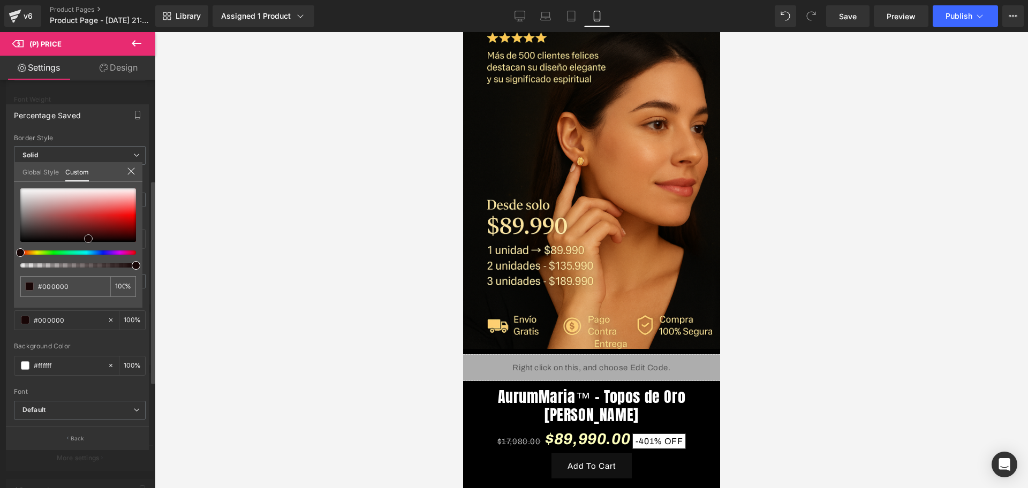
type input "#170606"
type input "#400b0b"
drag, startPoint x: 27, startPoint y: 233, endPoint x: 134, endPoint y: 213, distance: 108.9
click at [134, 213] on span at bounding box center [133, 211] width 9 height 9
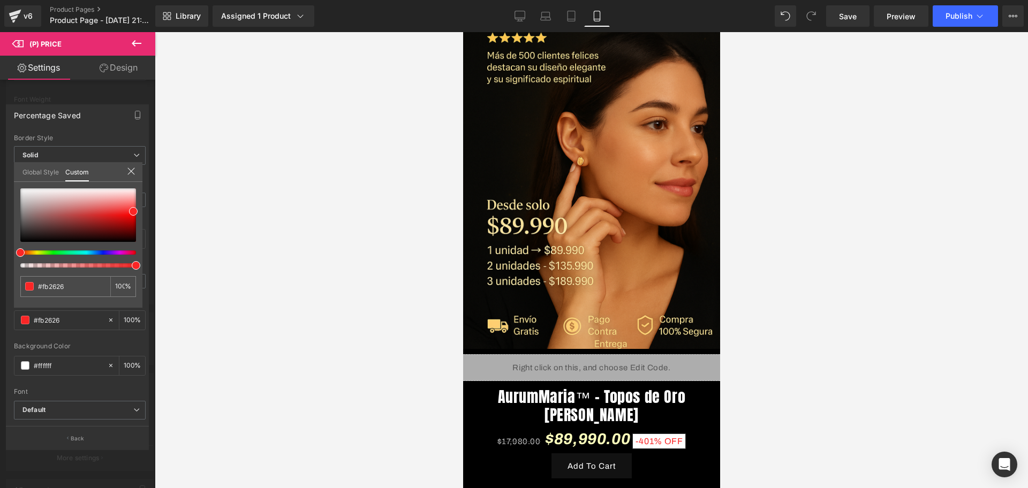
click at [235, 224] on div at bounding box center [592, 260] width 874 height 456
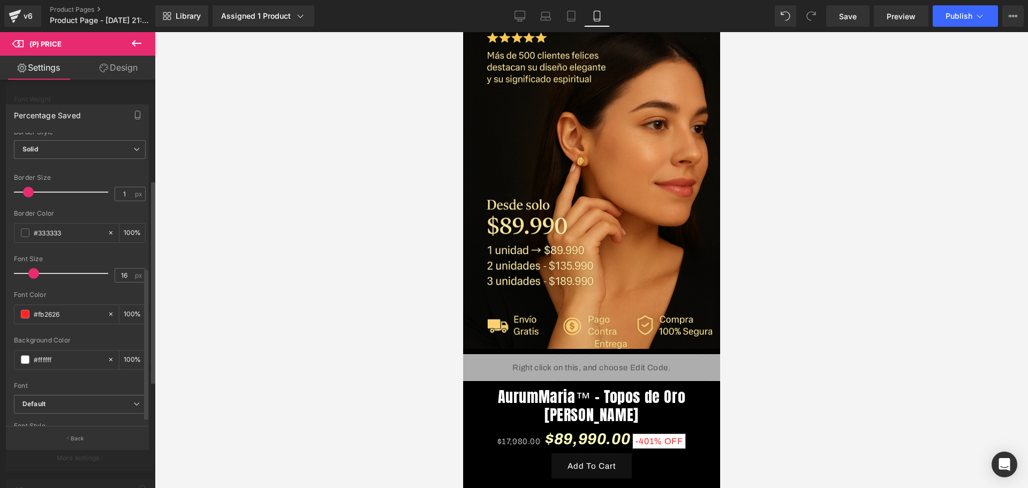
scroll to position [265, 0]
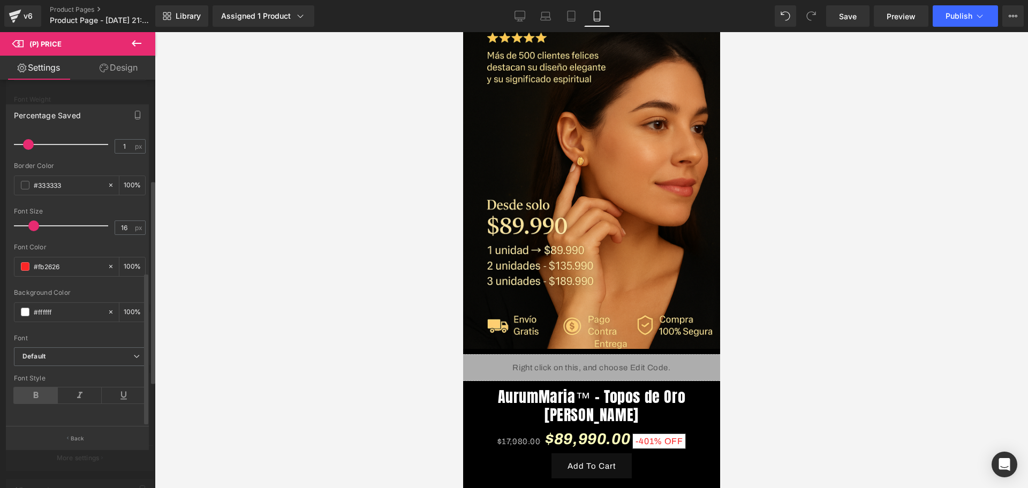
click at [47, 391] on icon at bounding box center [36, 396] width 44 height 16
click at [74, 388] on icon at bounding box center [80, 396] width 44 height 16
click at [26, 308] on span at bounding box center [25, 312] width 9 height 9
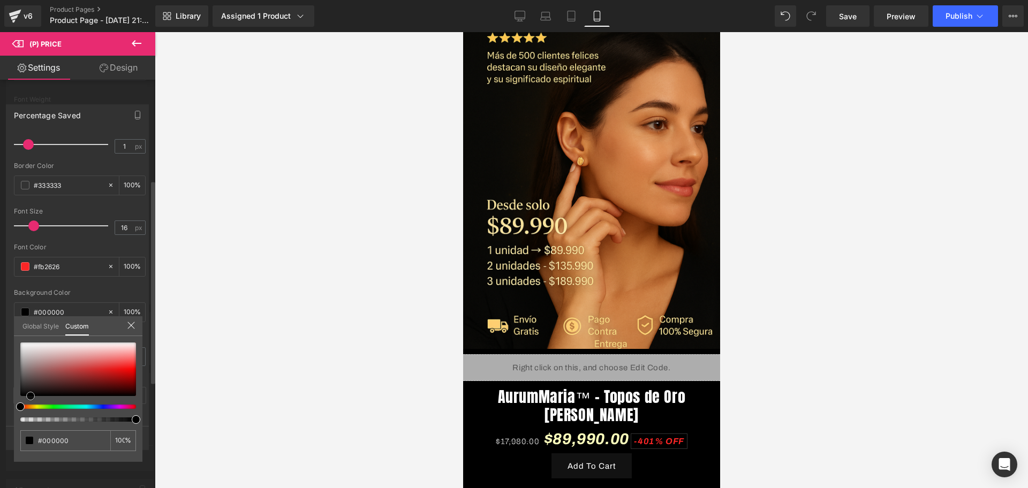
drag, startPoint x: 22, startPoint y: 343, endPoint x: 32, endPoint y: 415, distance: 73.0
click at [32, 415] on div at bounding box center [78, 382] width 116 height 79
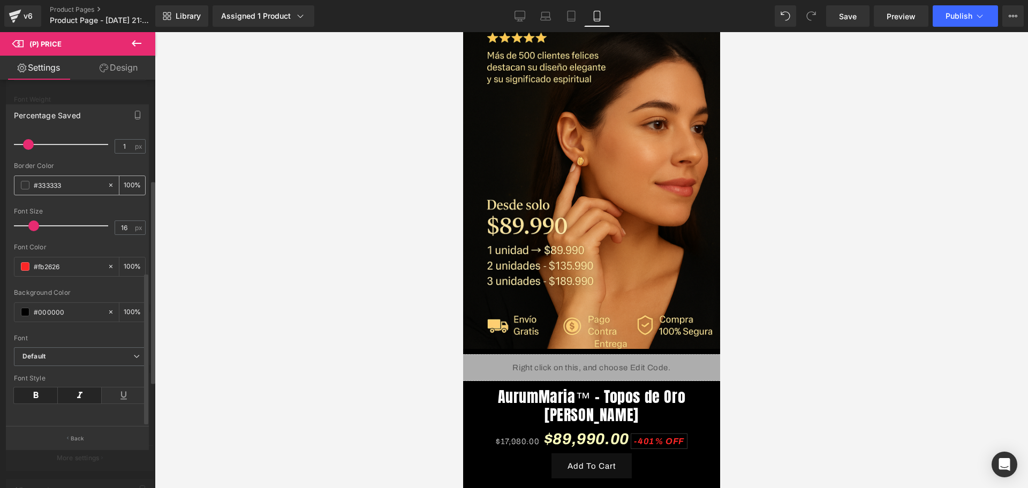
click at [30, 181] on div "#333333" at bounding box center [60, 185] width 93 height 19
click at [29, 181] on span at bounding box center [25, 185] width 9 height 9
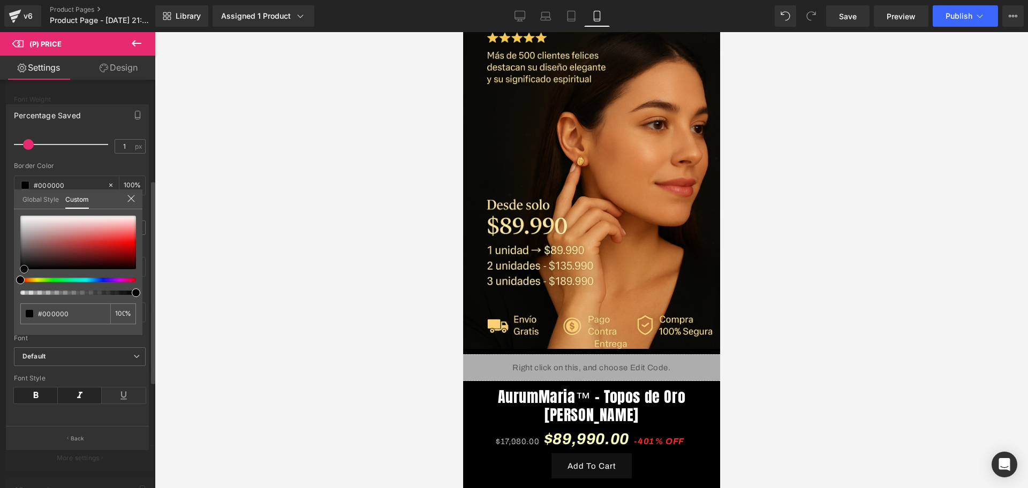
drag, startPoint x: 21, startPoint y: 261, endPoint x: 25, endPoint y: 290, distance: 29.2
click at [25, 290] on div at bounding box center [78, 255] width 116 height 79
click at [273, 324] on div at bounding box center [592, 260] width 874 height 456
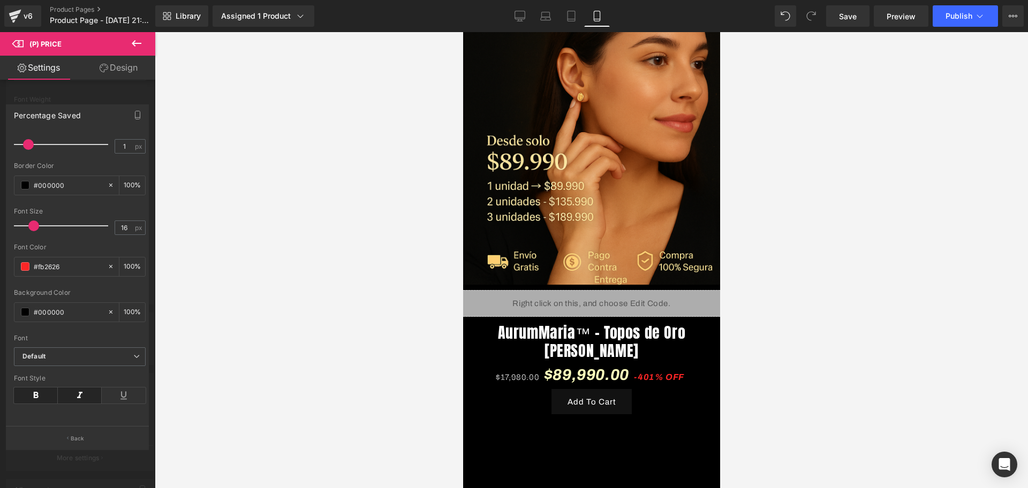
scroll to position [206, 0]
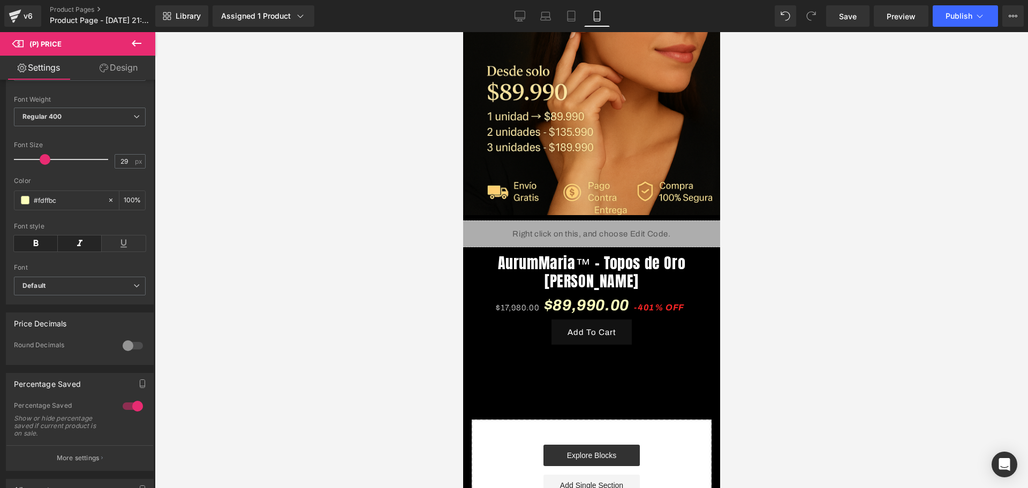
click at [631, 330] on body "​ MI TIENDA Ir directamente al contenido Image Row Liquid Row AurumMaria™ – Top…" at bounding box center [591, 269] width 257 height 886
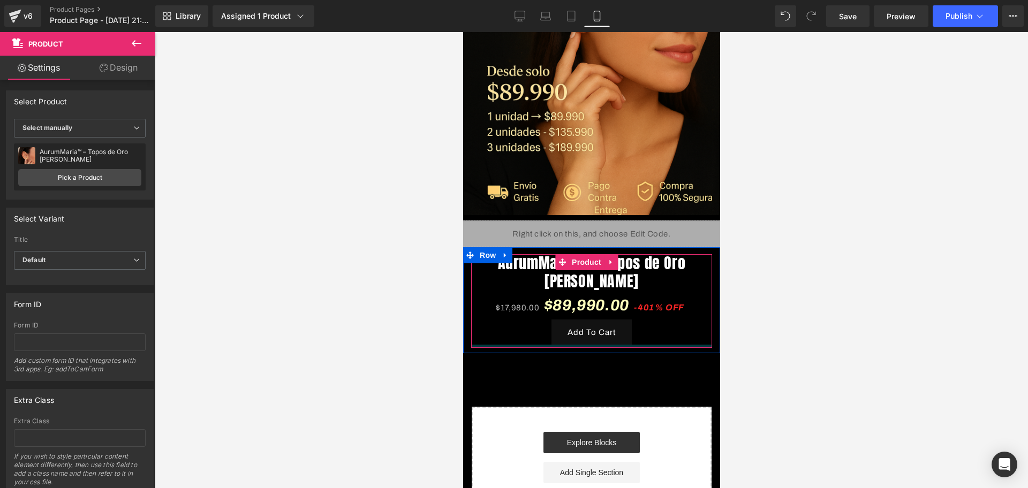
drag, startPoint x: 599, startPoint y: 340, endPoint x: 599, endPoint y: 327, distance: 12.9
click at [599, 327] on div "AurumMaria™ – Topos de Oro [PERSON_NAME] (P) Title $17,980.00 $89,990.00 -401% …" at bounding box center [591, 301] width 241 height 94
click at [606, 371] on div "Image Row Liquid Row AurumMaria™ – Topos de Oro [PERSON_NAME] (P) Title $17,980…" at bounding box center [591, 182] width 257 height 685
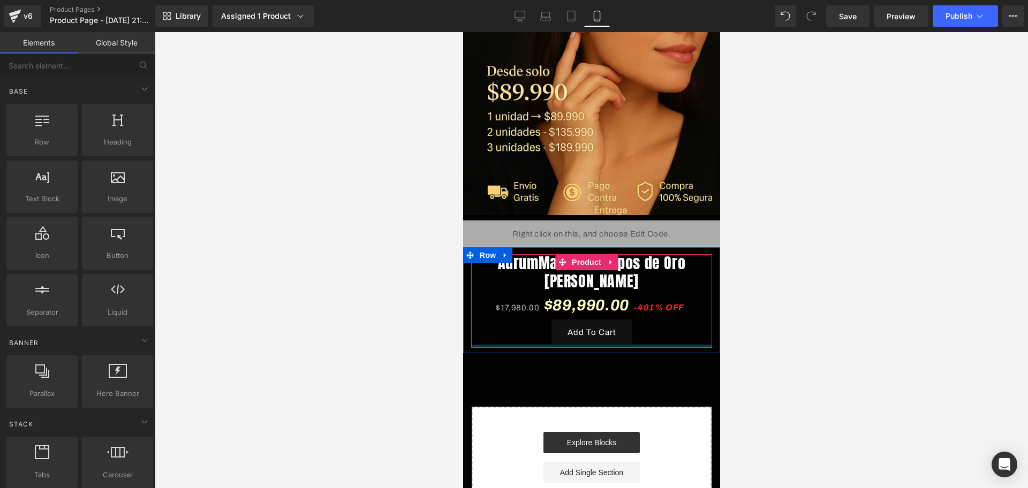
click at [553, 345] on div at bounding box center [591, 346] width 241 height 3
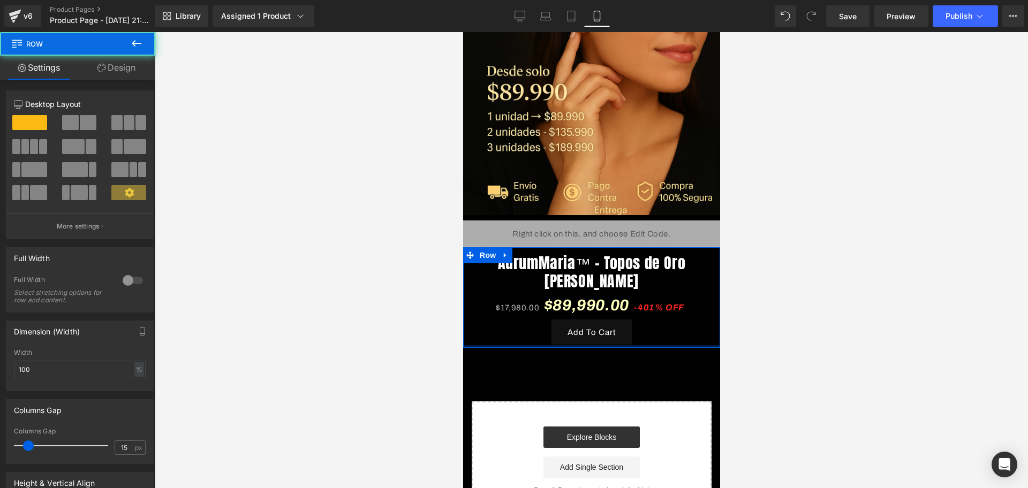
drag, startPoint x: 554, startPoint y: 336, endPoint x: 551, endPoint y: 327, distance: 9.0
click at [551, 327] on div "AurumMaria™ – Topos de Oro [PERSON_NAME] (P) Title $17,980.00 $89,990.00 -401% …" at bounding box center [591, 297] width 257 height 101
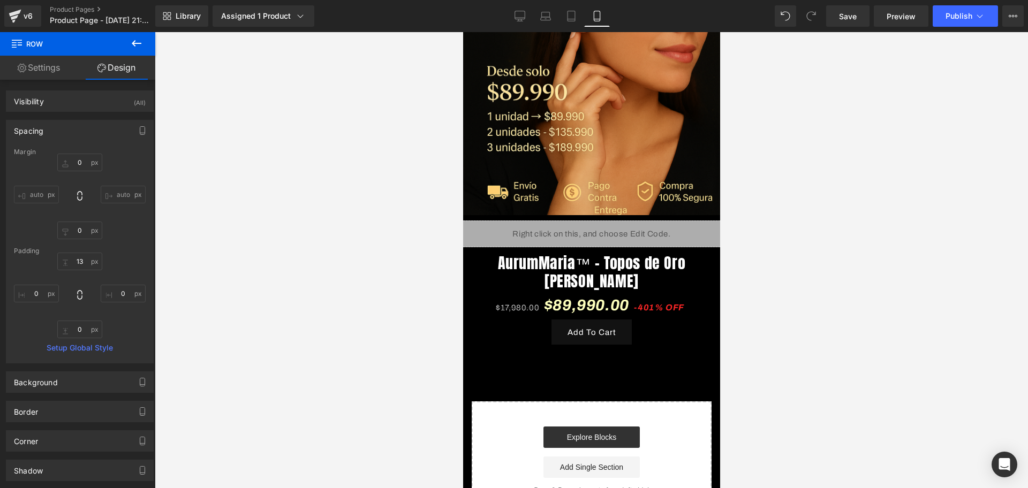
click at [143, 47] on button at bounding box center [136, 44] width 37 height 24
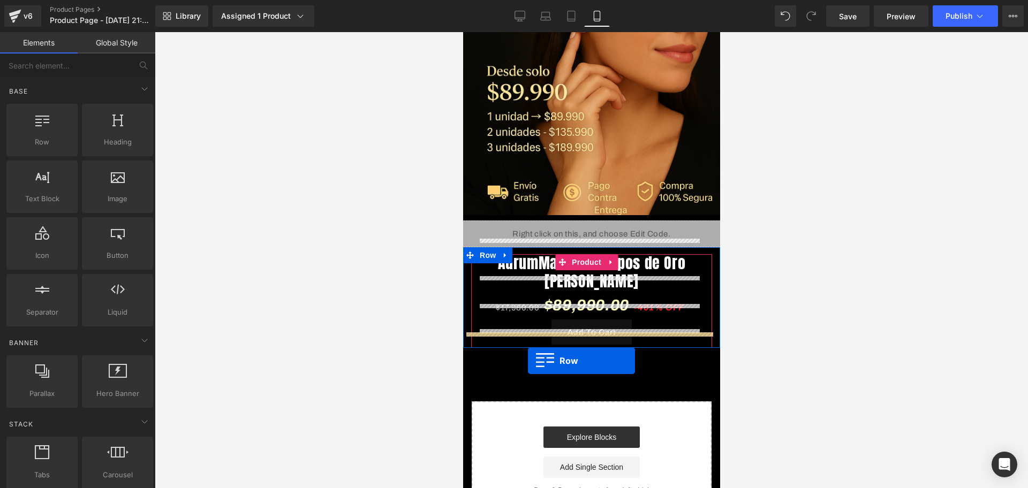
drag, startPoint x: 499, startPoint y: 151, endPoint x: 528, endPoint y: 361, distance: 212.4
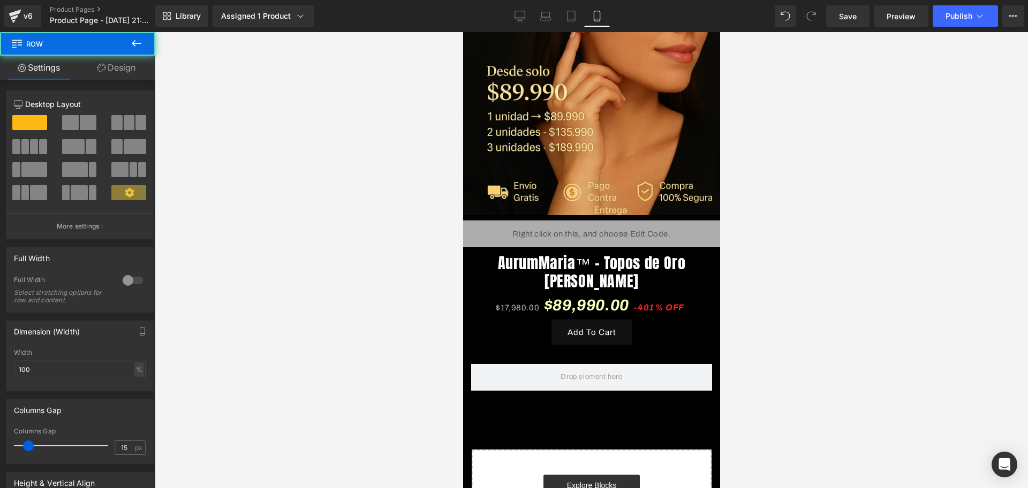
click at [137, 41] on icon at bounding box center [136, 43] width 13 height 13
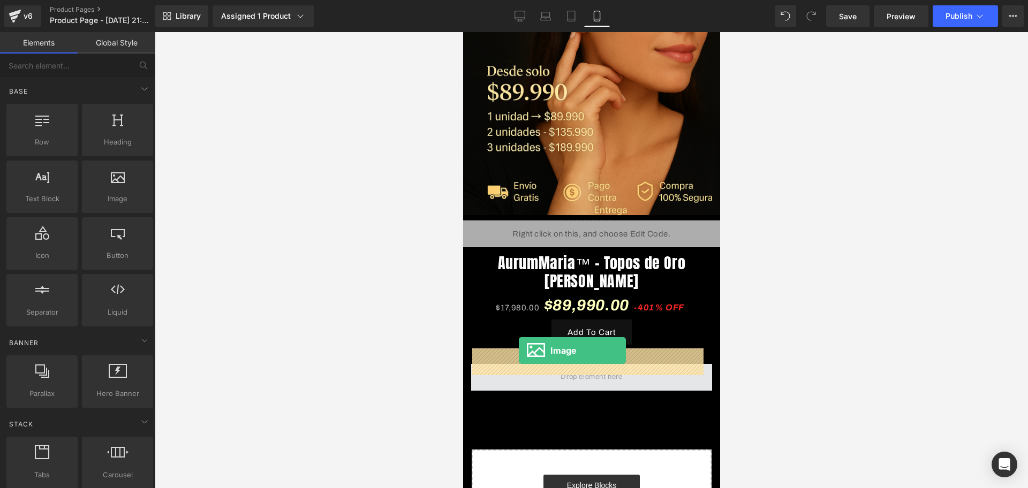
drag, startPoint x: 578, startPoint y: 201, endPoint x: 518, endPoint y: 351, distance: 162.0
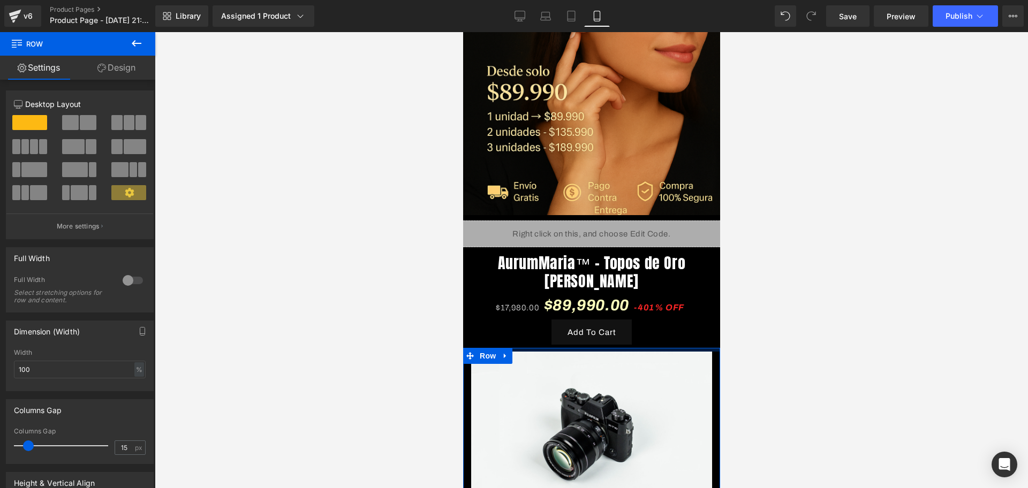
drag, startPoint x: 586, startPoint y: 340, endPoint x: 586, endPoint y: 327, distance: 12.3
click at [586, 327] on div "Image Row Liquid Row AurumMaria™ – Topos de Oro [PERSON_NAME] (P) Title $17,980…" at bounding box center [591, 264] width 257 height 848
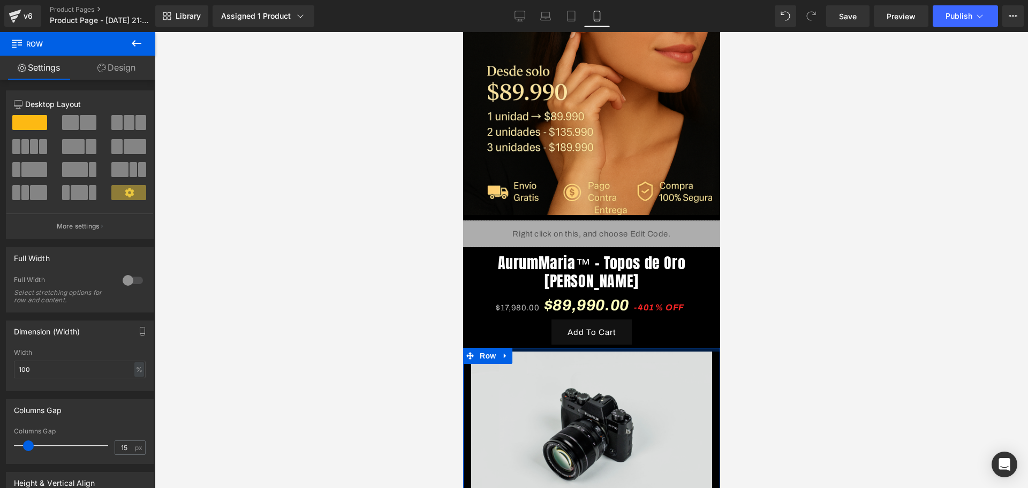
click at [601, 352] on img at bounding box center [591, 432] width 241 height 160
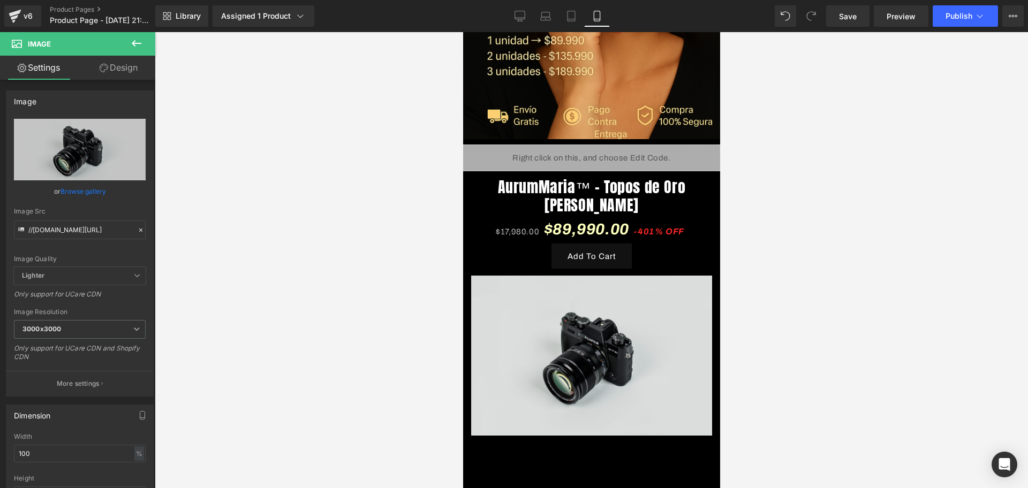
scroll to position [340, 0]
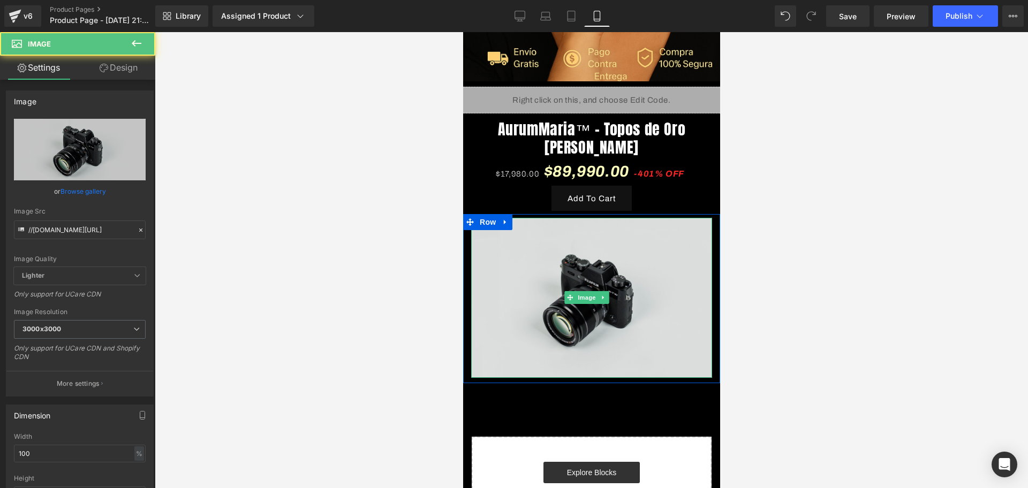
click at [607, 282] on div "Image" at bounding box center [591, 298] width 241 height 160
click at [607, 291] on link at bounding box center [602, 297] width 11 height 13
click at [607, 295] on icon at bounding box center [608, 298] width 6 height 6
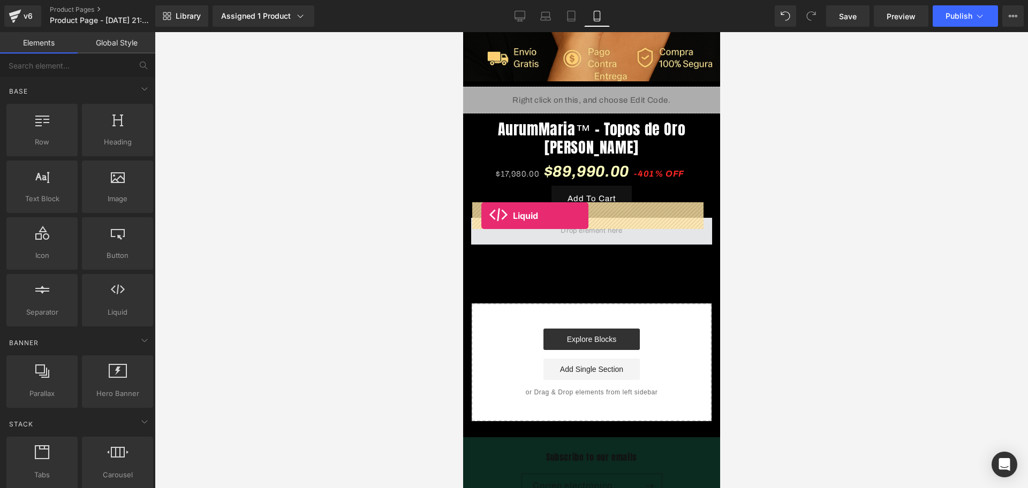
drag, startPoint x: 600, startPoint y: 326, endPoint x: 481, endPoint y: 216, distance: 161.8
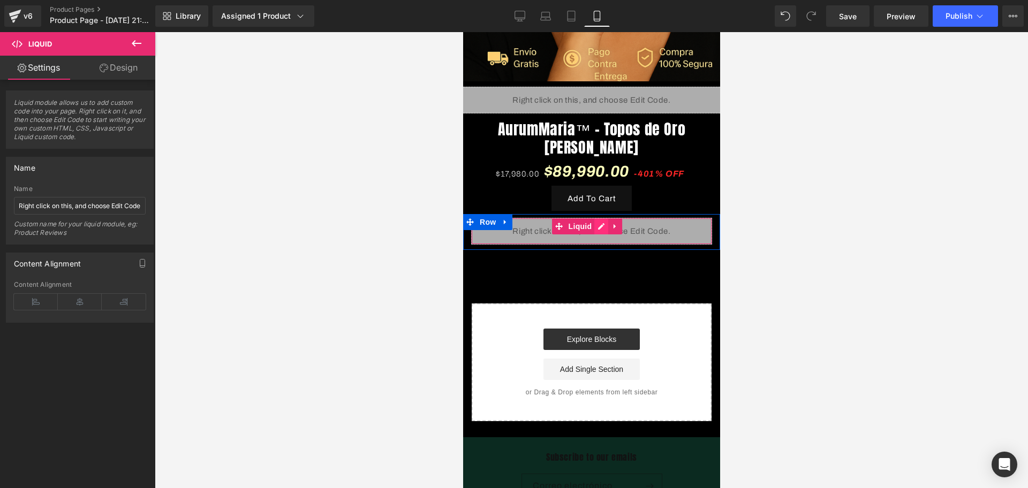
click at [595, 218] on div "Liquid" at bounding box center [591, 231] width 241 height 27
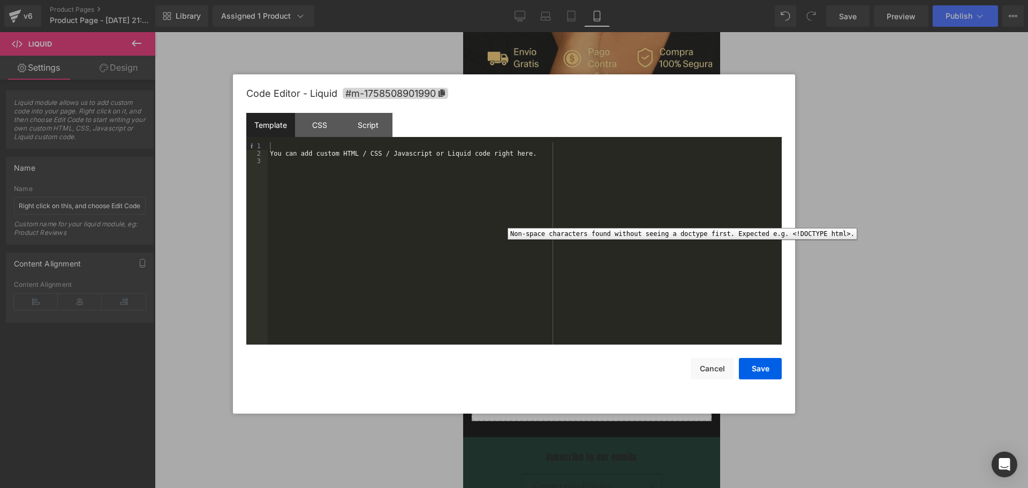
click at [295, 146] on div "You can add custom HTML / CSS / Javascript or Liquid code right here." at bounding box center [525, 250] width 514 height 217
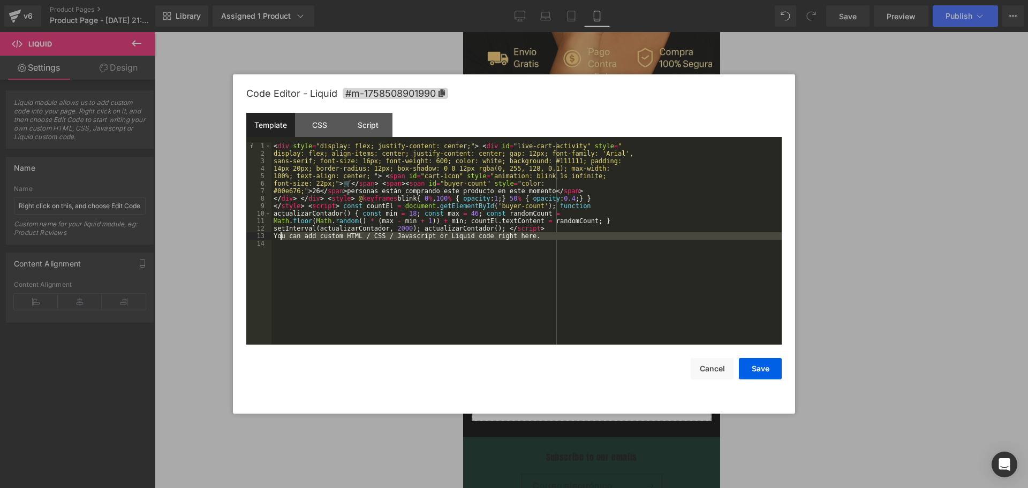
drag, startPoint x: 527, startPoint y: 240, endPoint x: 279, endPoint y: 236, distance: 248.0
click at [279, 236] on div "< div style = "display: flex; justify-content: center;" > < div id = "live-cart…" at bounding box center [527, 250] width 510 height 217
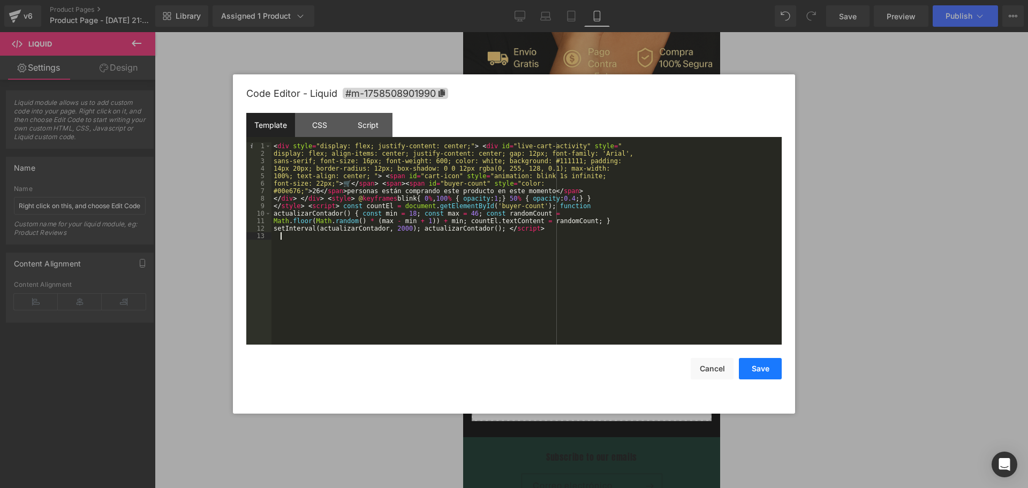
click at [761, 362] on button "Save" at bounding box center [760, 368] width 43 height 21
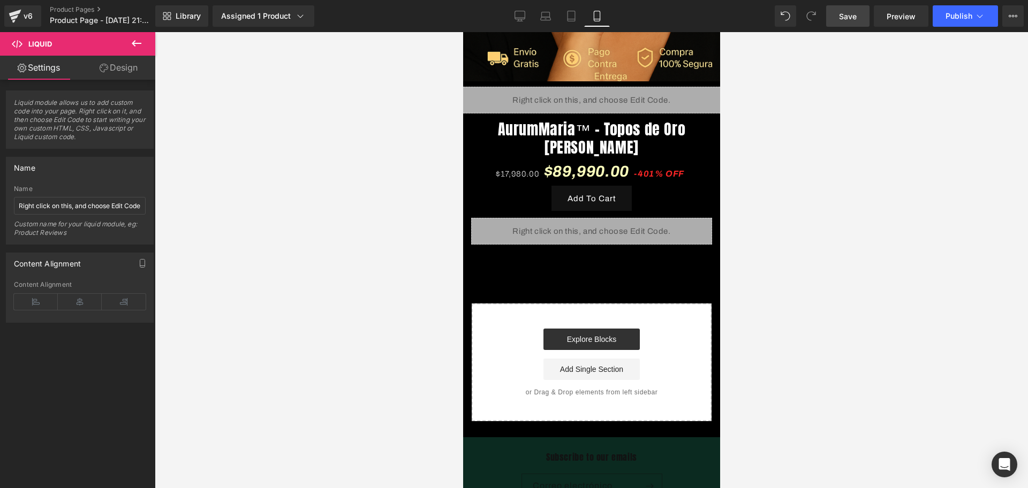
click at [845, 12] on span "Save" at bounding box center [848, 16] width 18 height 11
click at [136, 47] on icon at bounding box center [136, 43] width 13 height 13
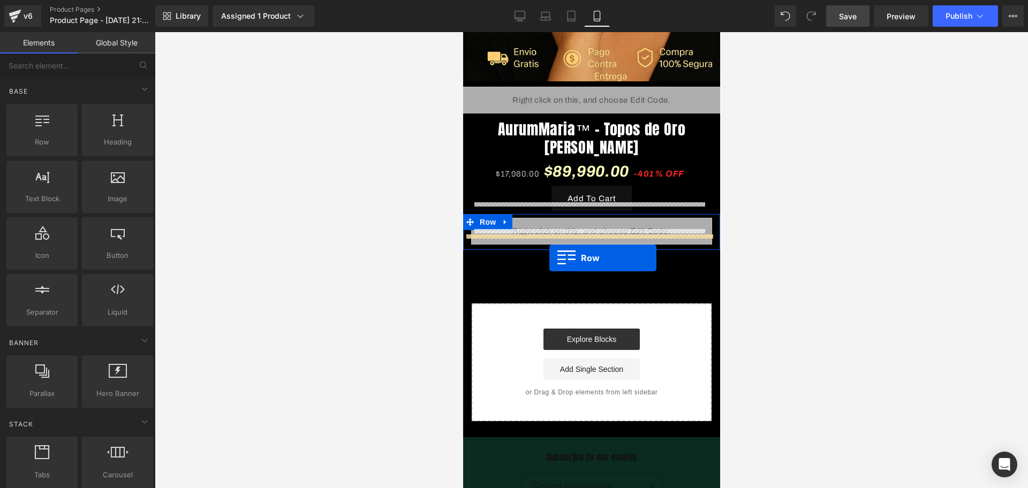
drag, startPoint x: 521, startPoint y: 152, endPoint x: 549, endPoint y: 258, distance: 110.3
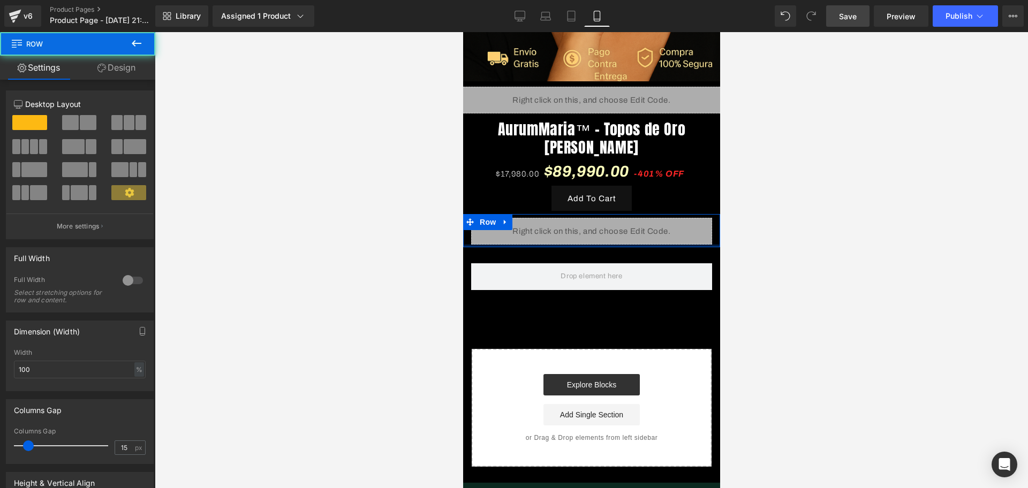
click at [539, 245] on div at bounding box center [591, 246] width 257 height 3
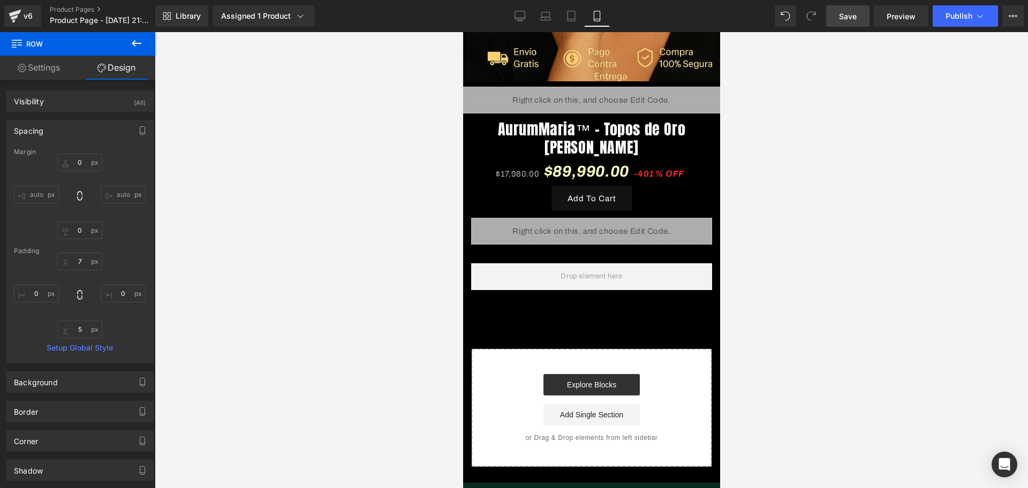
click at [135, 52] on button at bounding box center [136, 44] width 37 height 24
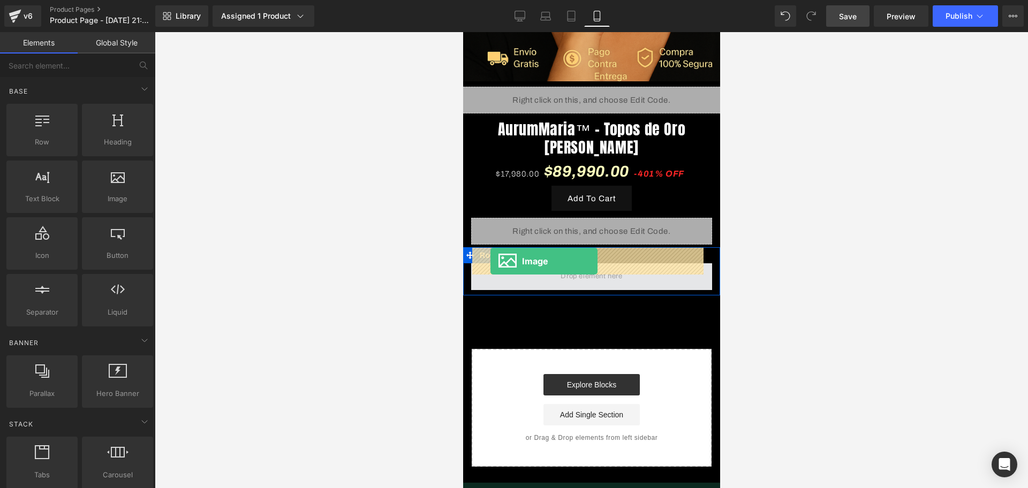
drag, startPoint x: 596, startPoint y: 210, endPoint x: 490, endPoint y: 261, distance: 117.9
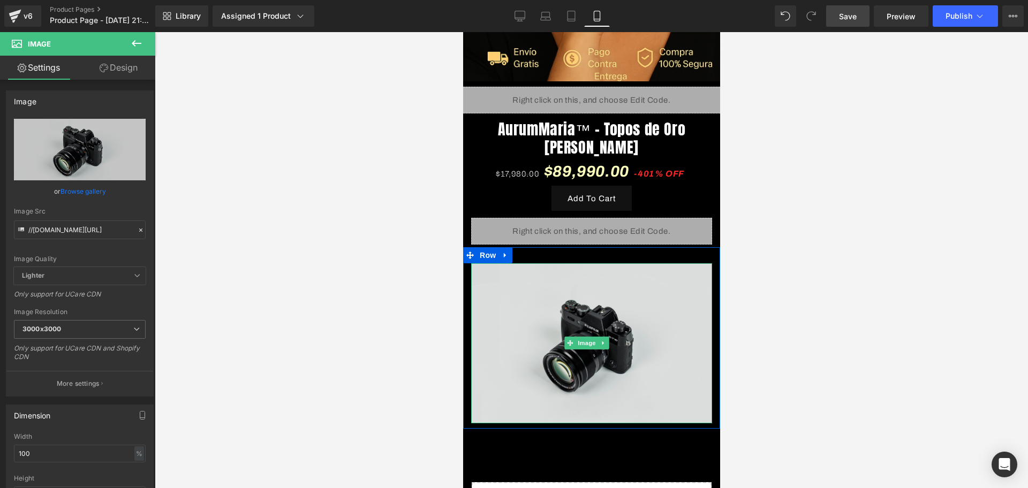
click at [544, 271] on img at bounding box center [591, 344] width 241 height 160
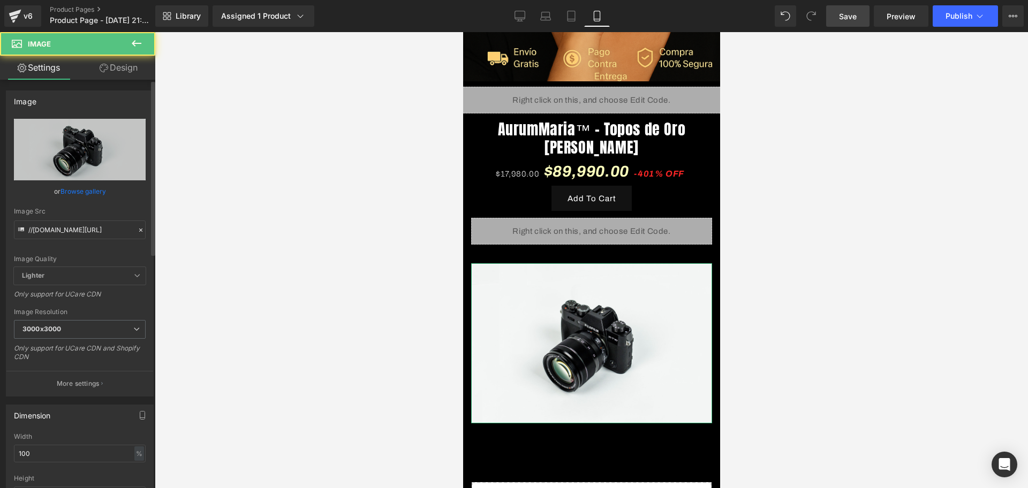
click at [104, 220] on div "Image Src //[DOMAIN_NAME][URL]" at bounding box center [80, 224] width 132 height 32
click at [104, 221] on input "//[DOMAIN_NAME][URL]" at bounding box center [80, 230] width 132 height 19
click at [104, 222] on input "//[DOMAIN_NAME][URL]" at bounding box center [80, 230] width 132 height 19
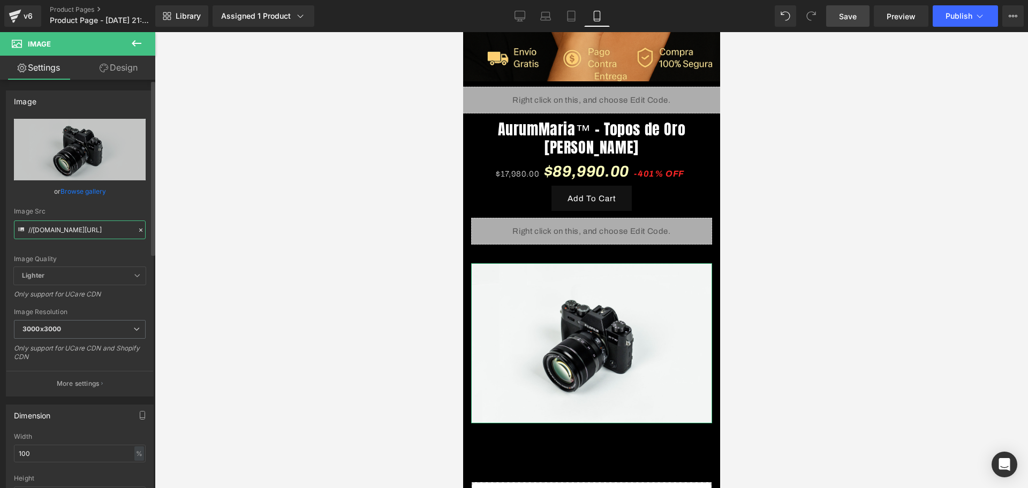
paste input "[URL][DOMAIN_NAME][DOMAIN_NAME][DATE]"
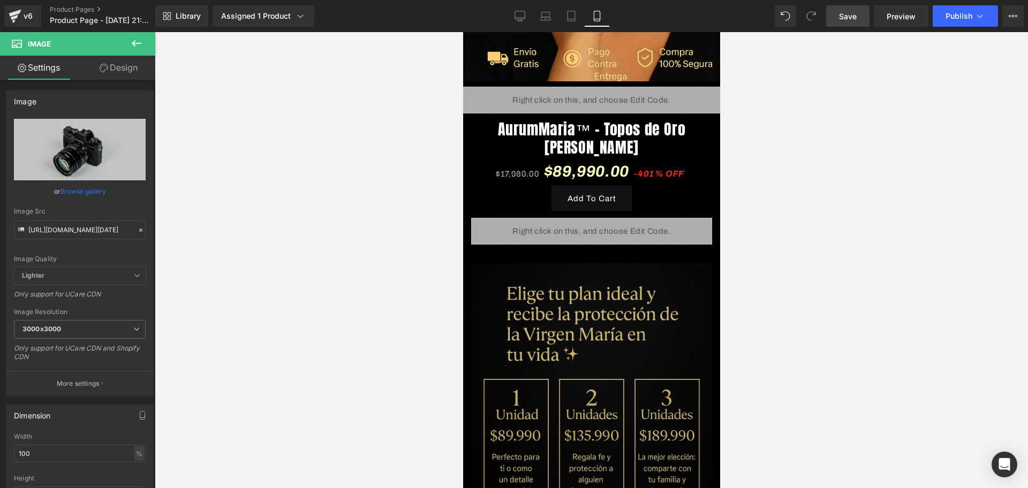
click at [253, 239] on div at bounding box center [592, 260] width 874 height 456
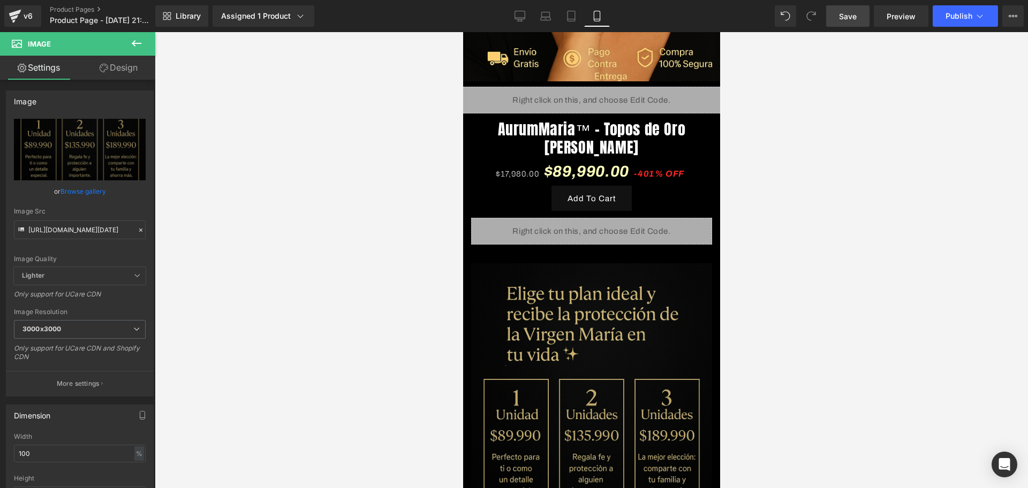
click at [253, 239] on div at bounding box center [592, 260] width 874 height 456
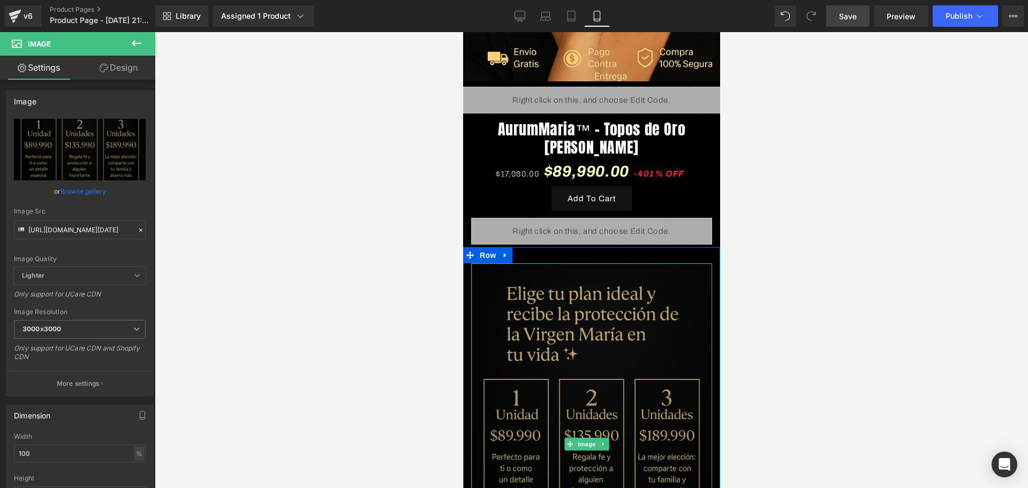
click at [507, 281] on img at bounding box center [591, 445] width 241 height 362
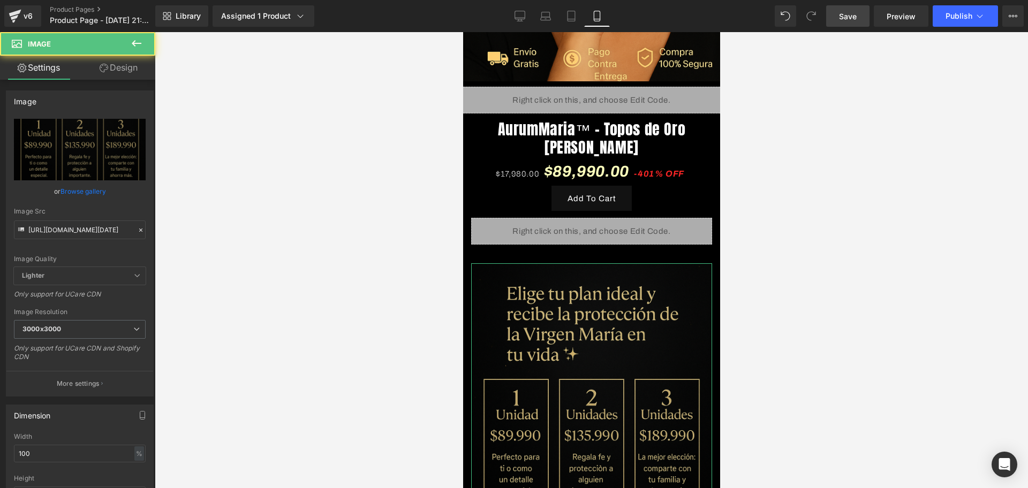
click at [134, 67] on link "Design" at bounding box center [119, 68] width 78 height 24
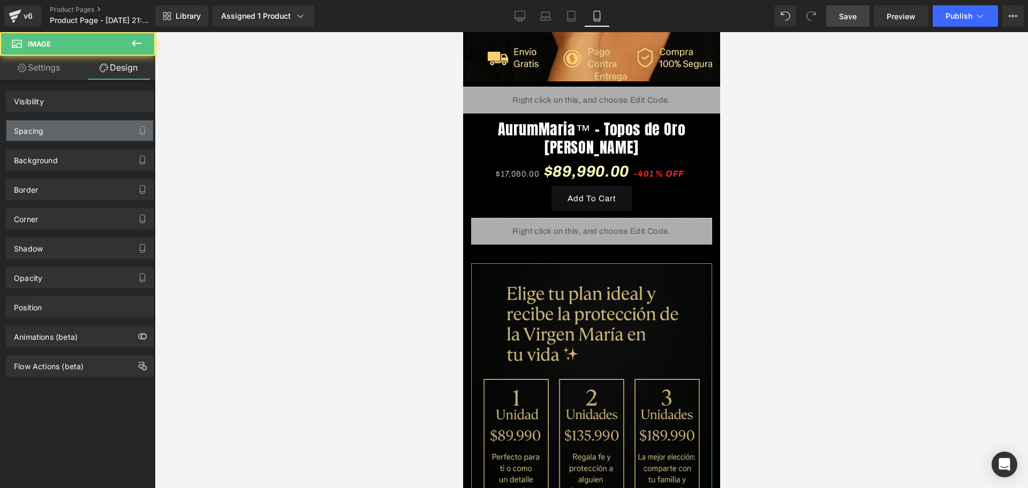
click at [37, 130] on div "Spacing" at bounding box center [28, 128] width 29 height 15
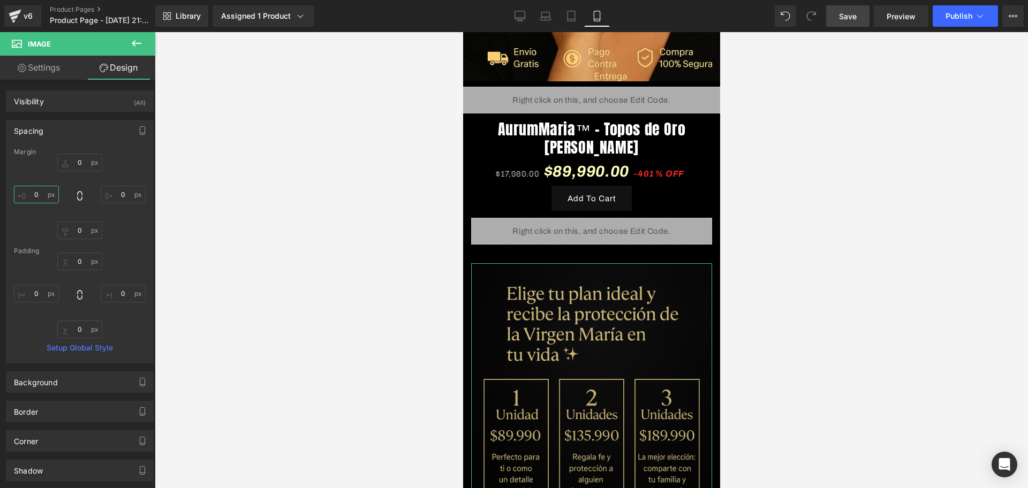
click at [41, 193] on input "0" at bounding box center [36, 195] width 45 height 18
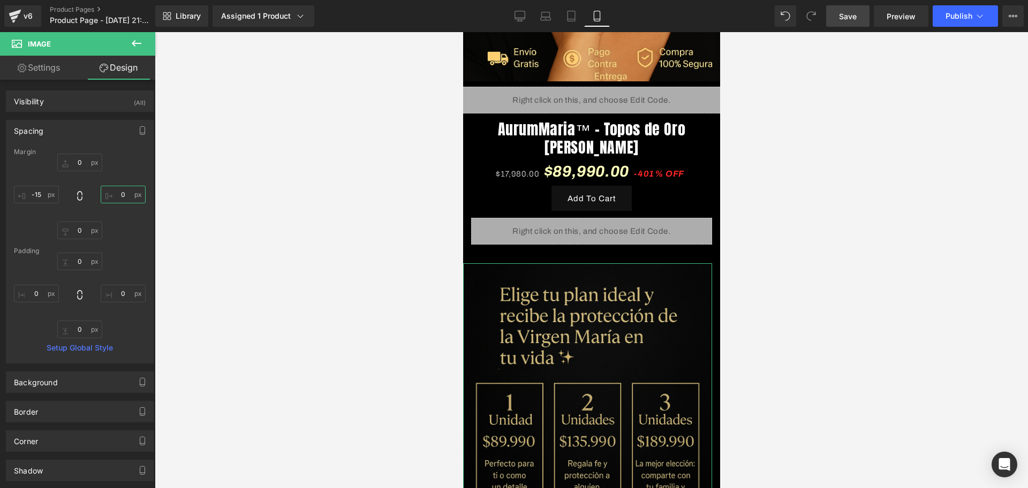
click at [122, 195] on input "0" at bounding box center [123, 195] width 45 height 18
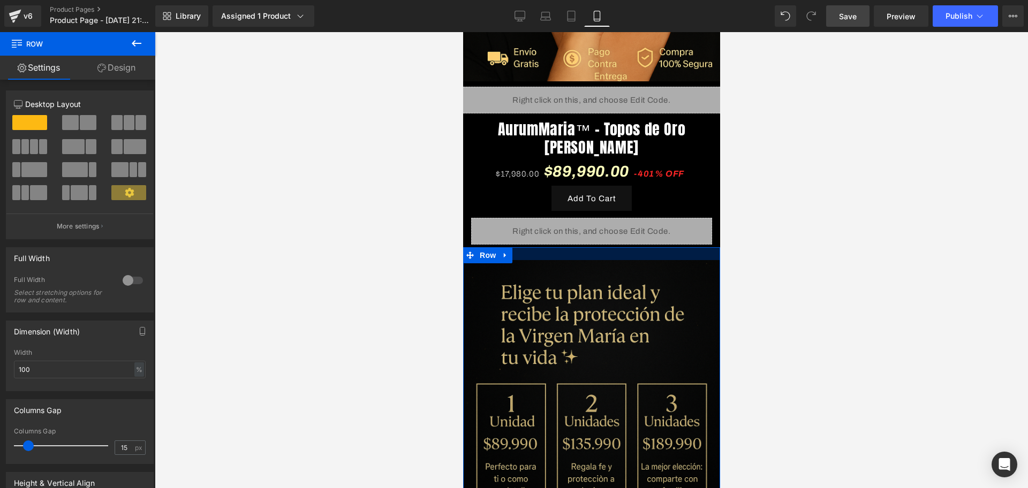
drag, startPoint x: 556, startPoint y: 245, endPoint x: 562, endPoint y: 242, distance: 6.7
click at [562, 247] on div at bounding box center [591, 253] width 257 height 13
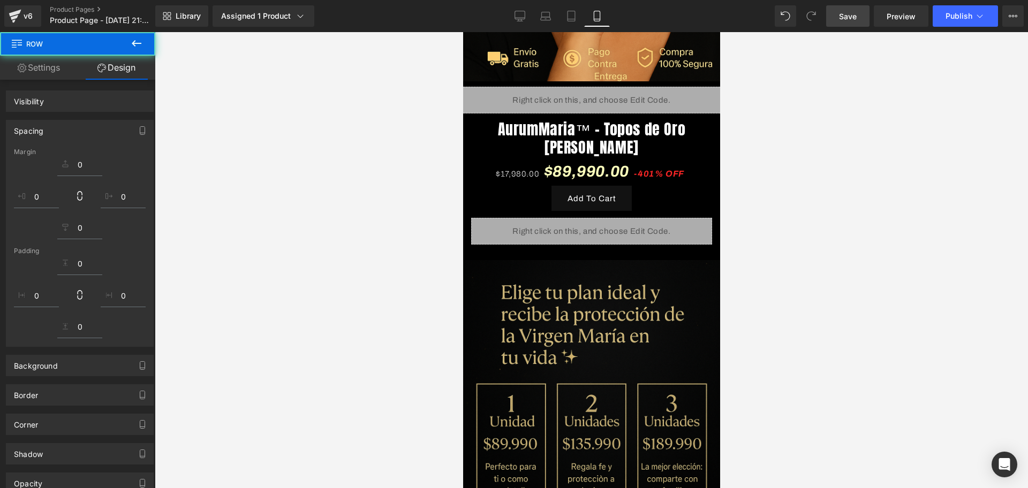
click at [920, 263] on div at bounding box center [592, 260] width 874 height 456
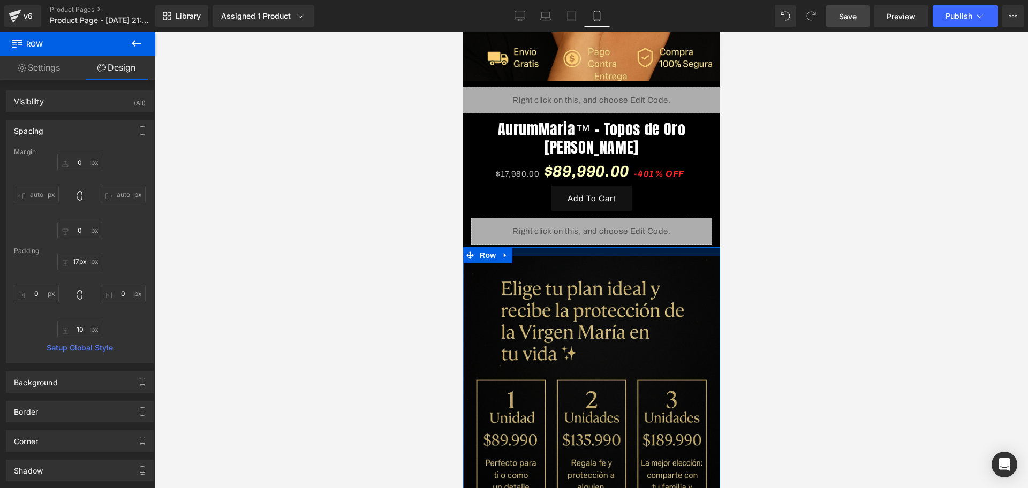
click at [604, 247] on div at bounding box center [591, 251] width 257 height 9
click at [757, 239] on div at bounding box center [592, 260] width 874 height 456
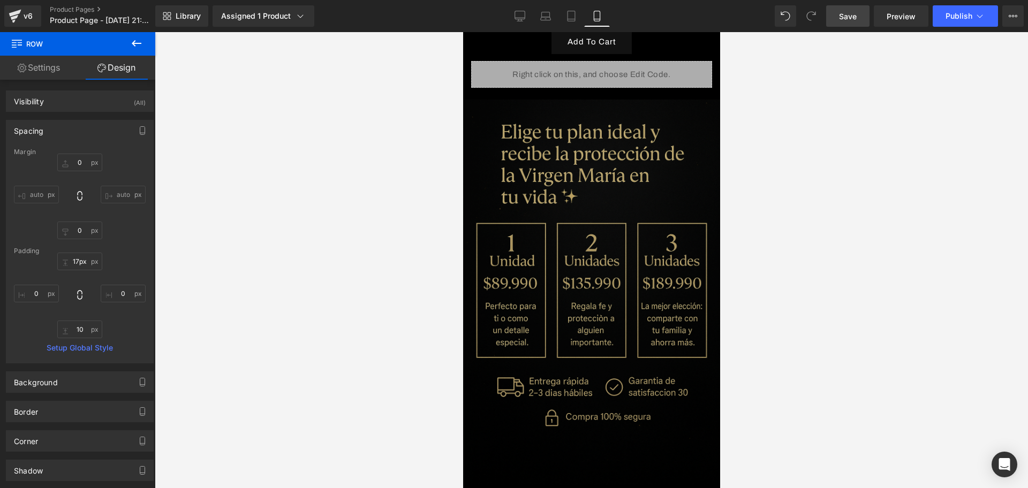
scroll to position [541, 0]
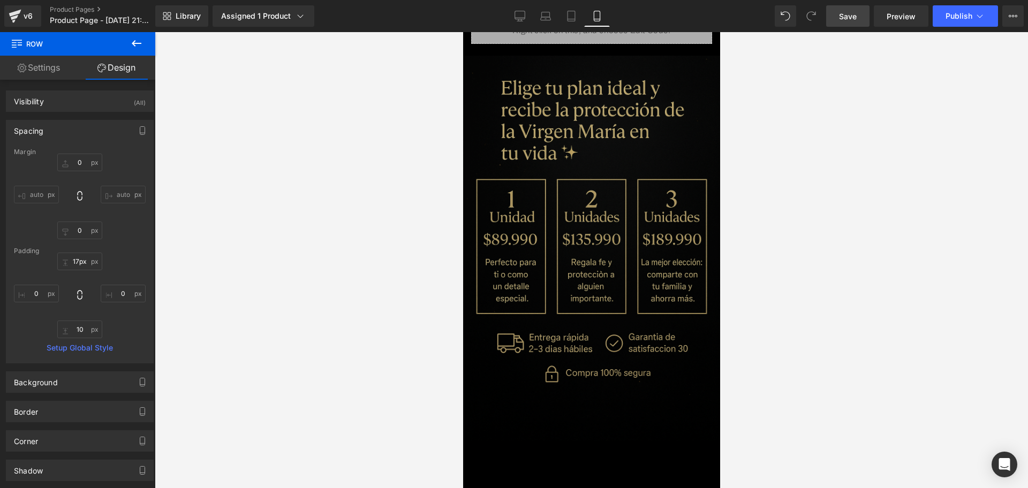
click at [659, 220] on img at bounding box center [591, 249] width 257 height 386
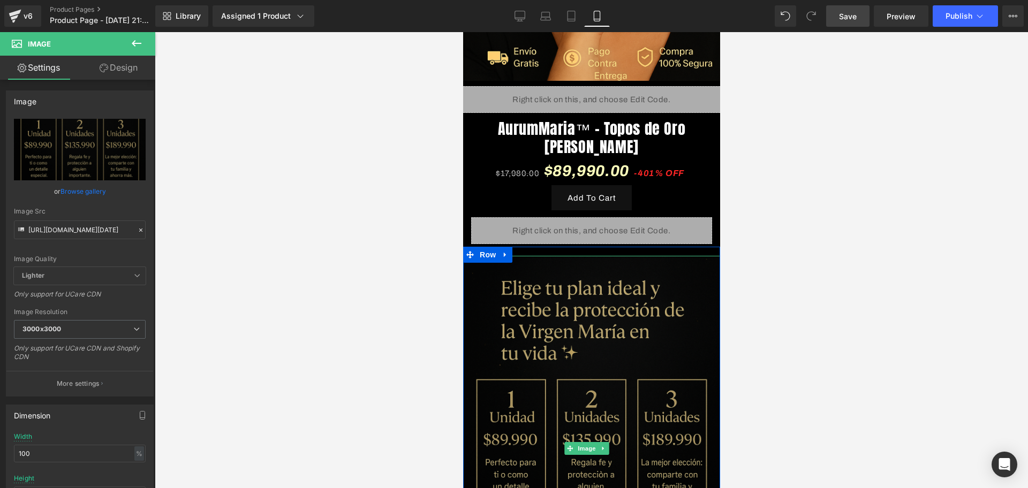
scroll to position [340, 0]
click at [506, 248] on link at bounding box center [505, 255] width 14 height 16
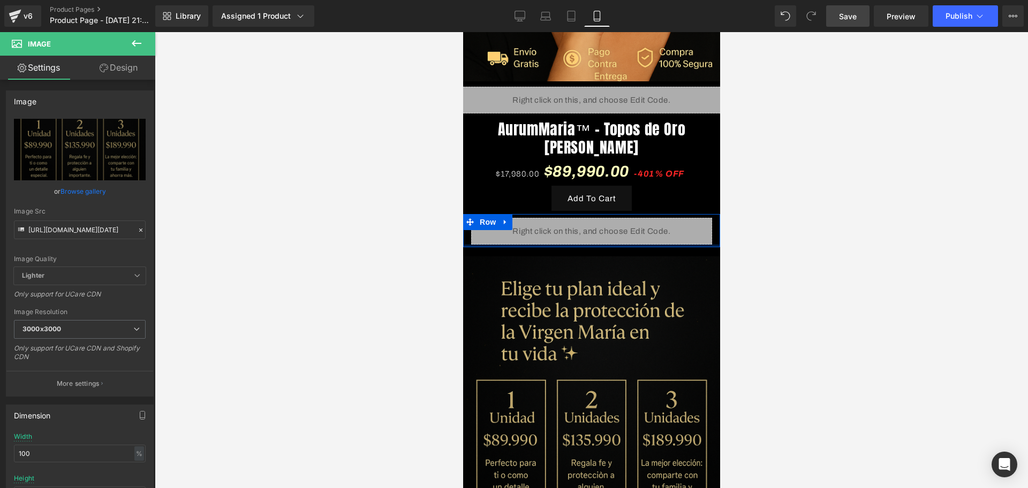
click at [521, 245] on div at bounding box center [591, 246] width 257 height 3
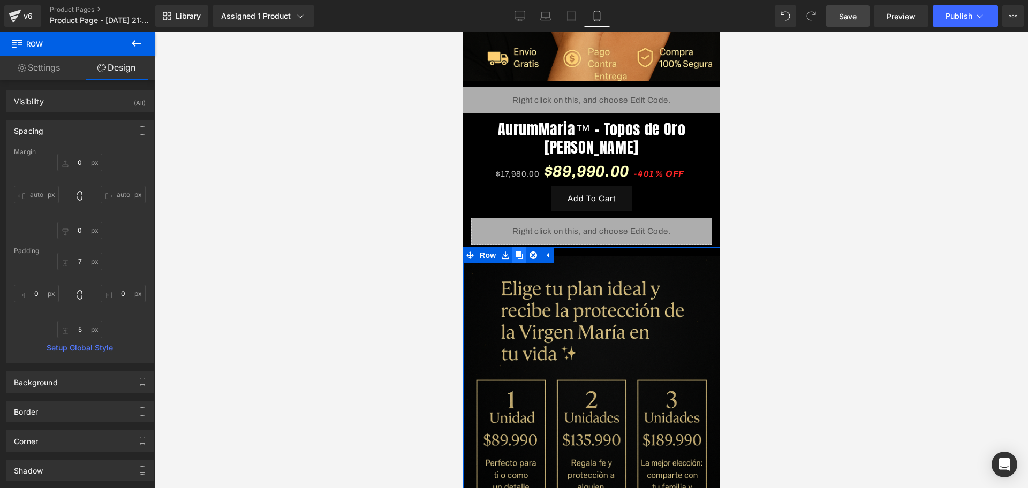
click at [516, 247] on link at bounding box center [519, 255] width 14 height 16
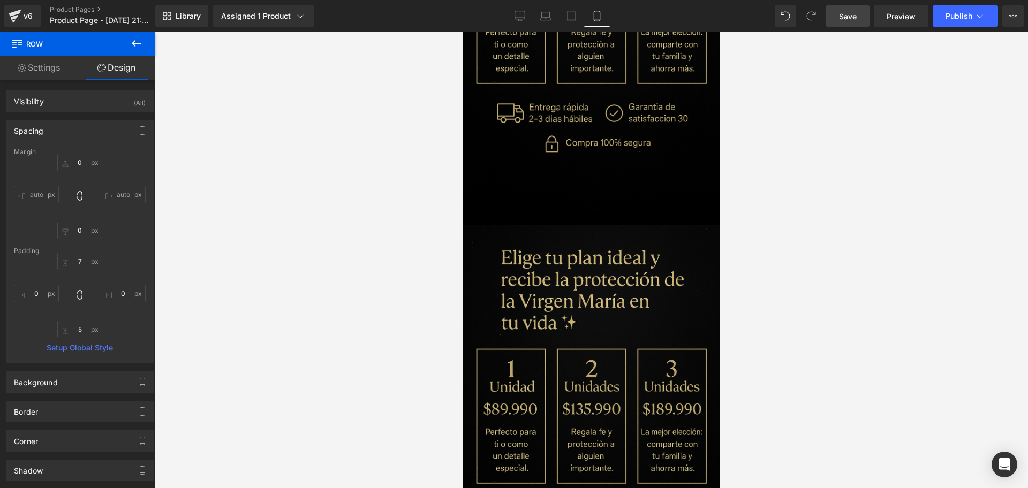
scroll to position [748, 0]
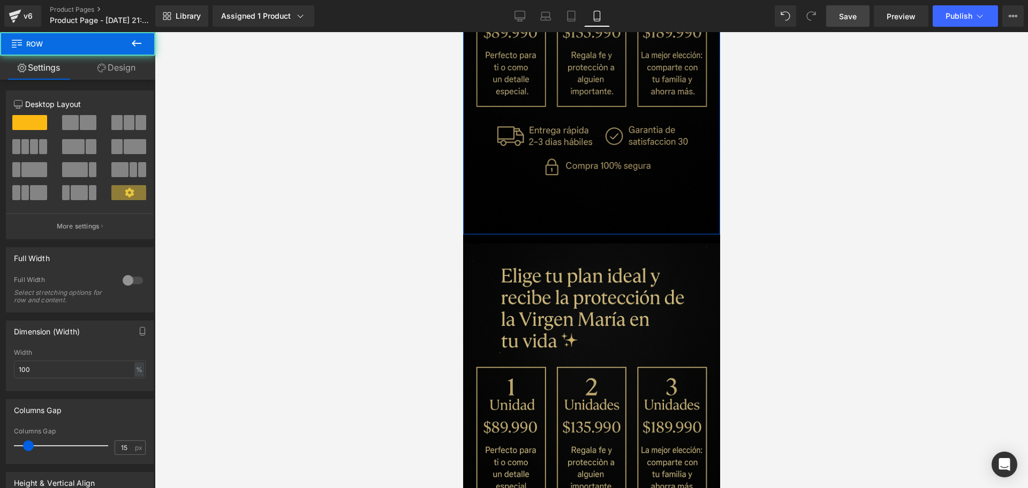
click at [544, 201] on div "Image Row" at bounding box center [591, 36] width 257 height 395
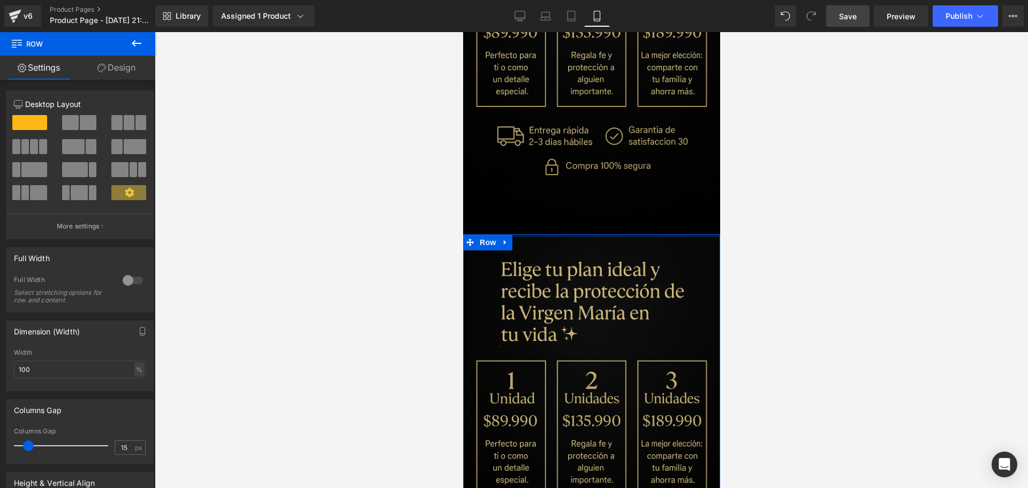
click at [546, 235] on div at bounding box center [591, 236] width 257 height 3
click at [763, 241] on div at bounding box center [592, 260] width 874 height 456
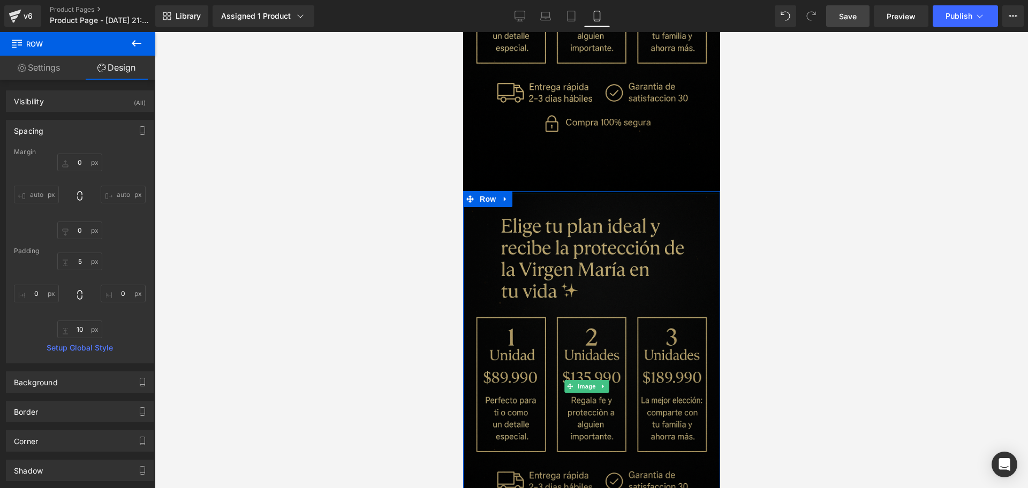
scroll to position [815, 0]
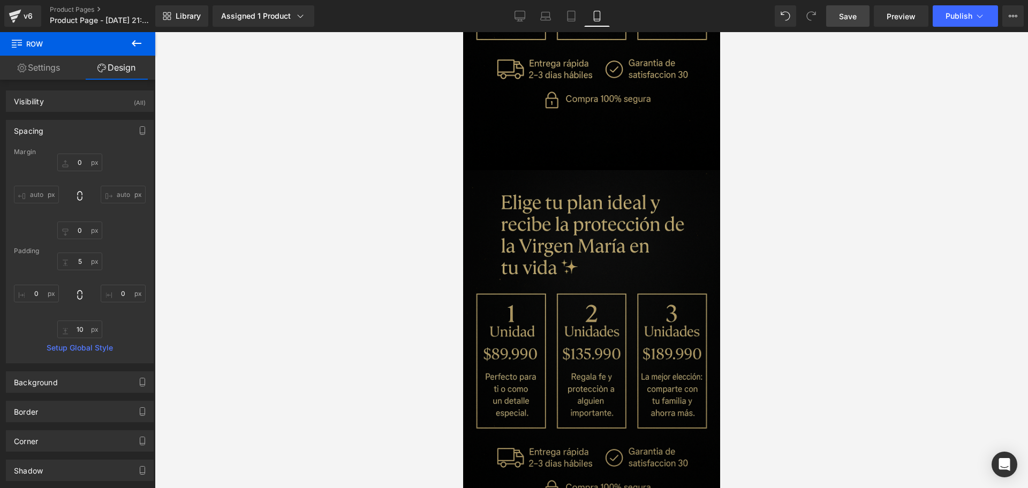
click at [686, 277] on img at bounding box center [591, 363] width 257 height 386
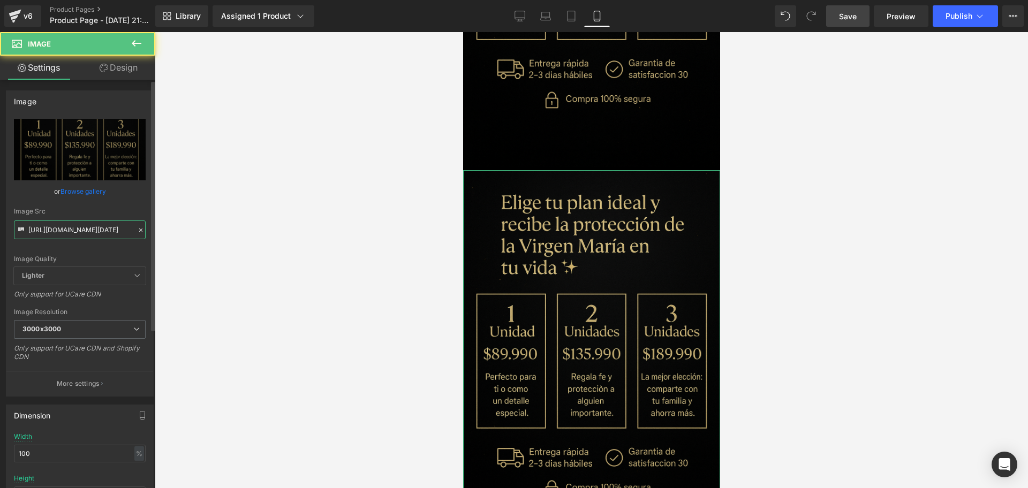
click at [68, 236] on input "[URL][DOMAIN_NAME][DATE]" at bounding box center [80, 230] width 132 height 19
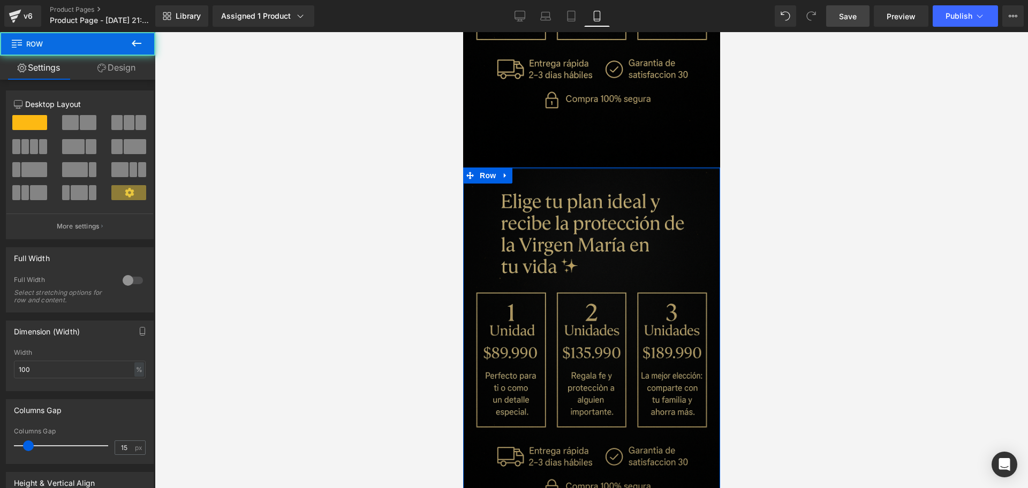
drag, startPoint x: 643, startPoint y: 138, endPoint x: 701, endPoint y: 140, distance: 57.4
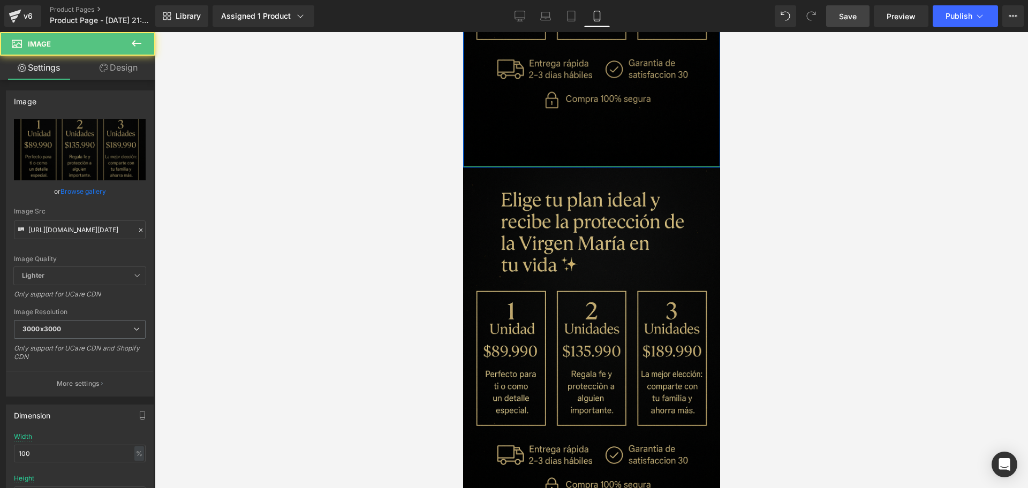
drag, startPoint x: 632, startPoint y: 135, endPoint x: 1230, endPoint y: 520, distance: 710.8
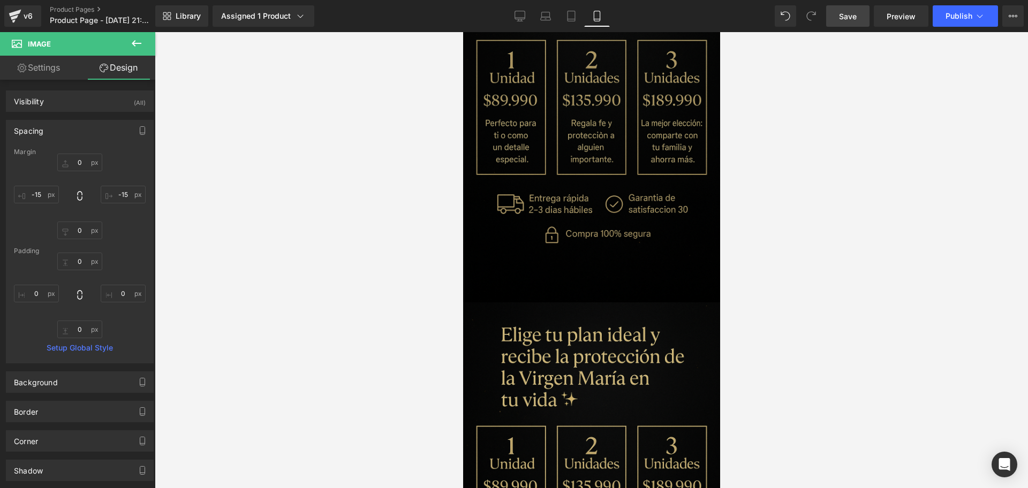
scroll to position [681, 0]
click at [560, 315] on img at bounding box center [591, 495] width 257 height 386
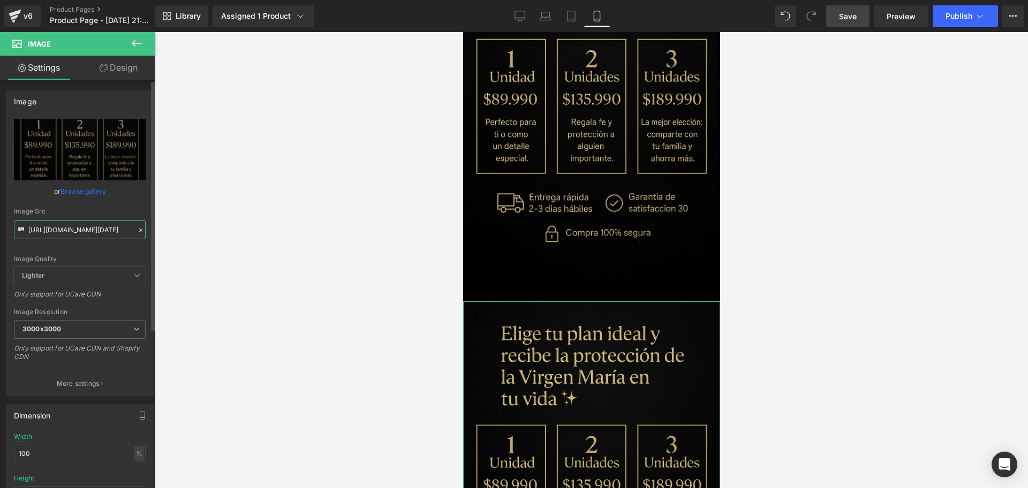
click at [58, 231] on input "[URL][DOMAIN_NAME][DATE]" at bounding box center [80, 230] width 132 height 19
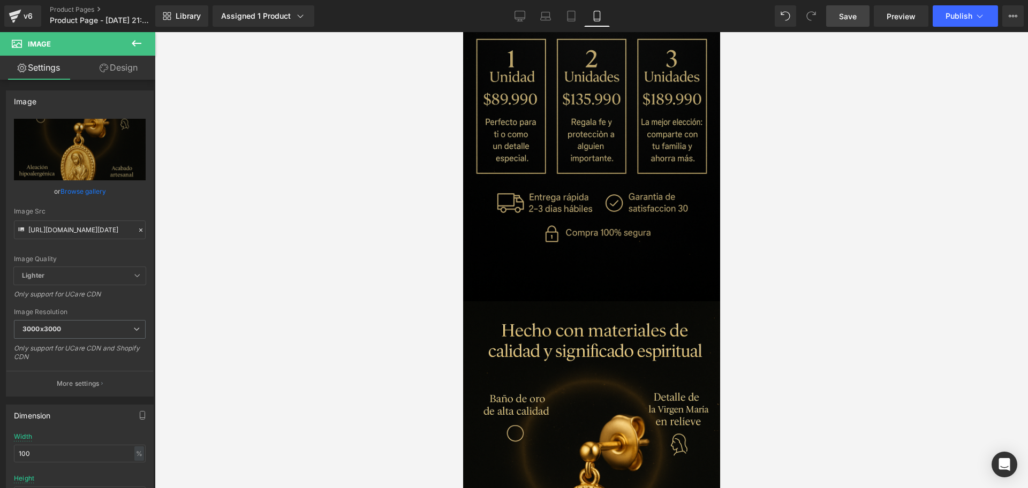
click at [824, 241] on div at bounding box center [592, 260] width 874 height 456
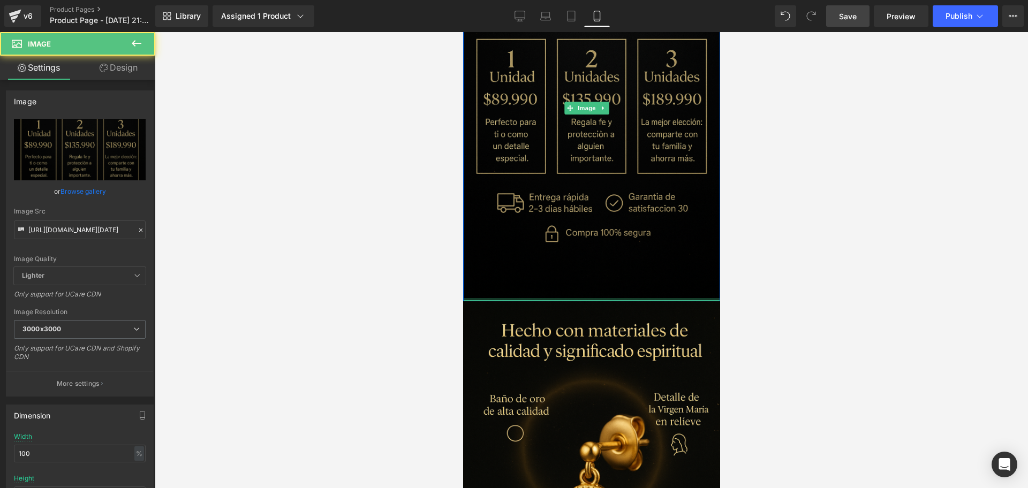
click at [595, 264] on div "Image" at bounding box center [591, 108] width 257 height 386
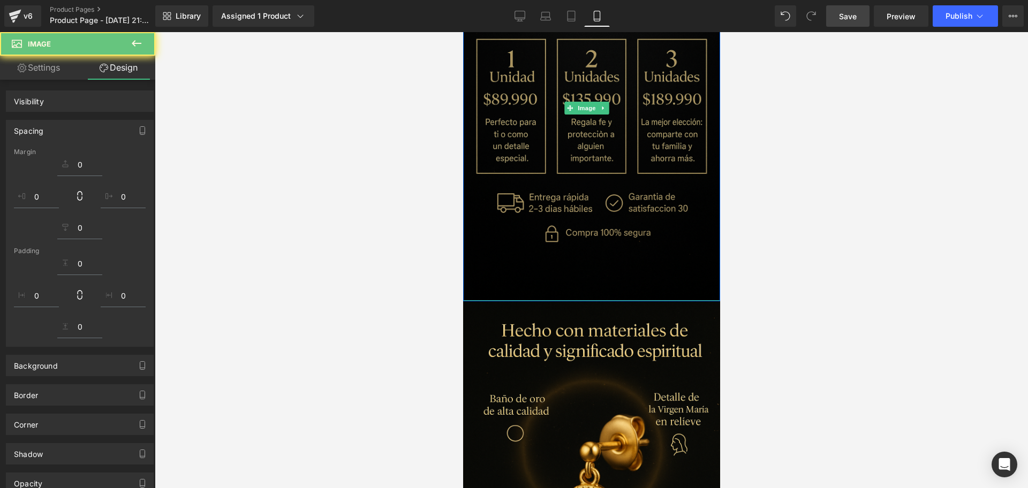
click at [592, 302] on div "Image Row" at bounding box center [591, 497] width 257 height 391
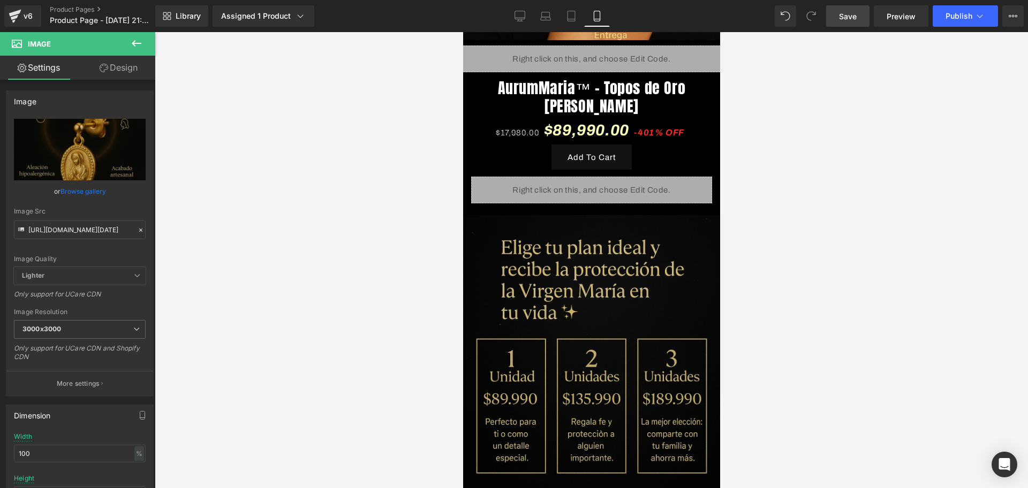
scroll to position [748, 0]
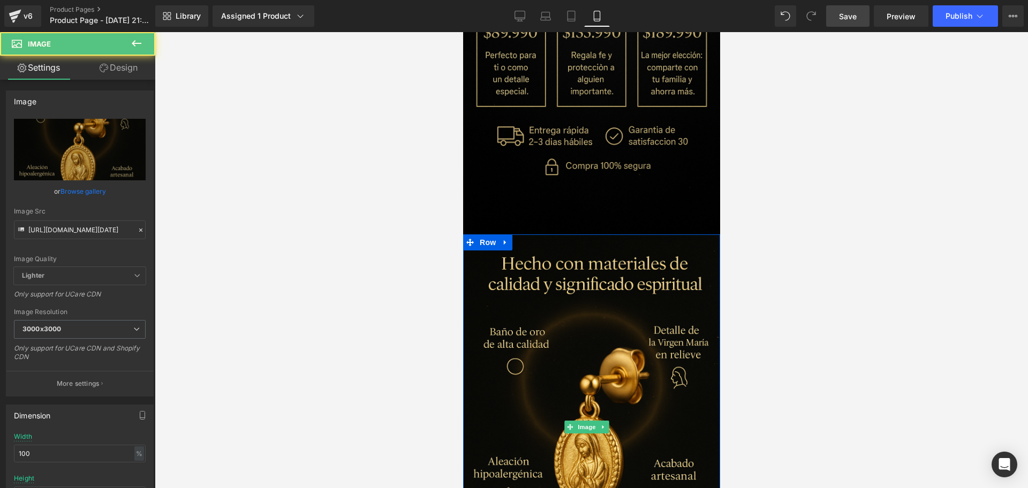
click at [605, 235] on img at bounding box center [591, 428] width 257 height 386
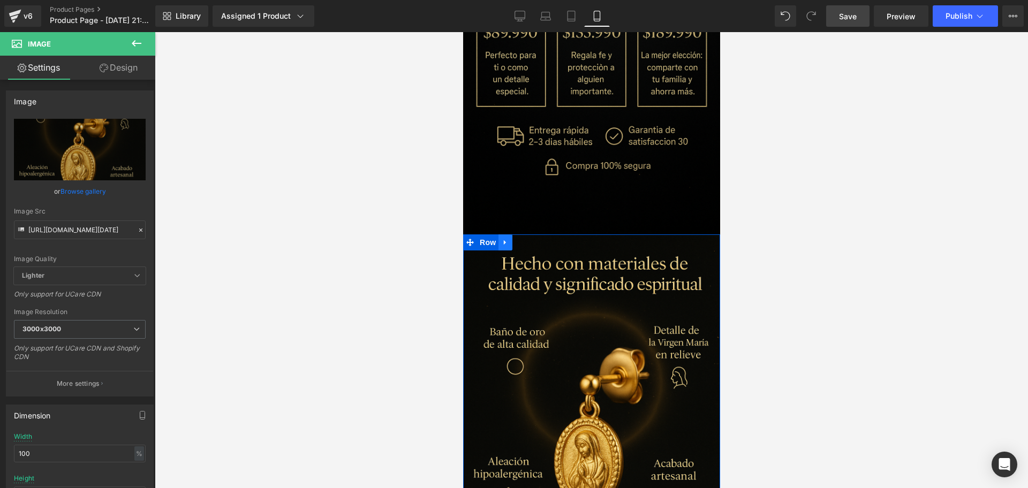
click at [508, 239] on icon at bounding box center [504, 243] width 7 height 8
click at [517, 239] on icon at bounding box center [518, 242] width 7 height 7
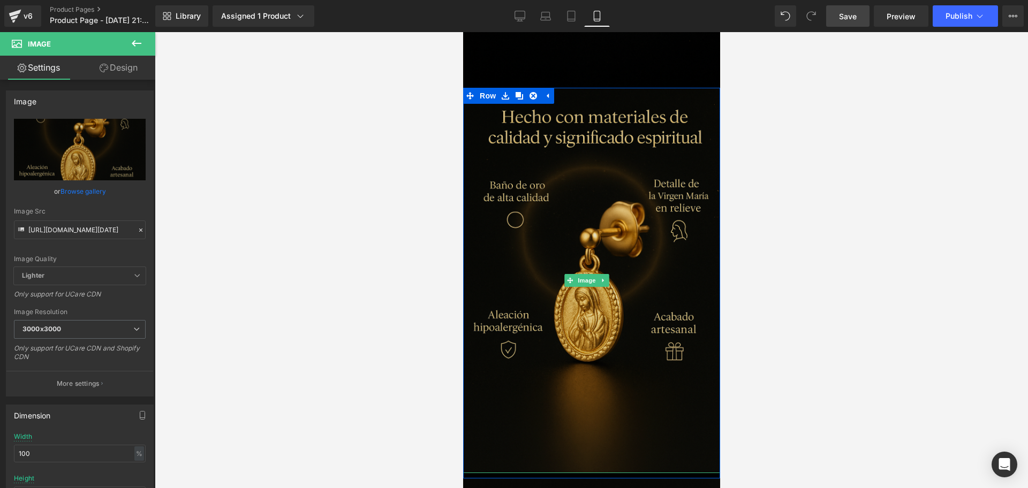
scroll to position [919, 0]
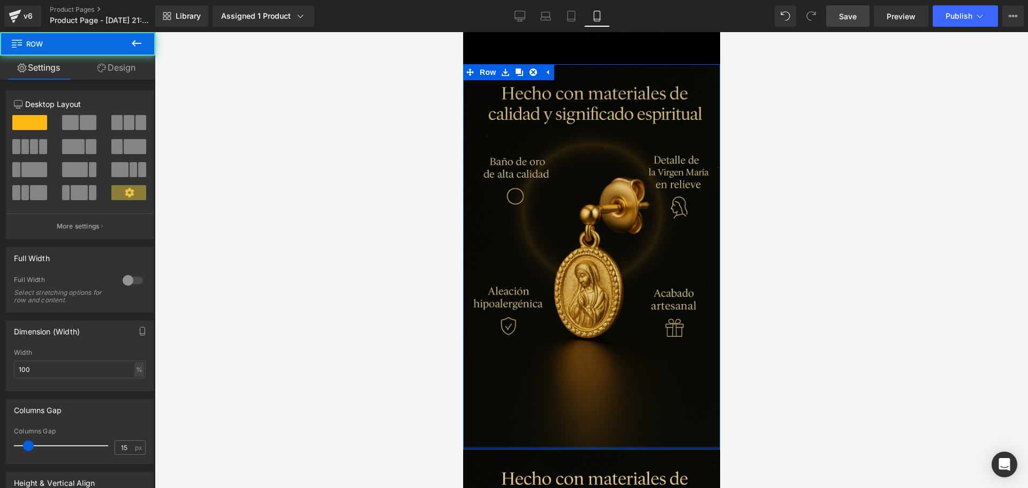
drag, startPoint x: 602, startPoint y: 400, endPoint x: 599, endPoint y: 394, distance: 6.0
click at [599, 394] on div "Image Row" at bounding box center [591, 257] width 257 height 386
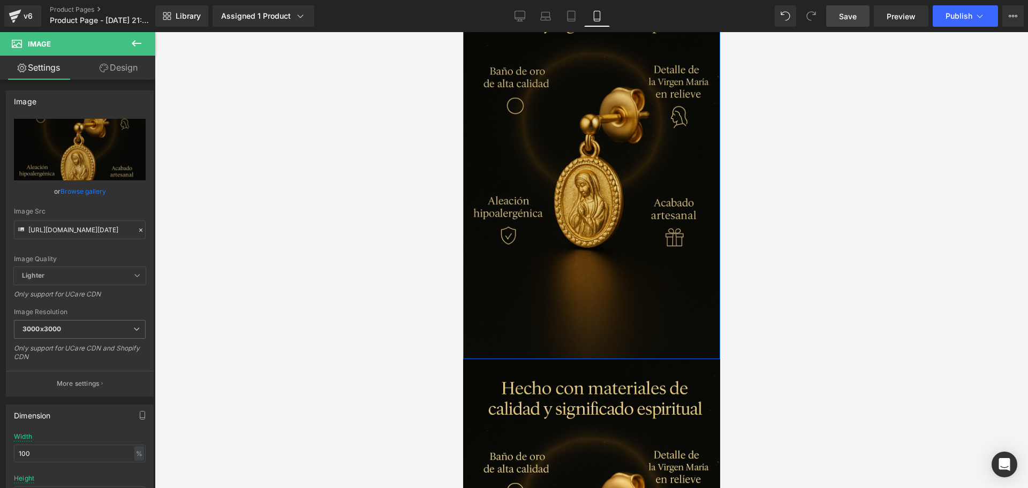
scroll to position [1119, 0]
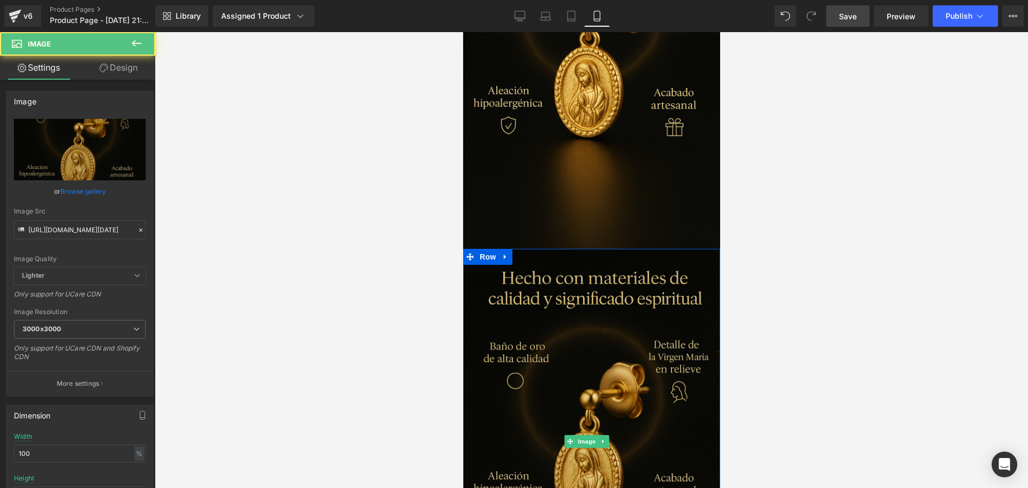
click at [544, 347] on img at bounding box center [591, 442] width 257 height 386
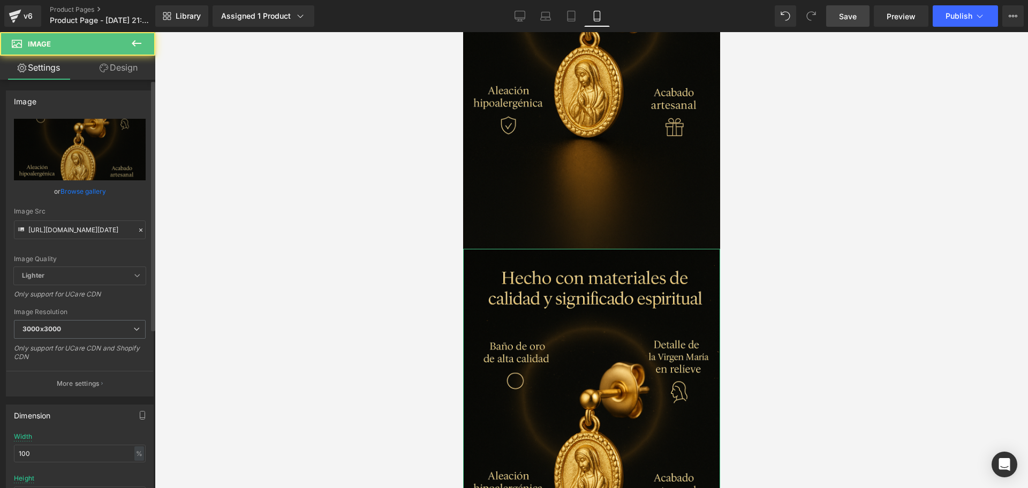
click at [63, 217] on div "Image Src [URL][DOMAIN_NAME][DATE]" at bounding box center [80, 224] width 132 height 32
click at [66, 229] on input "[URL][DOMAIN_NAME][DATE]" at bounding box center [80, 230] width 132 height 19
paste input "nshBtKD1/Chat-GPT-Image-[DATE]-10-33-24"
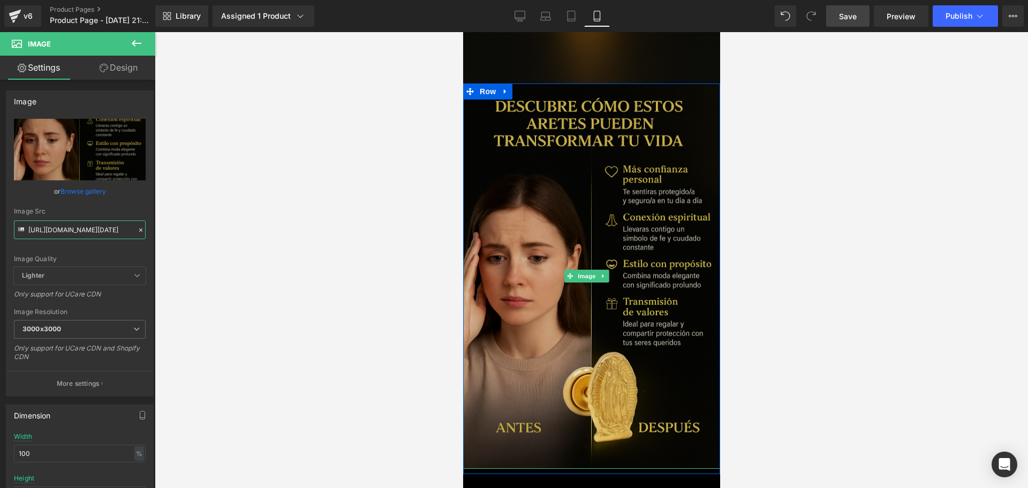
scroll to position [1320, 0]
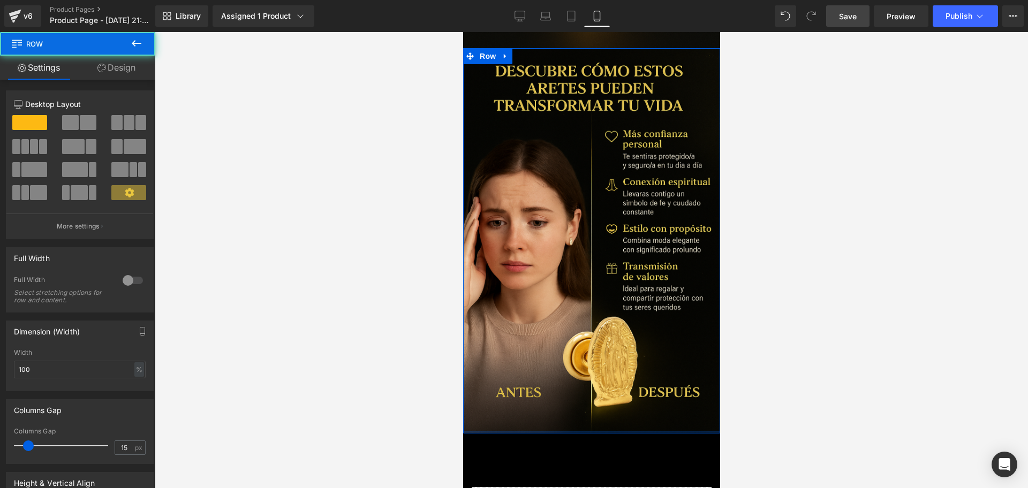
drag, startPoint x: 614, startPoint y: 375, endPoint x: 711, endPoint y: 295, distance: 125.5
click at [600, 354] on div "Image Row" at bounding box center [591, 241] width 257 height 386
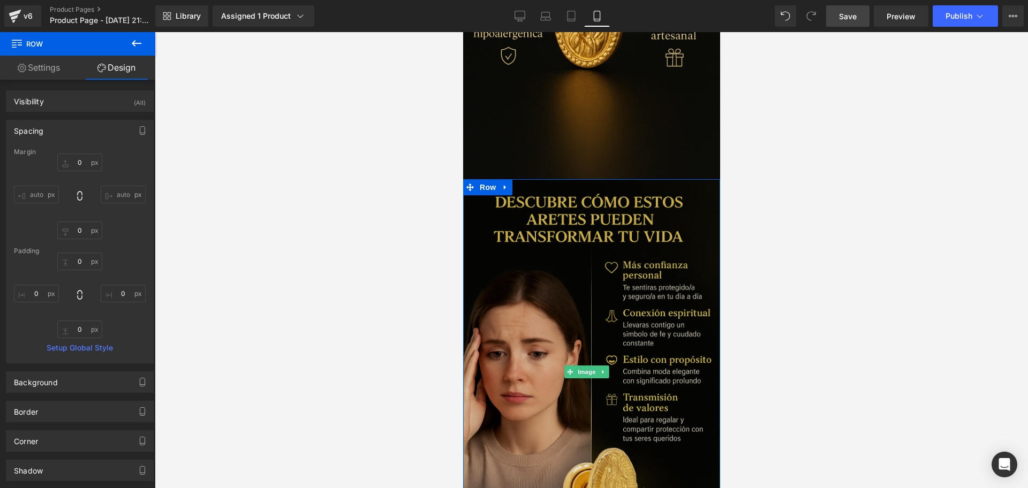
scroll to position [1186, 0]
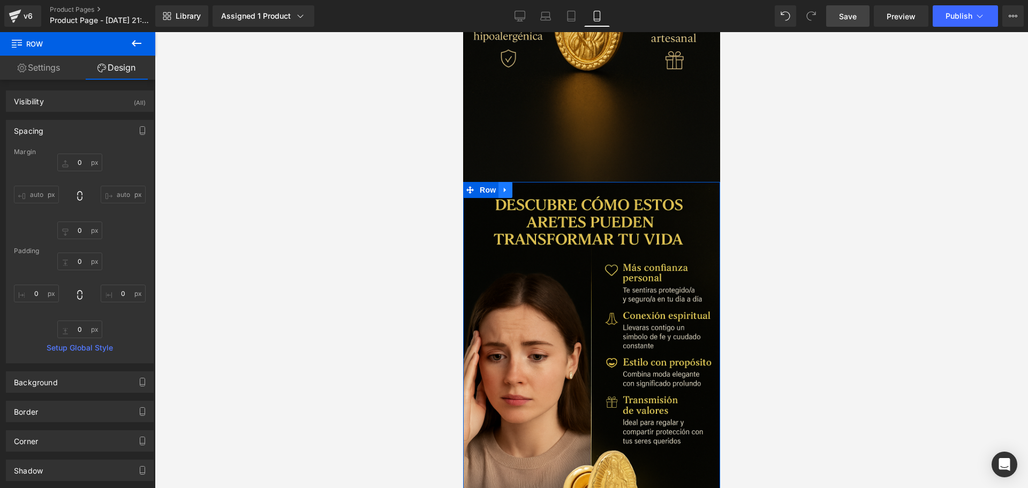
click at [510, 182] on link at bounding box center [505, 190] width 14 height 16
click at [513, 182] on link at bounding box center [519, 190] width 14 height 16
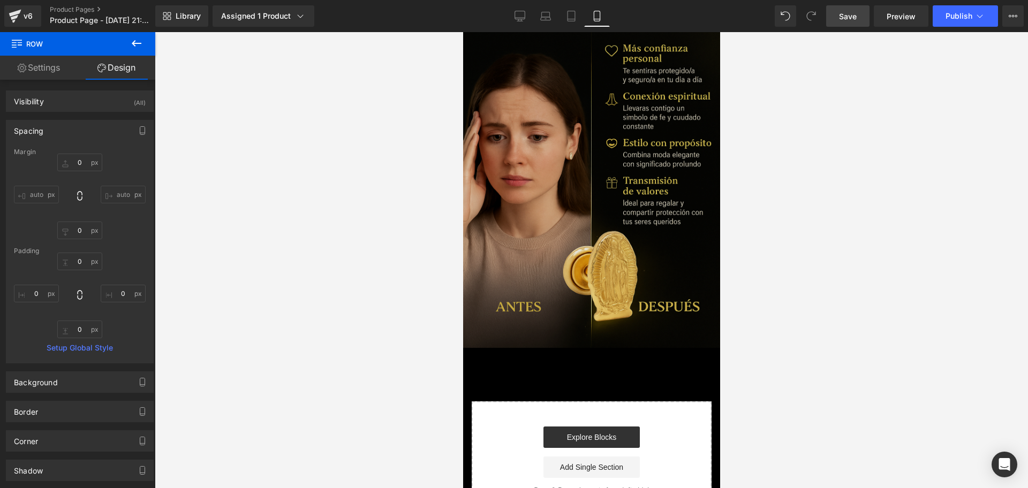
scroll to position [1787, 0]
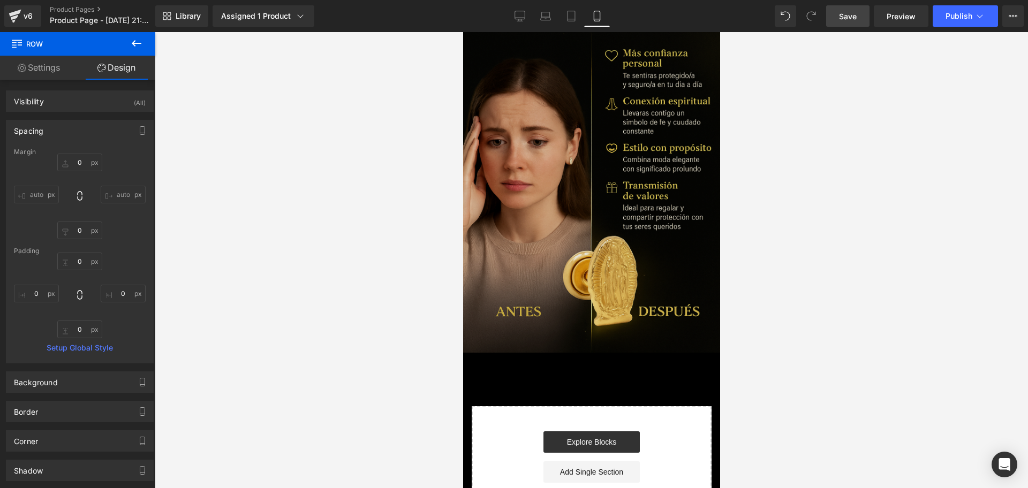
drag, startPoint x: 822, startPoint y: 214, endPoint x: 617, endPoint y: 231, distance: 205.9
click at [617, 231] on img at bounding box center [591, 160] width 257 height 386
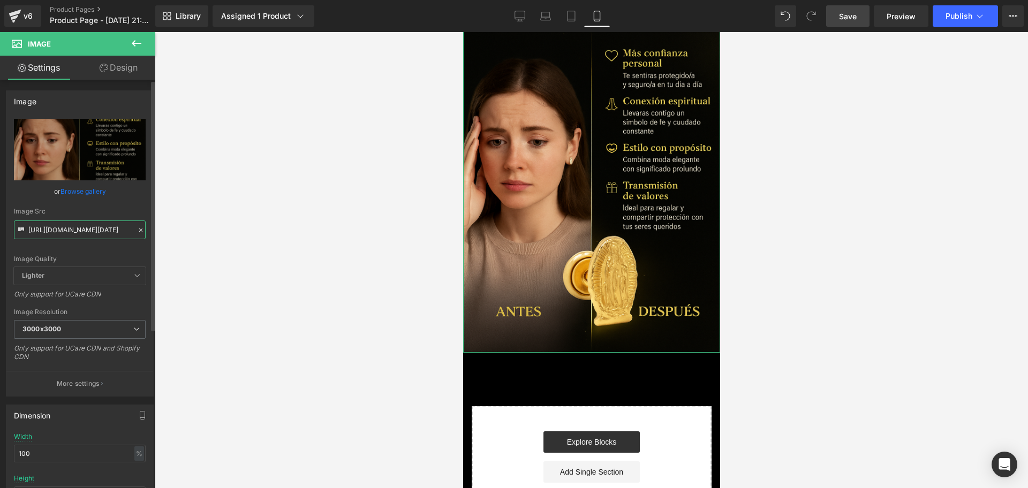
click at [40, 228] on input "[URL][DOMAIN_NAME][DATE]" at bounding box center [80, 230] width 132 height 19
paste input "kgmbQwrx/Chat-GPT-Image-[DATE]-10-37-02"
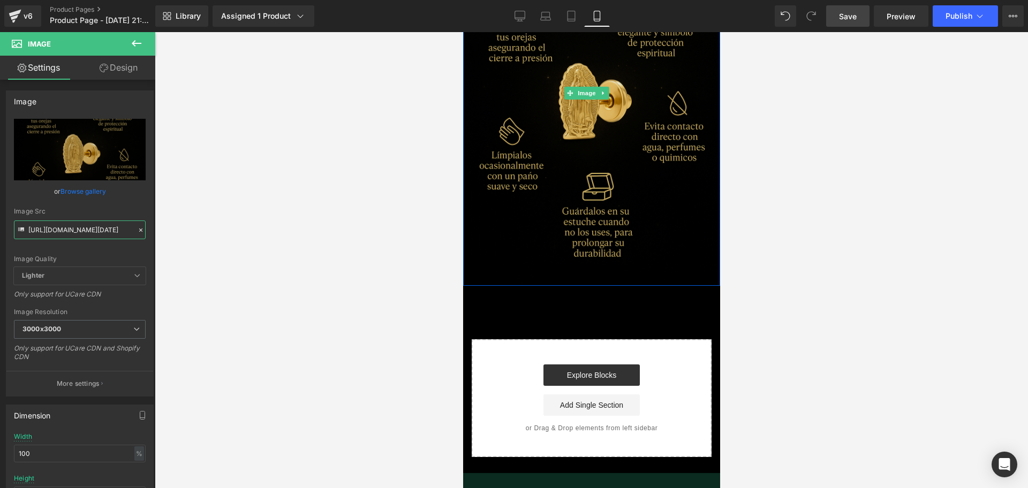
scroll to position [1586, 0]
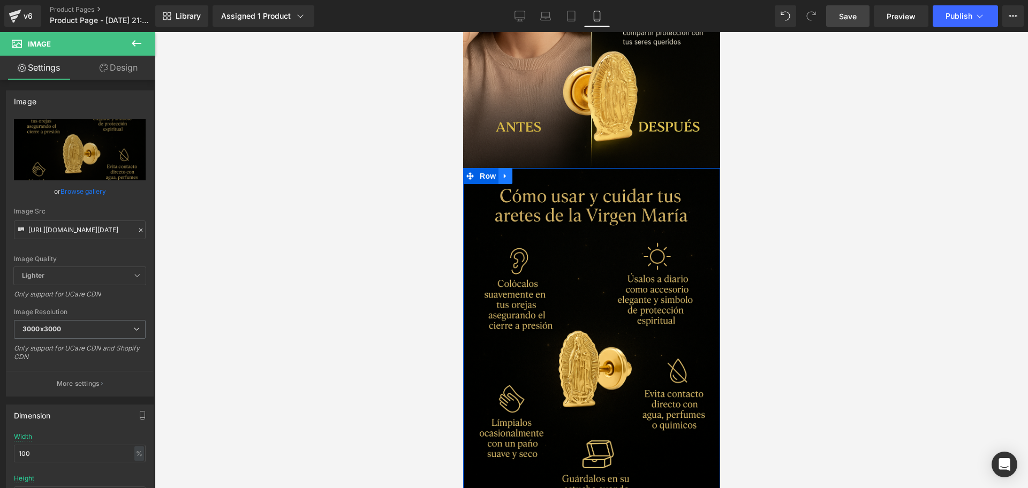
click at [509, 168] on link at bounding box center [505, 176] width 14 height 16
click at [516, 172] on icon at bounding box center [518, 175] width 7 height 7
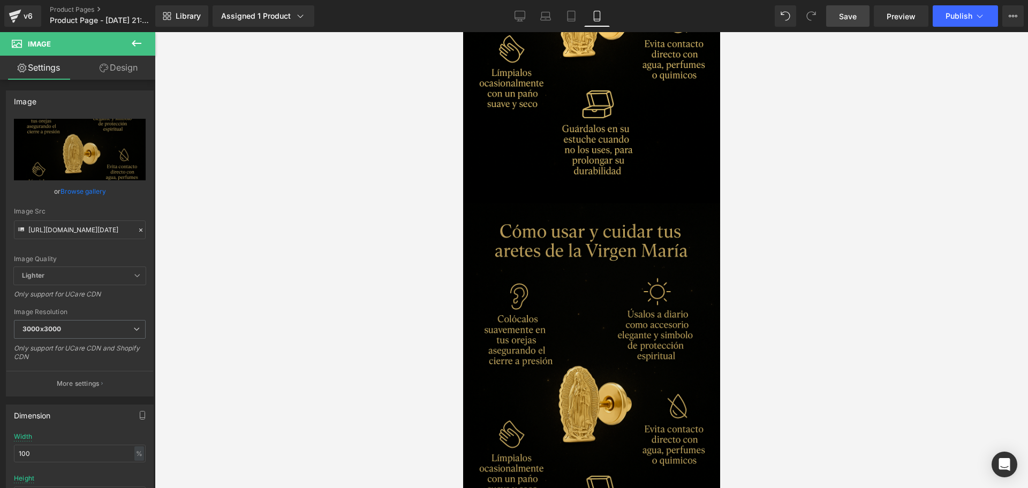
scroll to position [1989, 0]
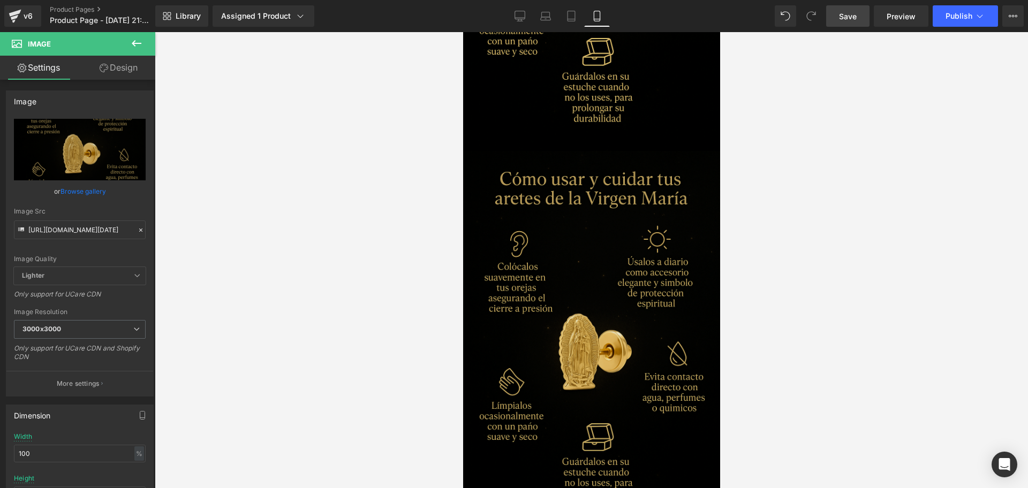
click at [535, 239] on img at bounding box center [591, 344] width 257 height 386
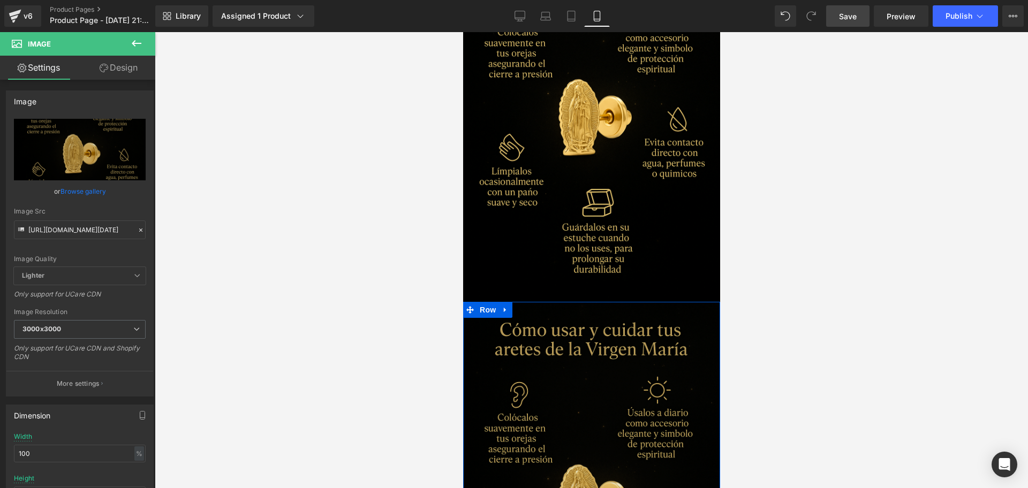
scroll to position [1788, 0]
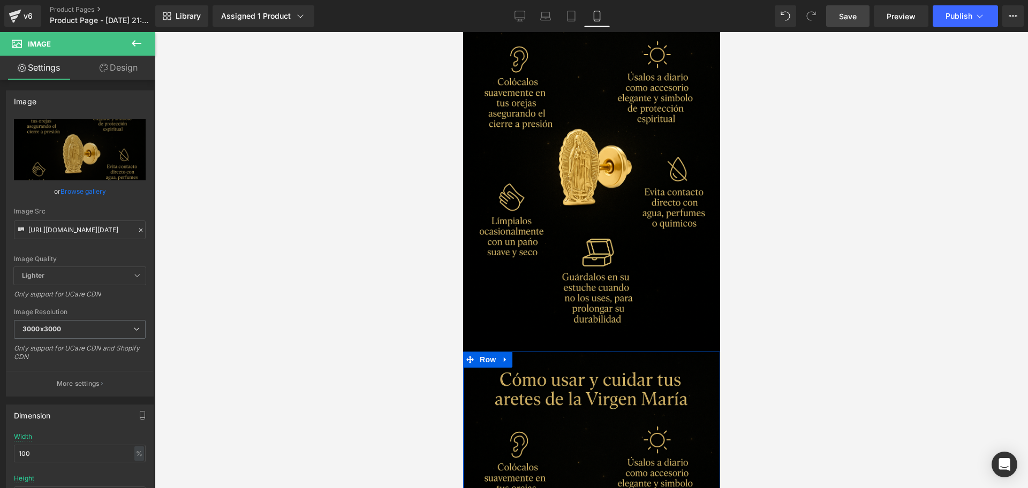
click at [523, 442] on div "Loading Product" at bounding box center [514, 446] width 58 height 12
click at [82, 230] on input "[URL][DOMAIN_NAME][DATE]" at bounding box center [80, 230] width 132 height 19
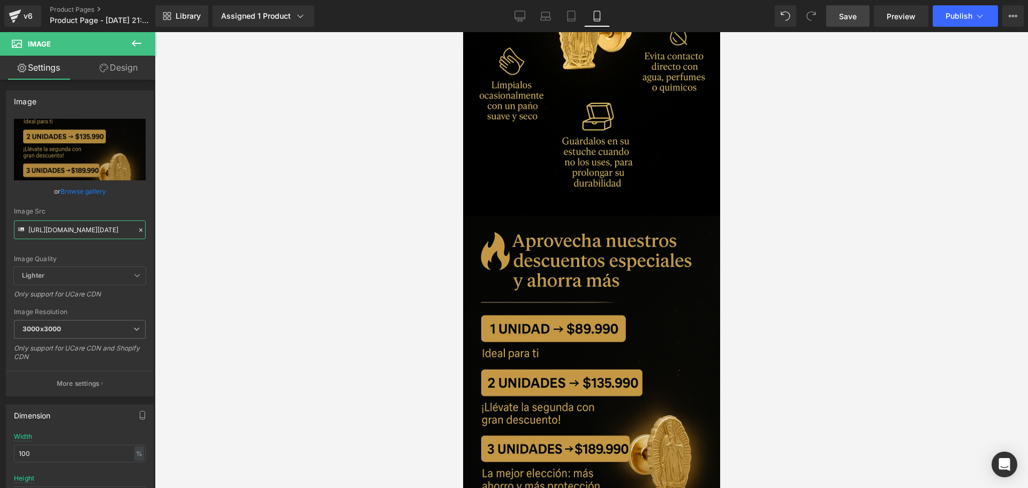
scroll to position [1922, 0]
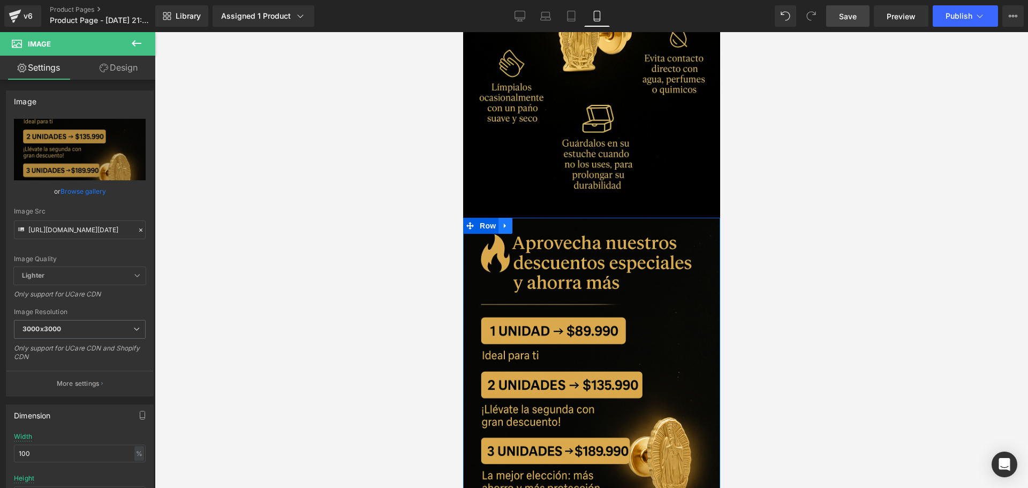
click at [501, 218] on link at bounding box center [505, 226] width 14 height 16
click at [521, 218] on link at bounding box center [519, 226] width 14 height 16
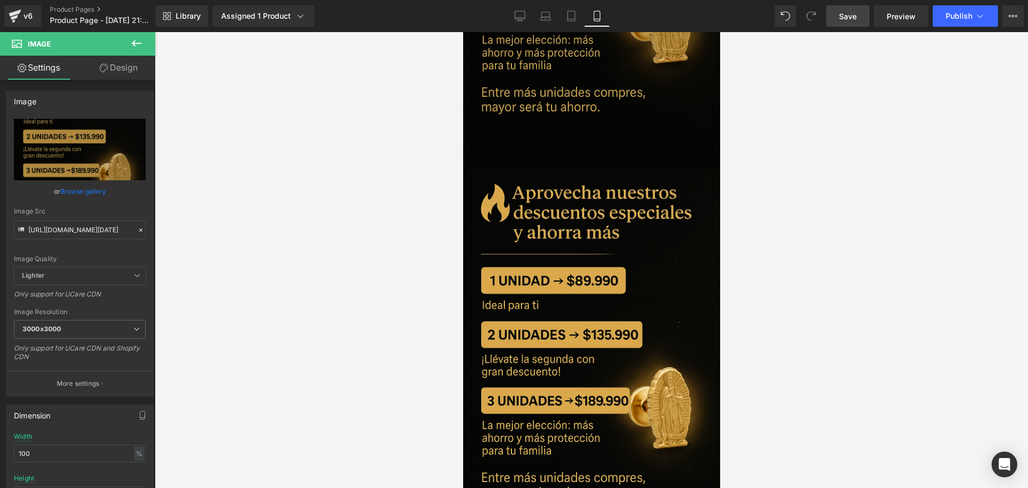
scroll to position [2359, 0]
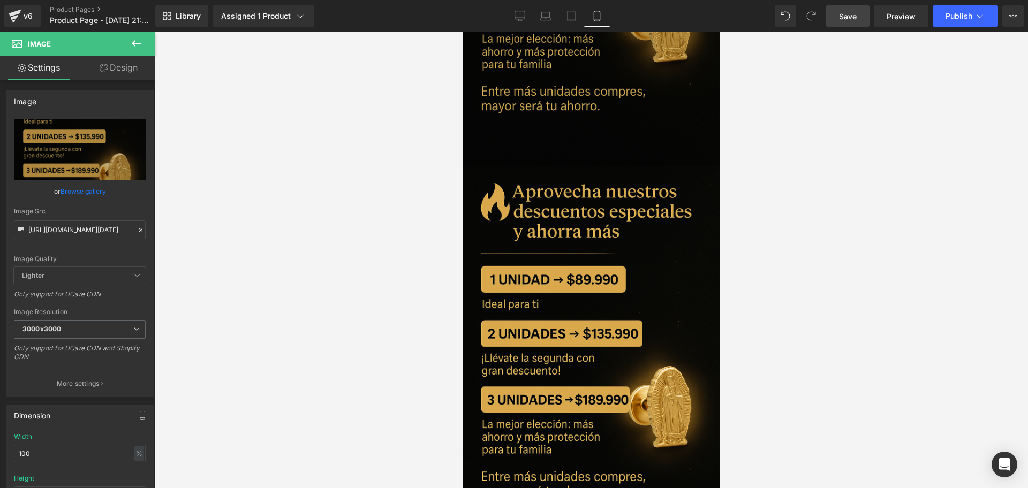
click at [600, 332] on img at bounding box center [591, 360] width 257 height 386
click at [99, 230] on input "[URL][DOMAIN_NAME][DATE]" at bounding box center [80, 230] width 132 height 19
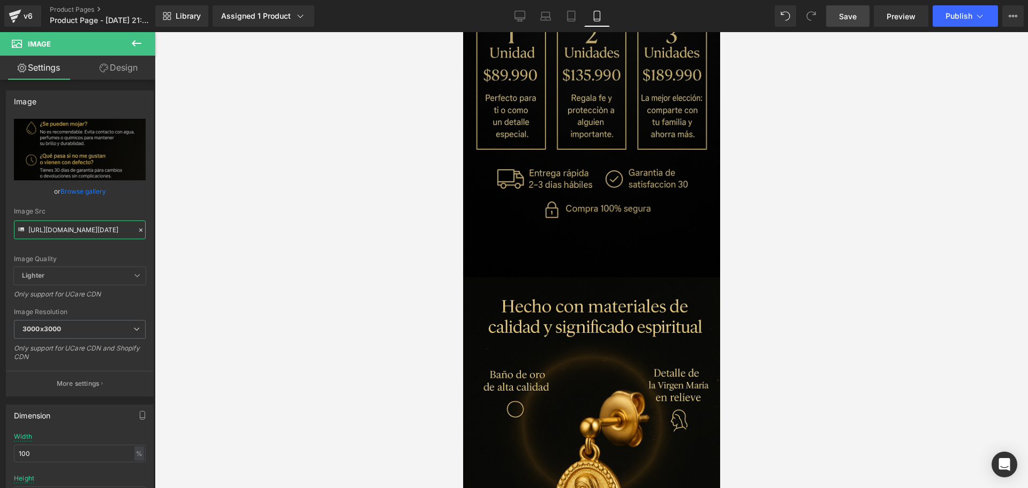
scroll to position [685, 0]
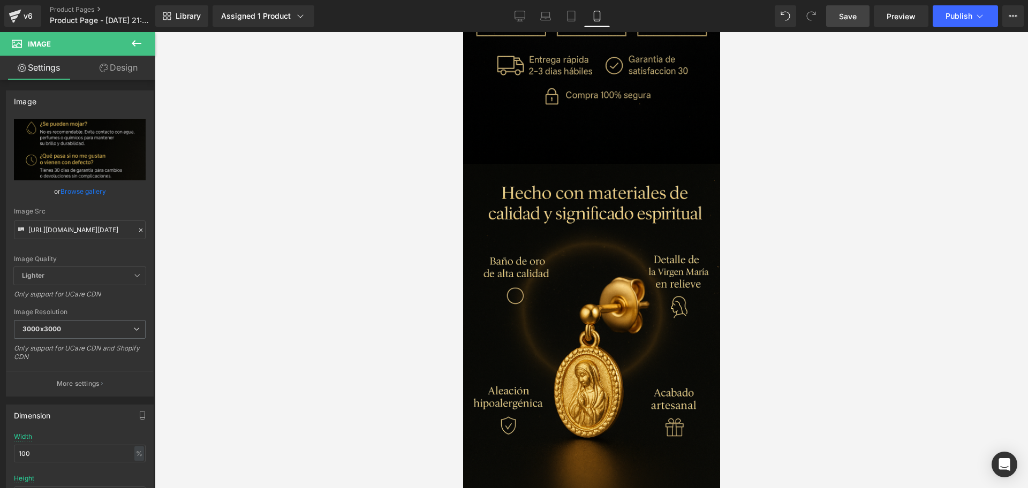
click at [539, 308] on img at bounding box center [591, 357] width 257 height 386
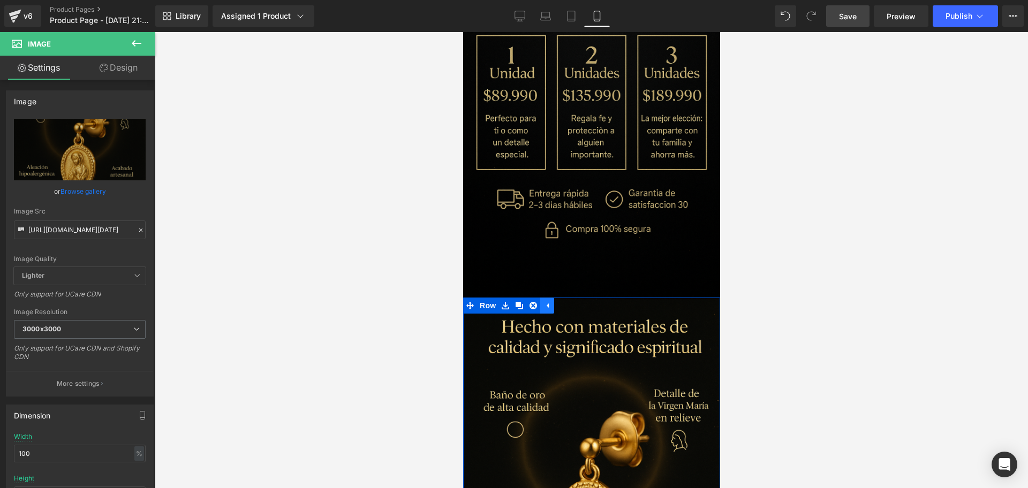
click at [546, 304] on icon at bounding box center [547, 306] width 2 height 5
click at [515, 298] on img at bounding box center [591, 491] width 257 height 386
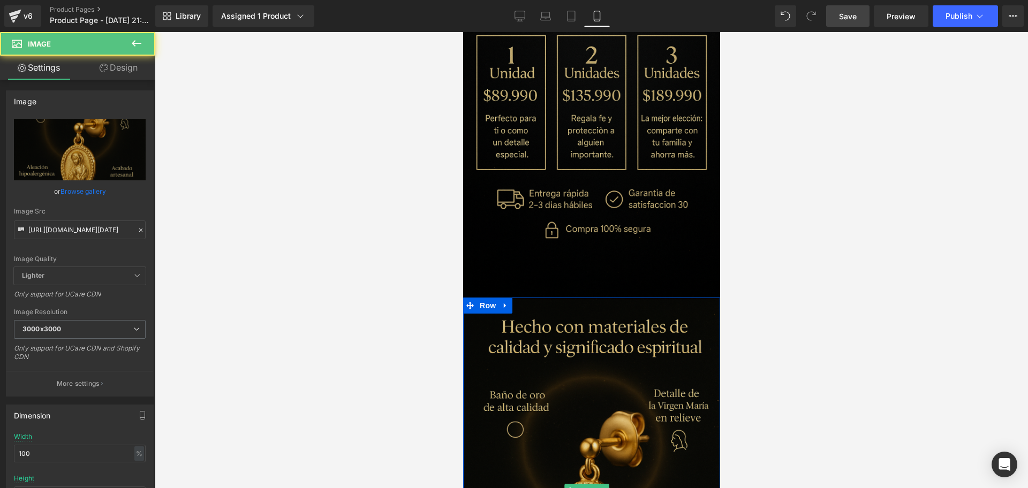
click at [513, 298] on img at bounding box center [591, 491] width 257 height 386
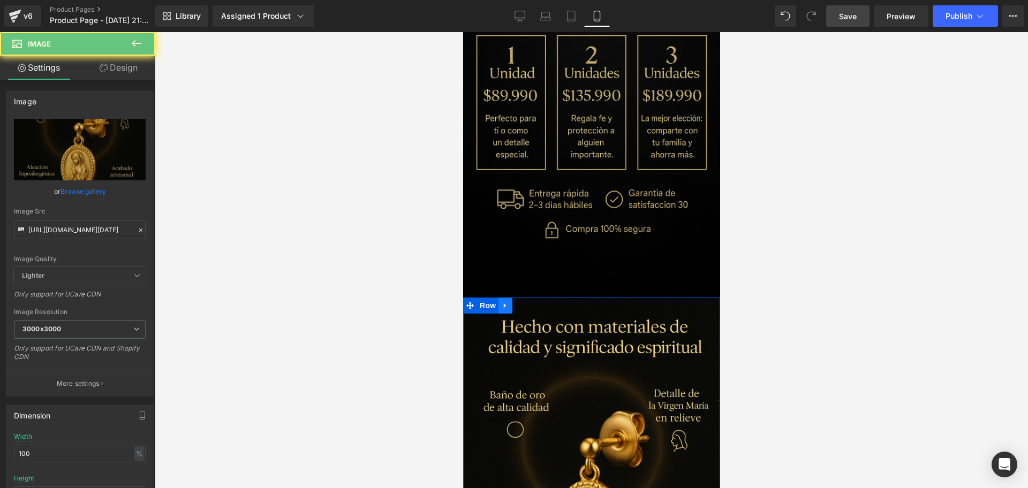
click at [512, 298] on link at bounding box center [505, 306] width 14 height 16
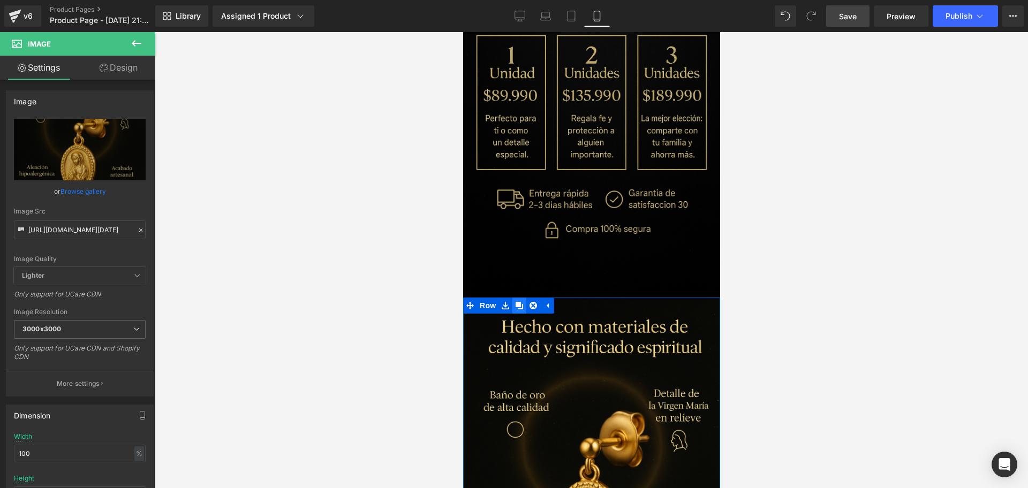
click at [522, 298] on link at bounding box center [519, 306] width 14 height 16
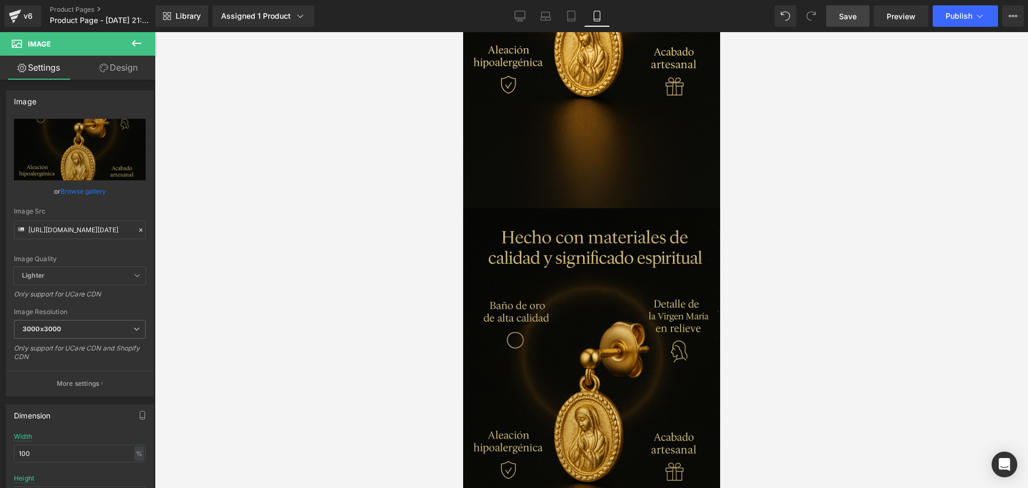
scroll to position [1248, 0]
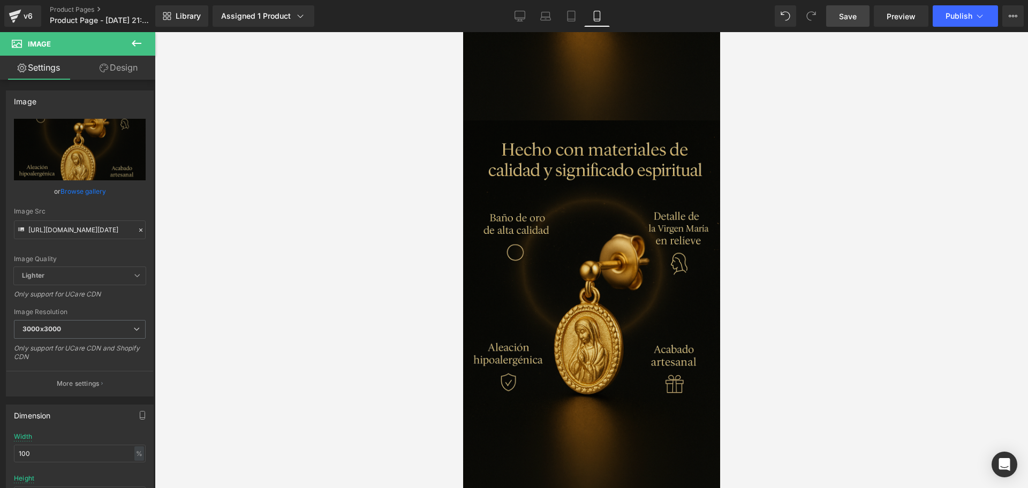
drag, startPoint x: 530, startPoint y: 268, endPoint x: 530, endPoint y: 233, distance: 35.4
click at [530, 269] on img at bounding box center [591, 314] width 257 height 386
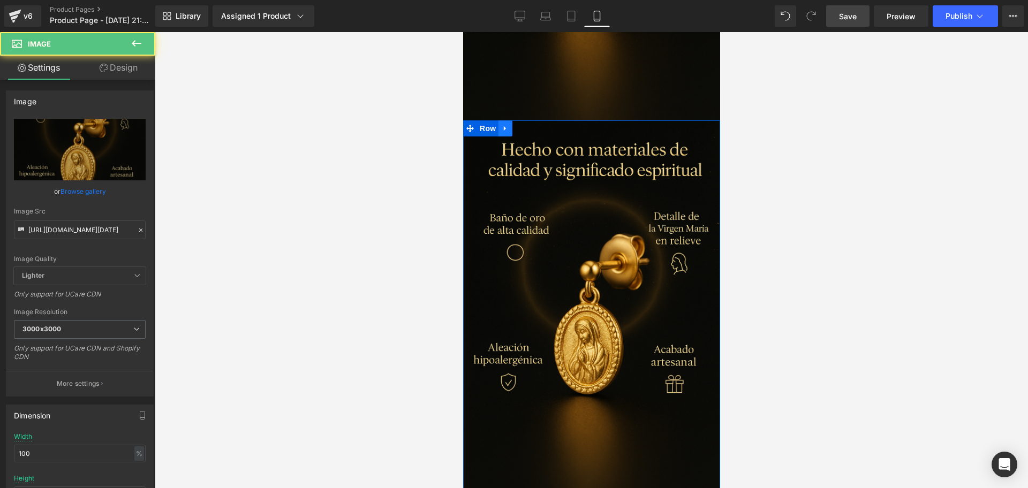
click at [507, 125] on icon at bounding box center [504, 129] width 7 height 8
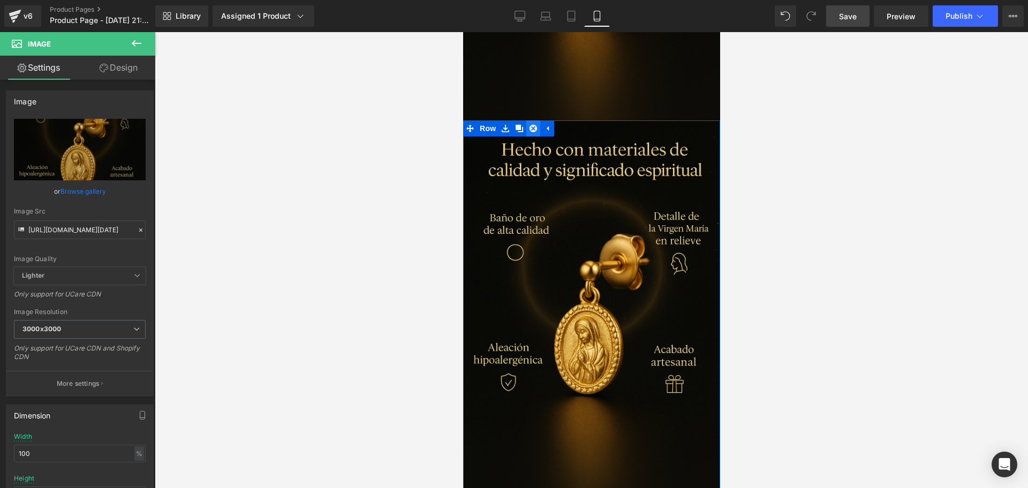
click at [527, 121] on link at bounding box center [533, 129] width 14 height 16
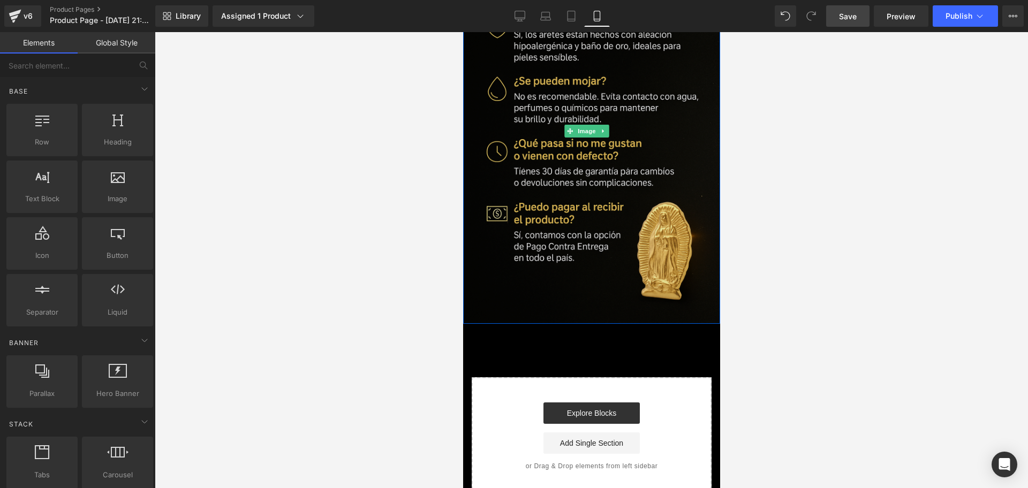
scroll to position [2252, 0]
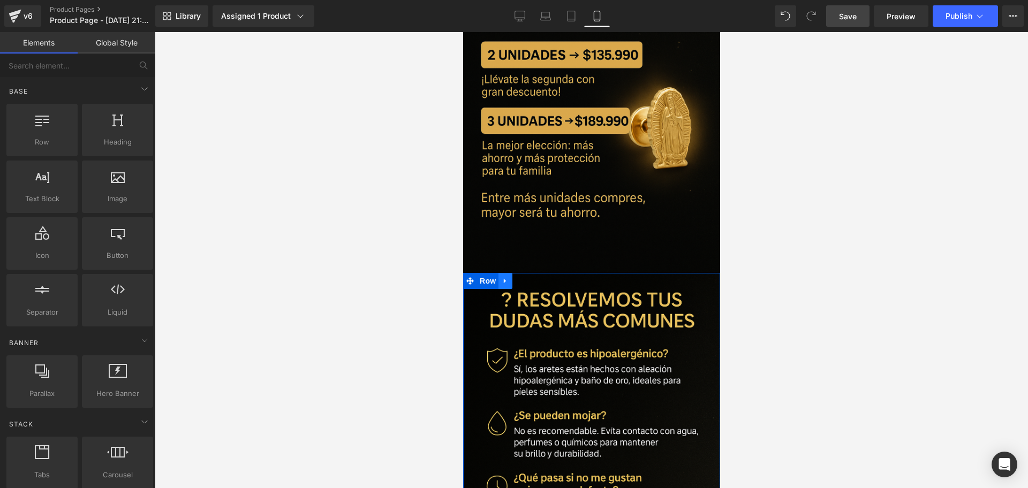
click at [511, 273] on link at bounding box center [505, 281] width 14 height 16
click at [520, 277] on icon at bounding box center [518, 280] width 7 height 7
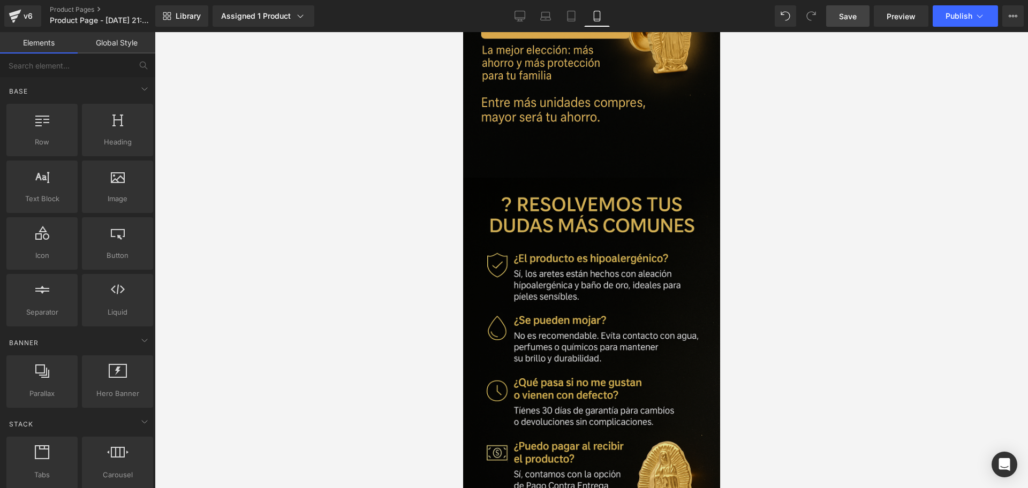
scroll to position [2663, 0]
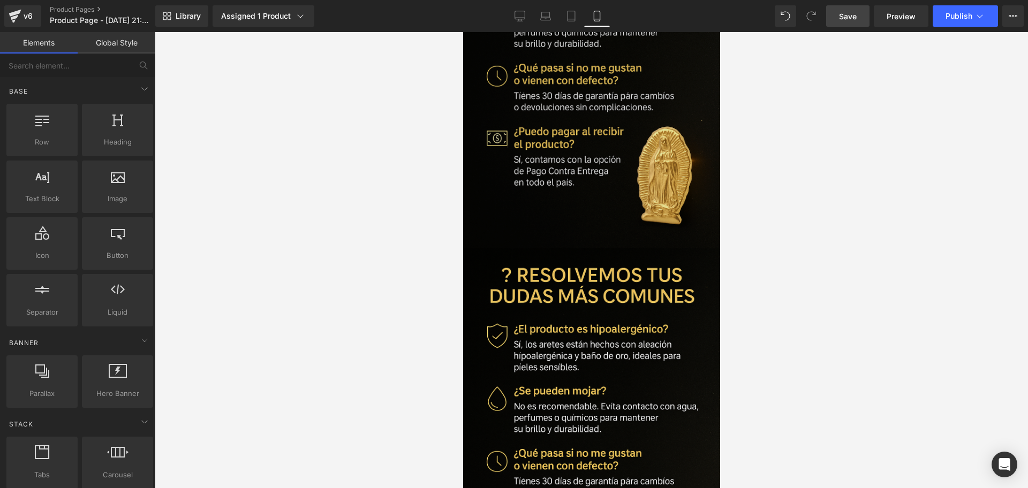
click at [574, 303] on img at bounding box center [591, 442] width 257 height 386
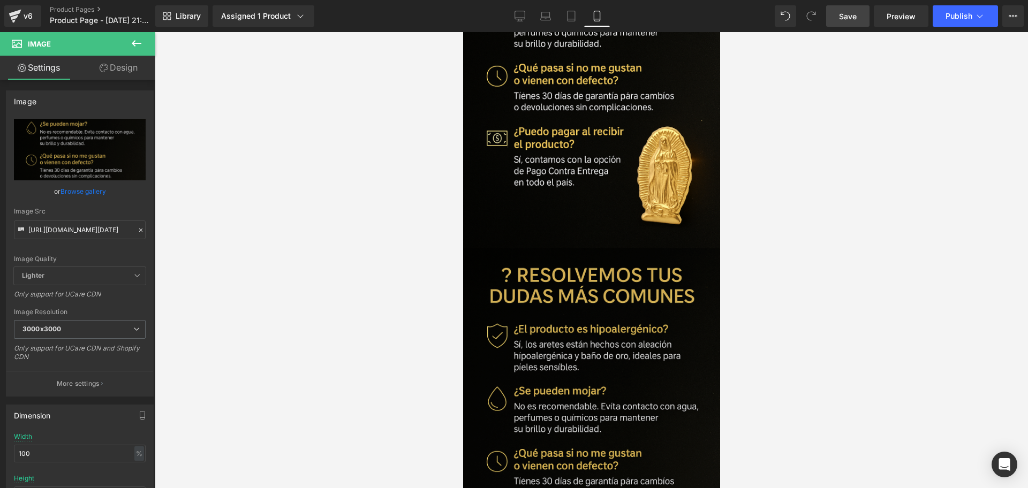
click at [532, 287] on img at bounding box center [591, 442] width 257 height 386
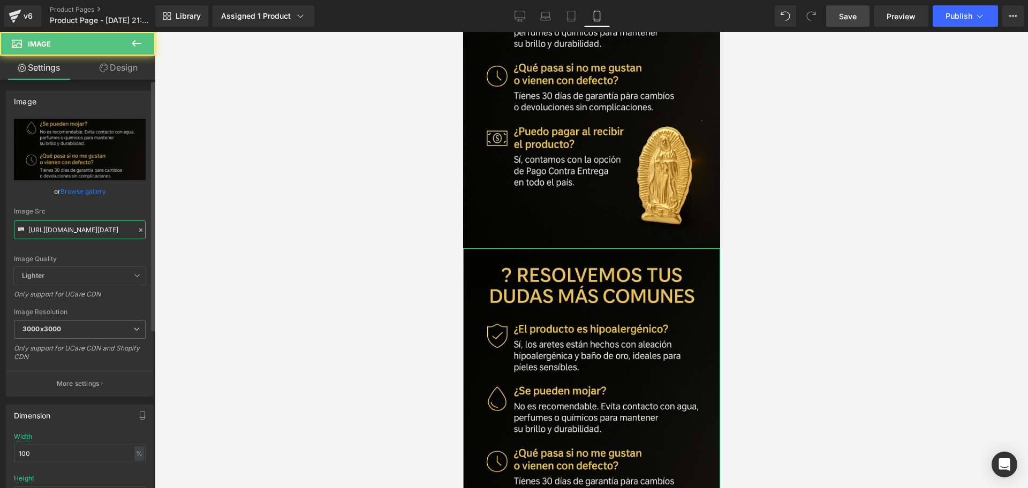
click at [86, 238] on input "[URL][DOMAIN_NAME][DATE]" at bounding box center [80, 230] width 132 height 19
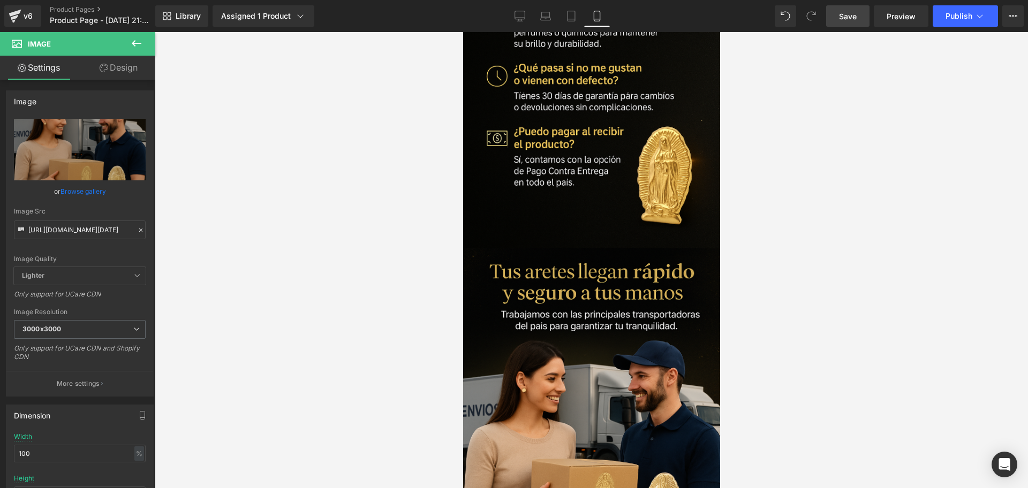
drag, startPoint x: 346, startPoint y: 219, endPoint x: 5, endPoint y: 138, distance: 350.2
click at [346, 219] on div at bounding box center [592, 260] width 874 height 456
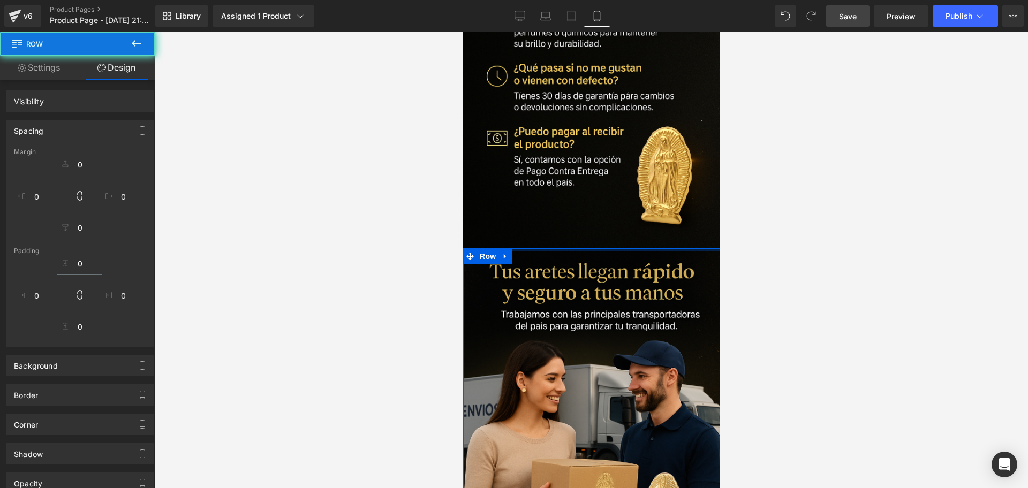
click at [352, 213] on div at bounding box center [592, 260] width 874 height 456
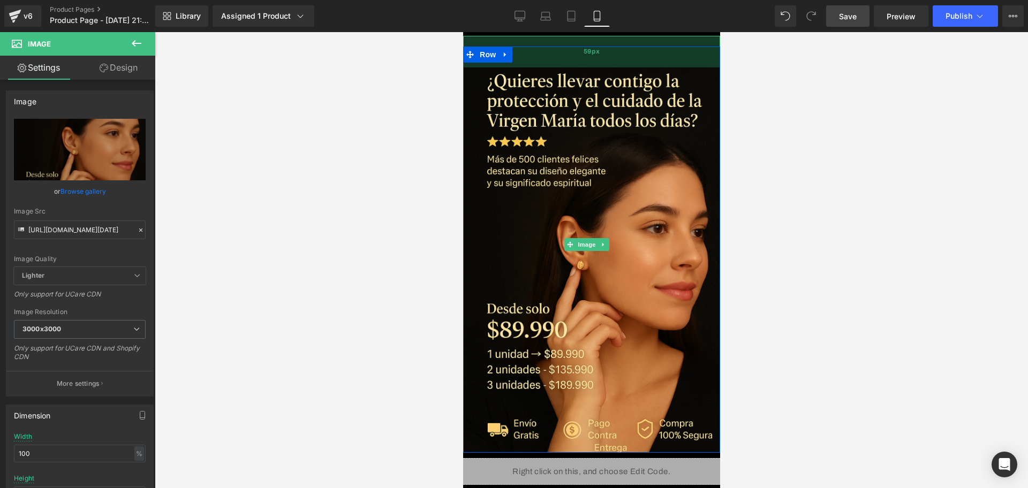
drag, startPoint x: 653, startPoint y: 36, endPoint x: 655, endPoint y: 57, distance: 20.4
click at [661, 66] on div "Image 59px" at bounding box center [591, 244] width 257 height 417
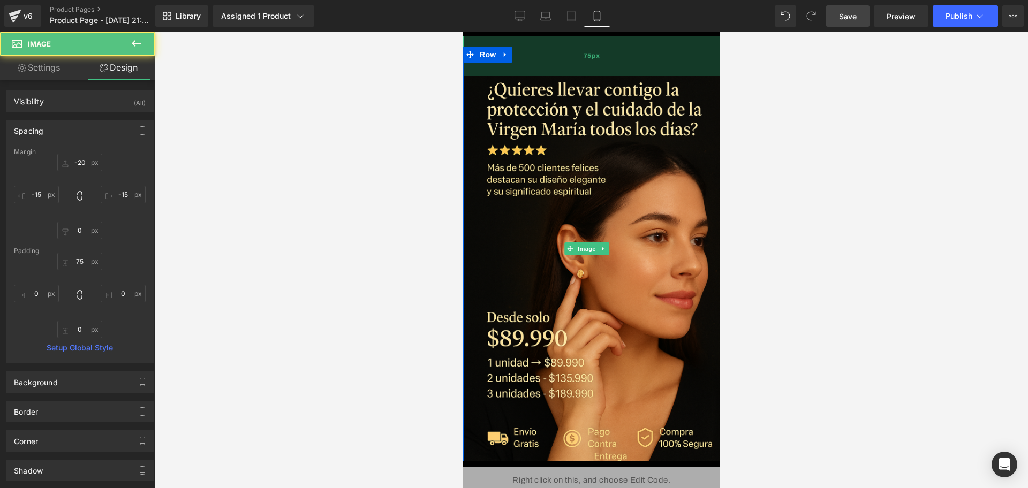
click at [648, 60] on div "75px" at bounding box center [591, 56] width 257 height 40
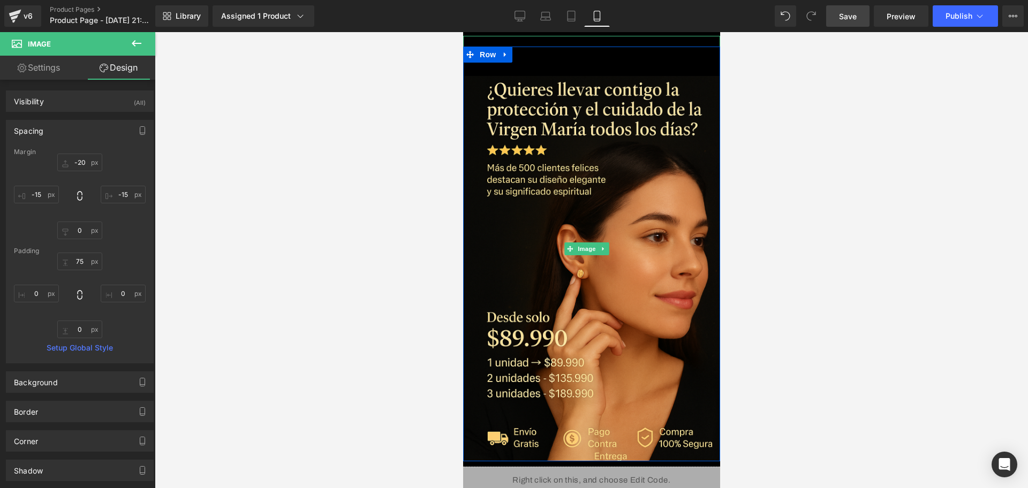
click at [750, 71] on div at bounding box center [592, 260] width 874 height 456
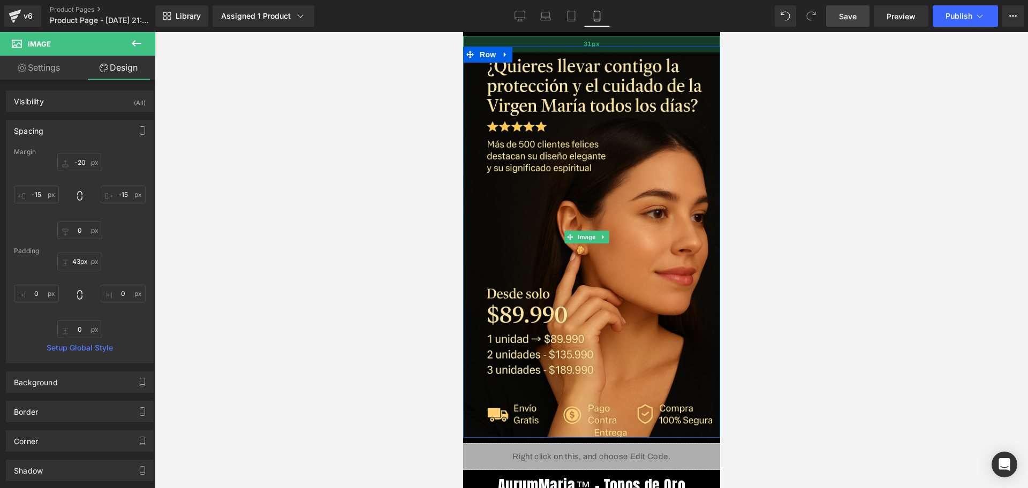
drag, startPoint x: 636, startPoint y: 69, endPoint x: 630, endPoint y: 52, distance: 18.1
click at [630, 52] on div "31px" at bounding box center [591, 44] width 257 height 17
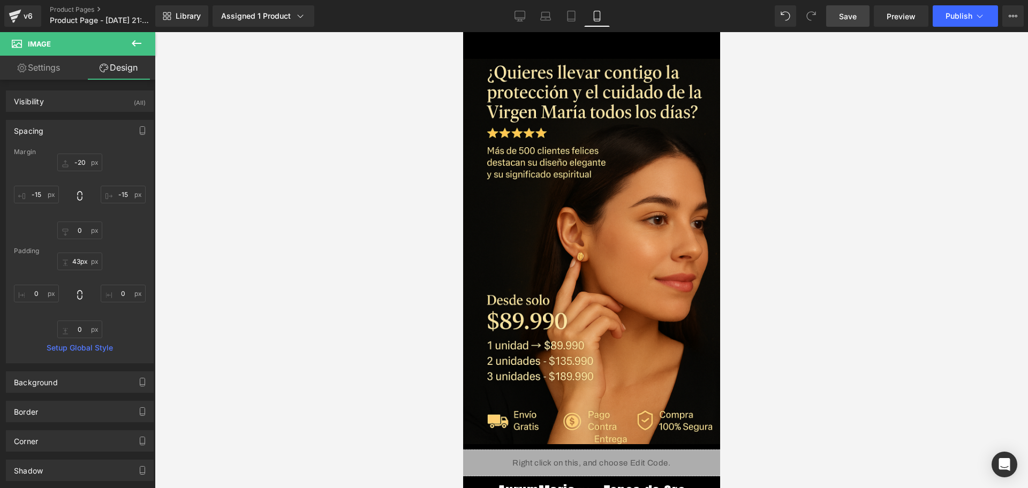
click at [767, 99] on div at bounding box center [592, 260] width 874 height 456
click at [150, 40] on button at bounding box center [136, 44] width 37 height 24
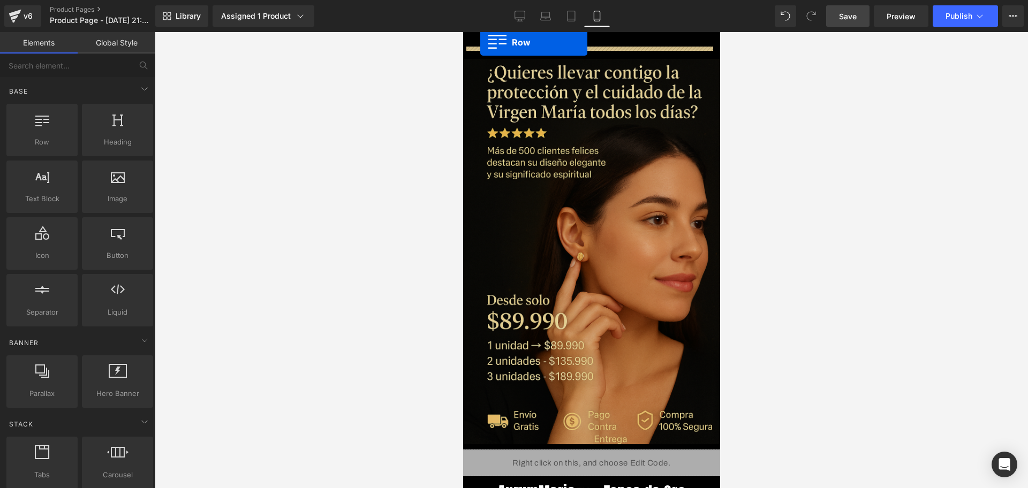
drag, startPoint x: 485, startPoint y: 162, endPoint x: 483, endPoint y: 41, distance: 121.6
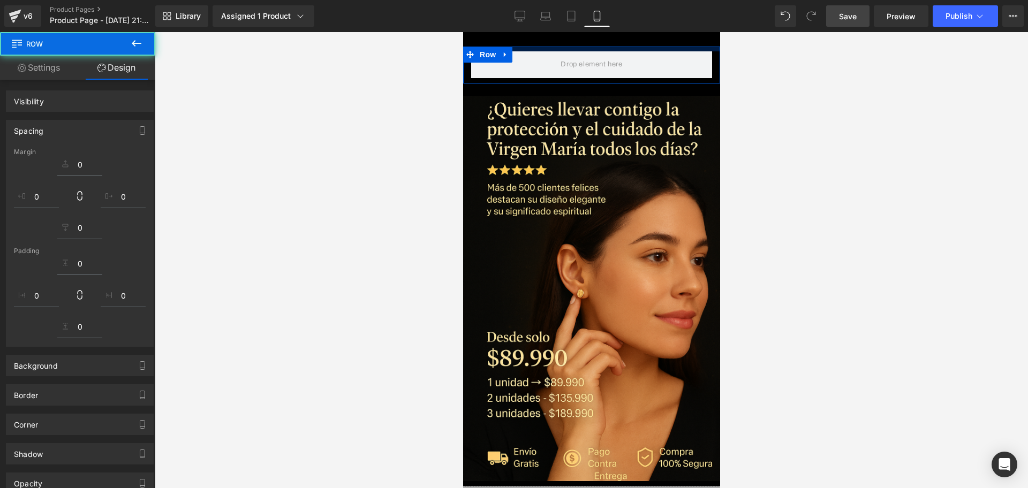
click at [147, 52] on button at bounding box center [136, 44] width 37 height 24
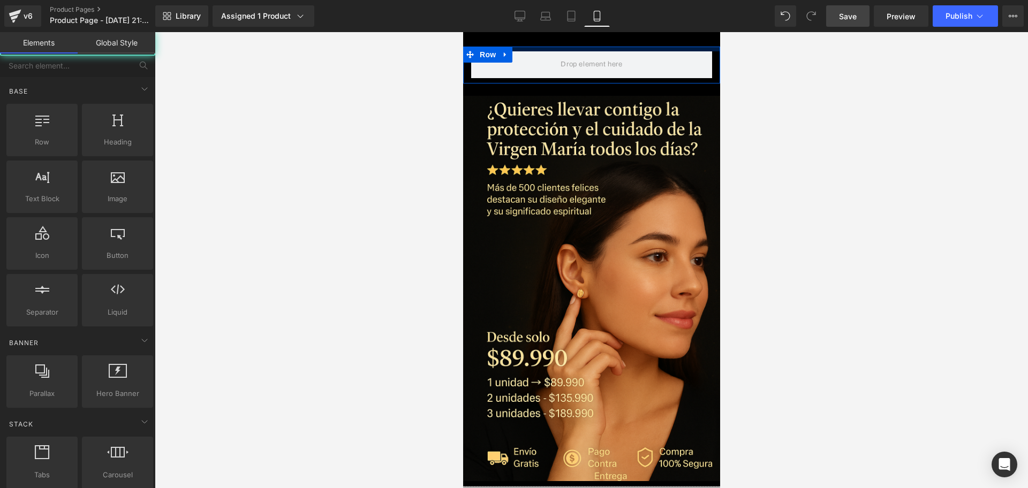
click at [142, 44] on link "Global Style" at bounding box center [117, 42] width 78 height 21
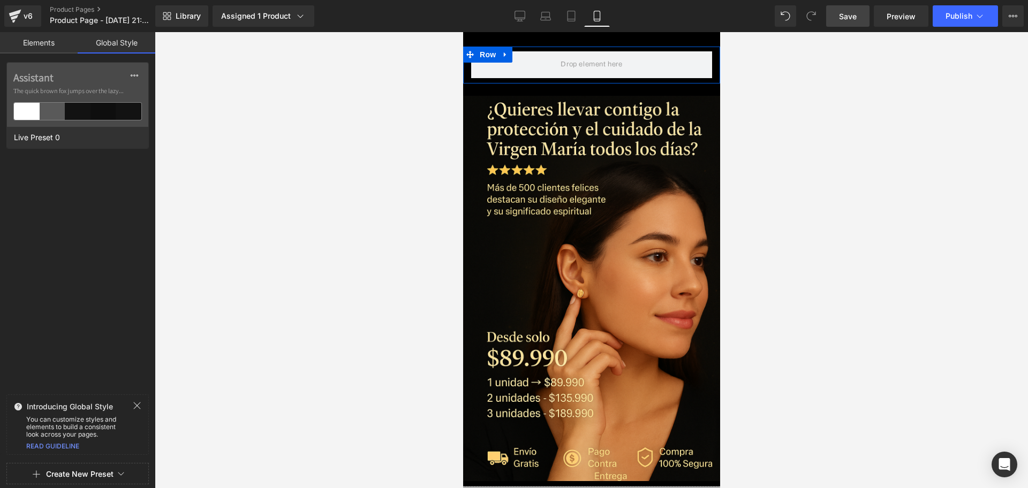
click at [0, 44] on link "Elements" at bounding box center [39, 42] width 78 height 21
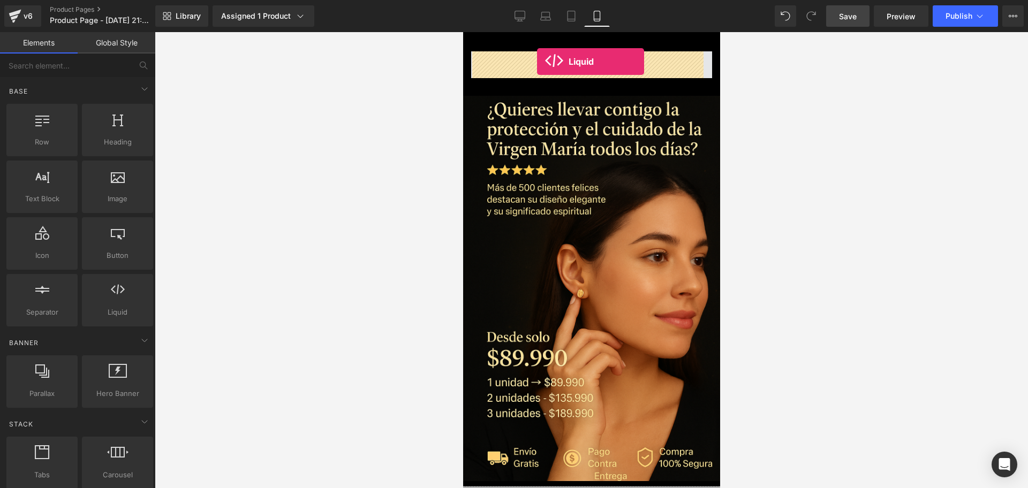
drag, startPoint x: 637, startPoint y: 321, endPoint x: 537, endPoint y: 62, distance: 278.6
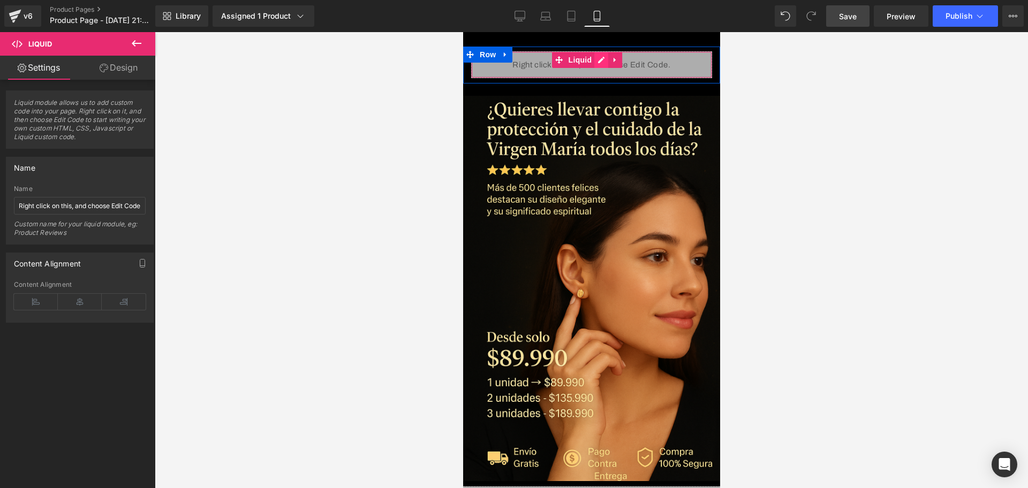
click at [596, 66] on div "Liquid" at bounding box center [591, 64] width 241 height 27
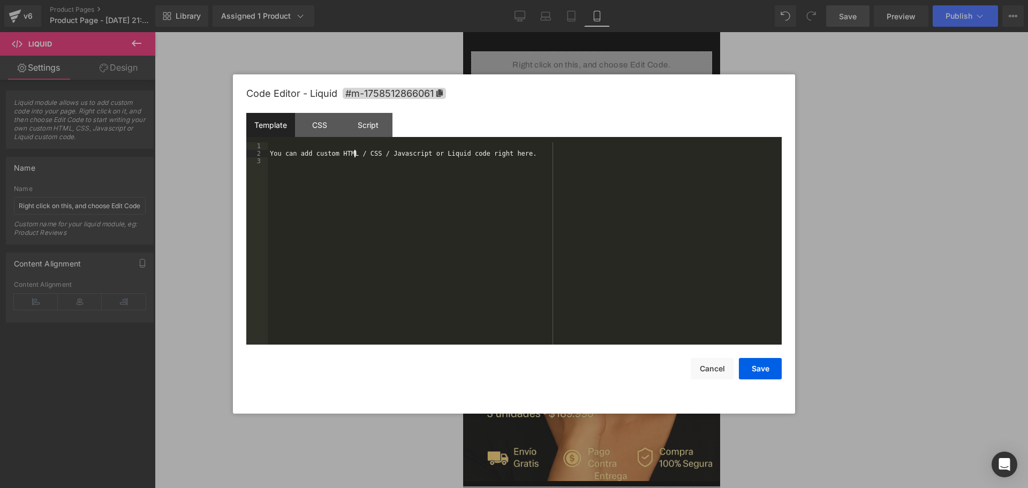
click at [355, 154] on div "You can add custom HTML / CSS / Javascript or Liquid code right here." at bounding box center [525, 250] width 514 height 217
click at [340, 143] on div "You can add custom HTML / CSS / Javascript or Liquid code right here." at bounding box center [525, 250] width 514 height 217
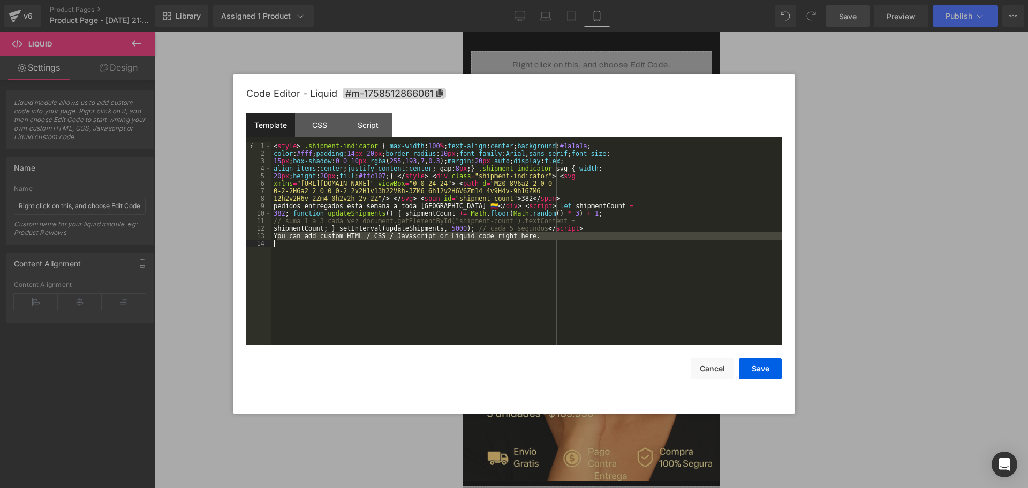
drag, startPoint x: 279, startPoint y: 239, endPoint x: 454, endPoint y: 245, distance: 175.2
click at [454, 245] on div "< style > .shipment-indicator { max-width : 100 % ; text-align : center ; backg…" at bounding box center [527, 250] width 510 height 217
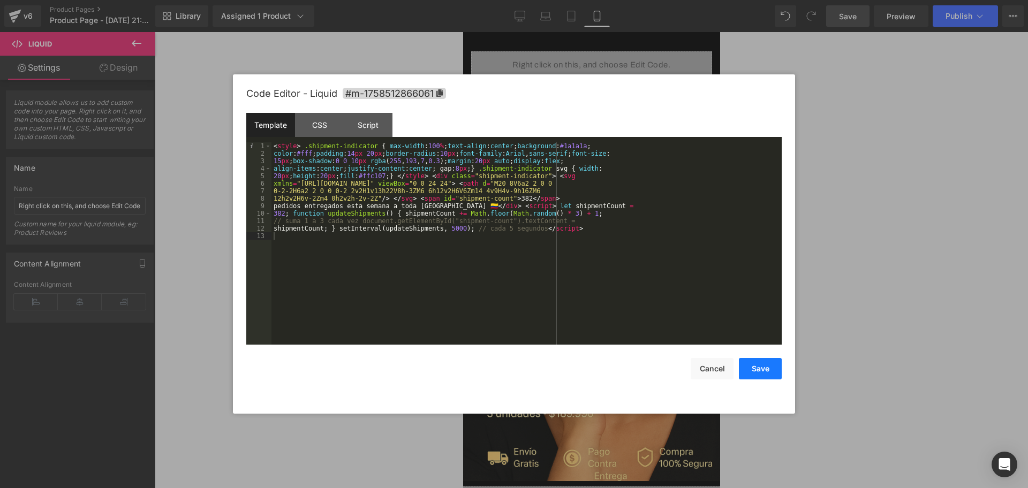
click at [757, 374] on button "Save" at bounding box center [760, 368] width 43 height 21
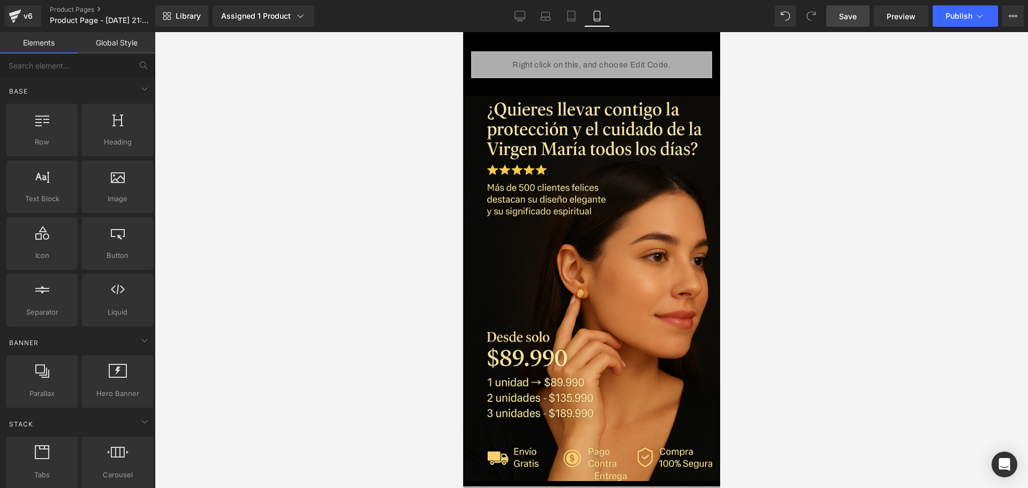
click at [589, 49] on div at bounding box center [591, 49] width 257 height 5
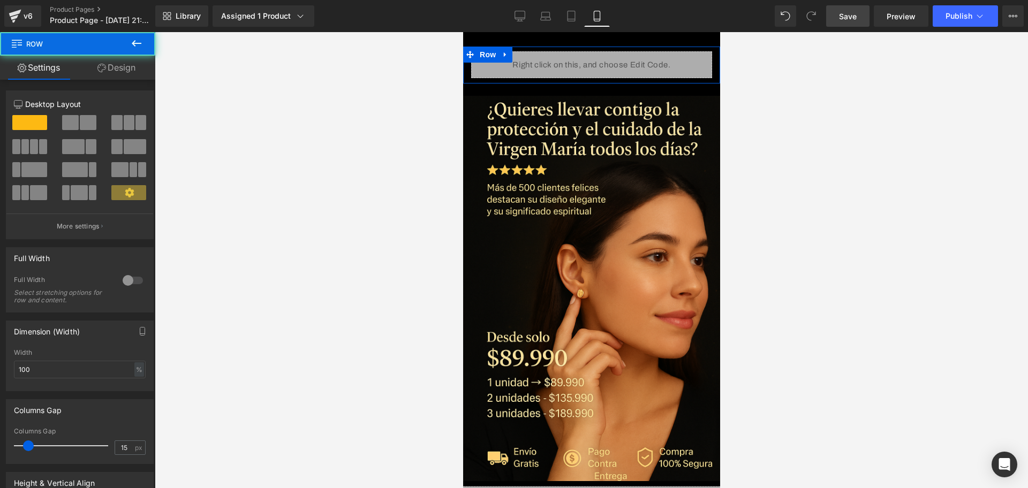
drag, startPoint x: 132, startPoint y: 65, endPoint x: 35, endPoint y: 143, distance: 124.6
click at [132, 65] on link "Design" at bounding box center [117, 68] width 78 height 24
click at [0, 0] on div "Spacing" at bounding box center [0, 0] width 0 height 0
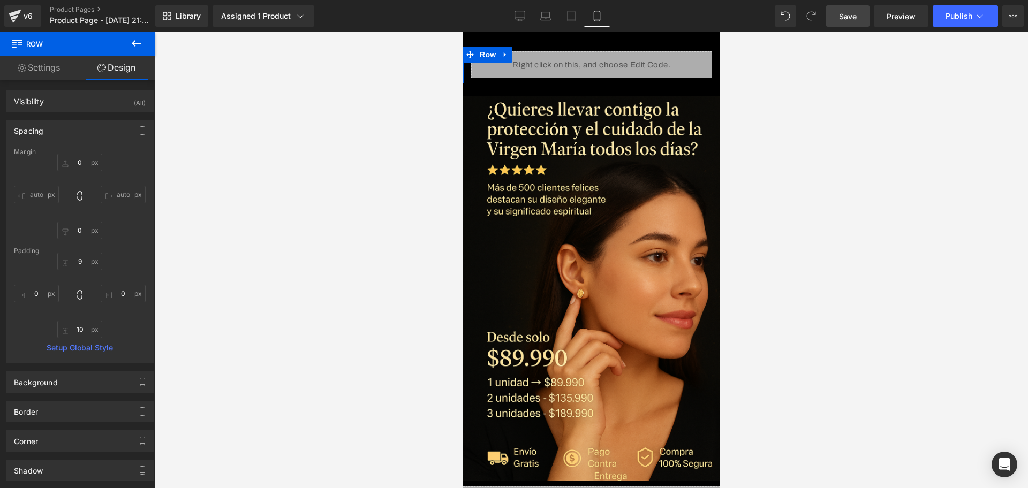
click at [8, 60] on link "Settings" at bounding box center [39, 68] width 78 height 24
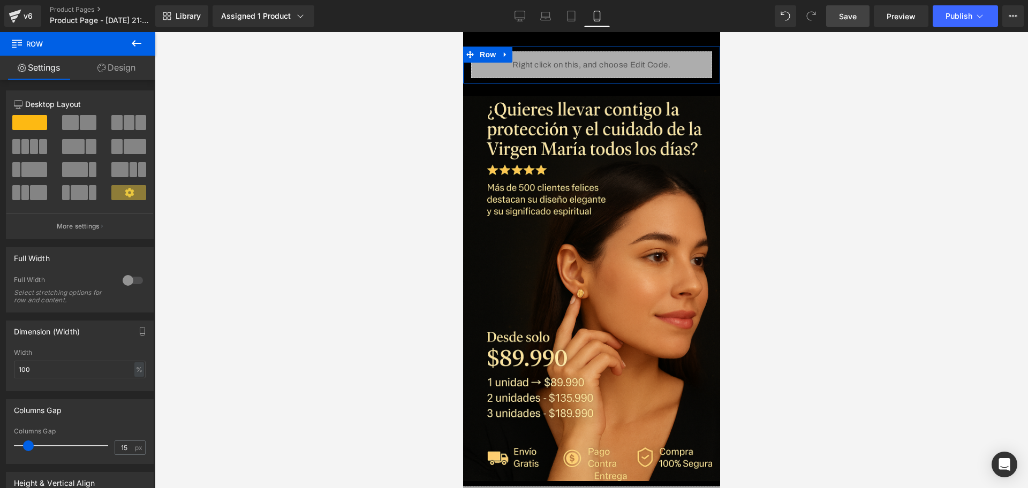
click at [126, 67] on link "Design" at bounding box center [117, 68] width 78 height 24
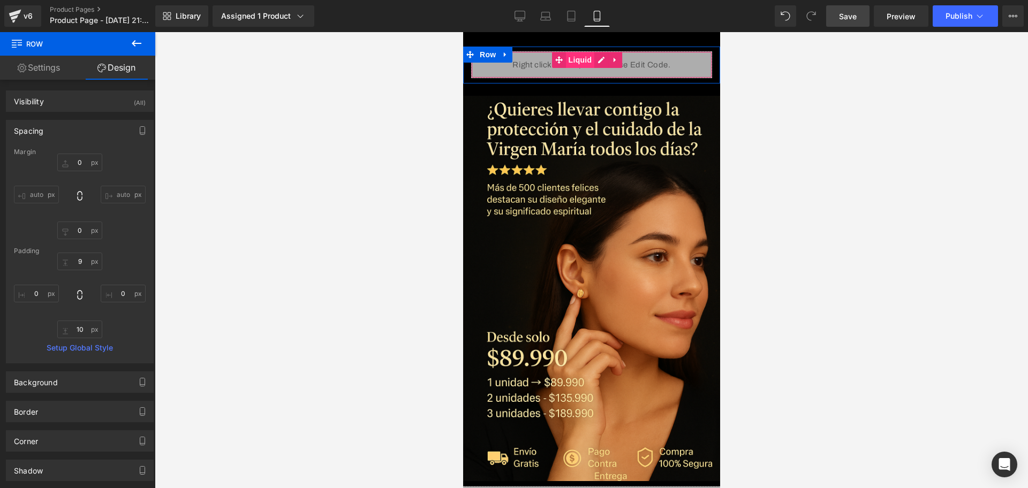
click at [575, 62] on span "Liquid" at bounding box center [580, 60] width 29 height 16
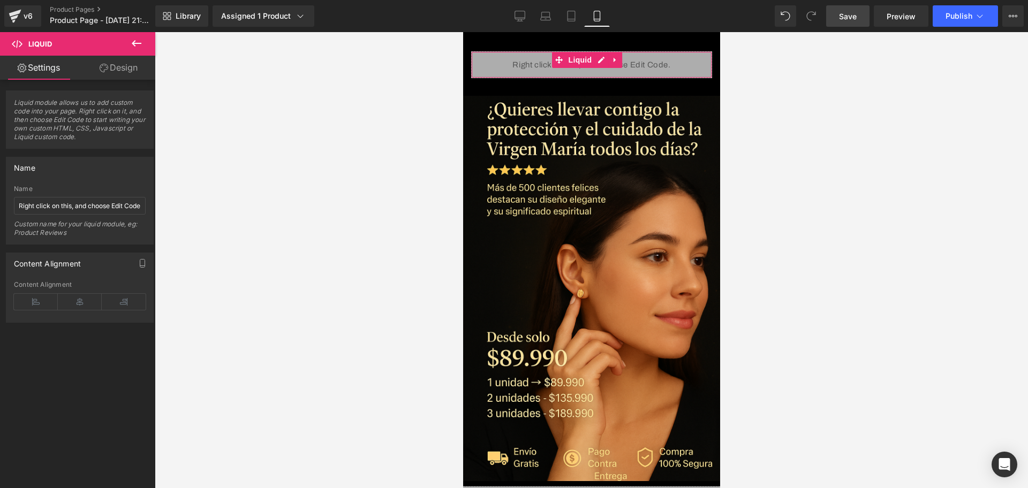
click at [132, 80] on div "Liquid module allows us to add custom code into your page. Right click on it, a…" at bounding box center [80, 201] width 160 height 243
click at [131, 77] on link "Design" at bounding box center [119, 68] width 78 height 24
click at [0, 0] on div "Spacing" at bounding box center [0, 0] width 0 height 0
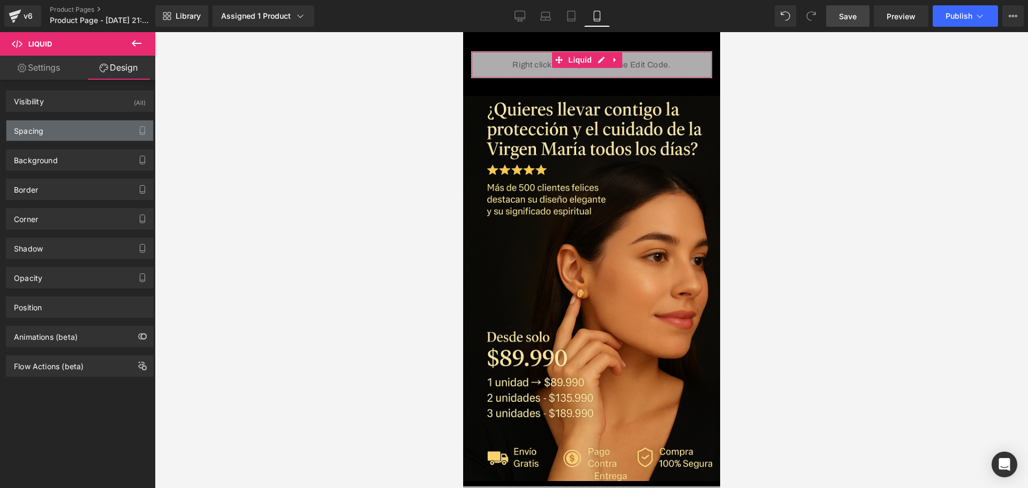
click at [33, 131] on div "Spacing" at bounding box center [28, 128] width 29 height 15
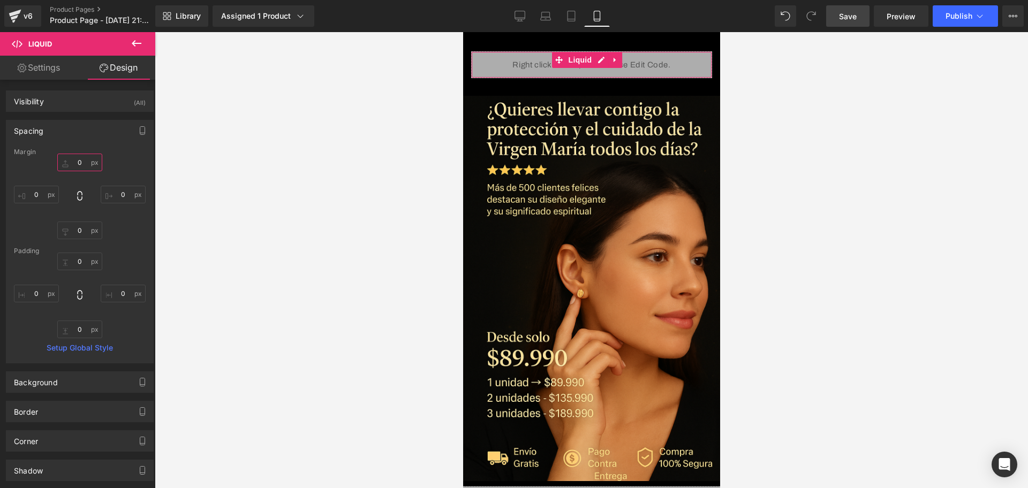
click at [82, 161] on input "0" at bounding box center [79, 163] width 45 height 18
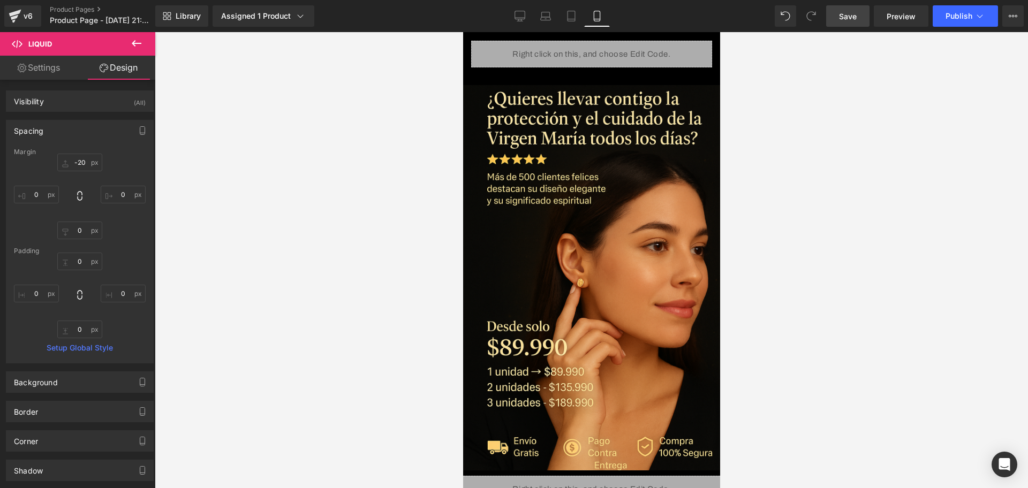
click at [229, 148] on div at bounding box center [592, 260] width 874 height 456
click at [851, 17] on span "Save" at bounding box center [848, 16] width 18 height 11
click at [947, 21] on button "Publish" at bounding box center [965, 15] width 65 height 21
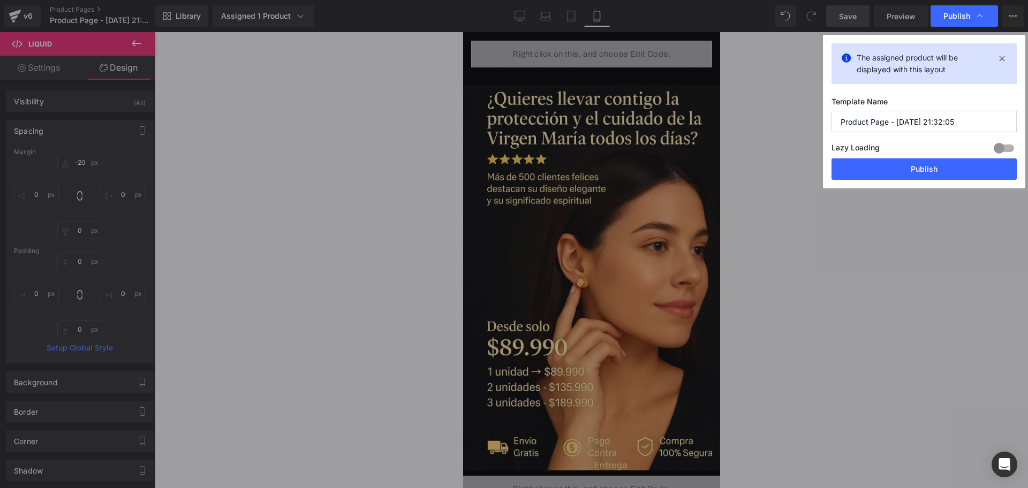
click at [883, 113] on input "Product Page - [DATE] 21:32:05" at bounding box center [924, 121] width 185 height 21
click at [883, 114] on input "Product Page - [DATE] 21:32:05" at bounding box center [924, 121] width 185 height 21
click at [851, 163] on button "Publish" at bounding box center [924, 169] width 185 height 21
